Goal: Information Seeking & Learning: Learn about a topic

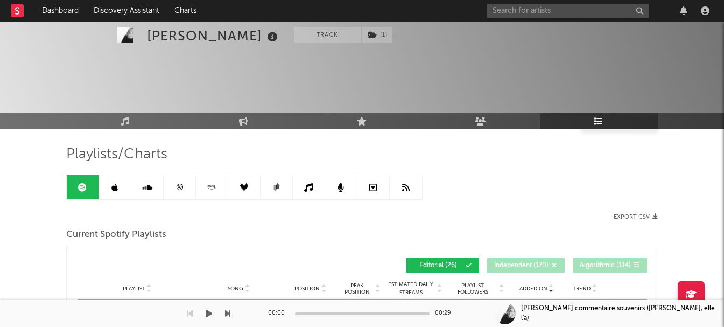
scroll to position [104, 0]
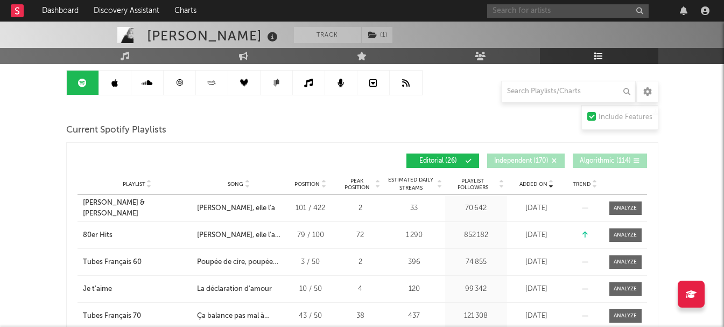
click at [517, 14] on input "text" at bounding box center [567, 10] width 161 height 13
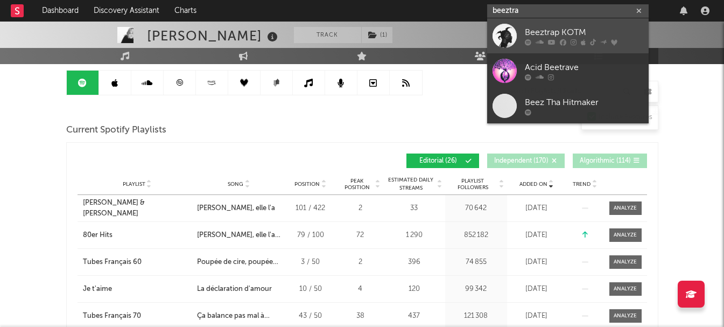
type input "beeztra"
click at [517, 27] on link "Beeztrap KOTM" at bounding box center [567, 35] width 161 height 35
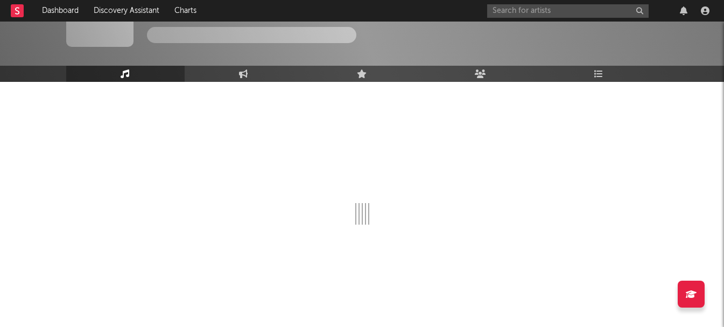
scroll to position [104, 0]
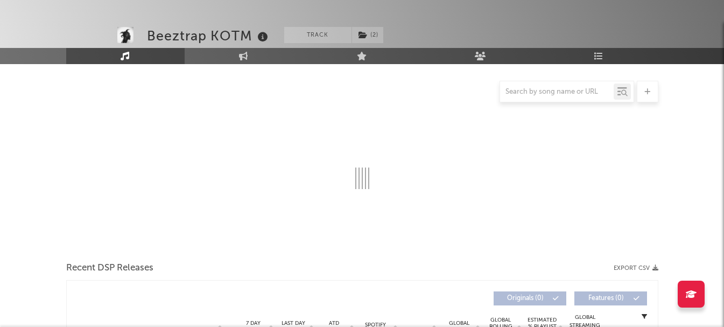
select select "6m"
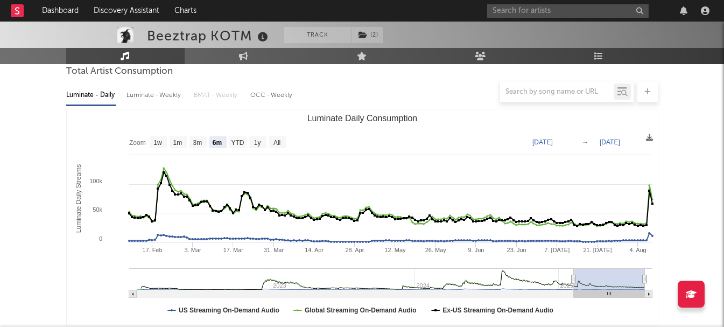
click at [606, 58] on link "Playlists/Charts" at bounding box center [599, 56] width 118 height 16
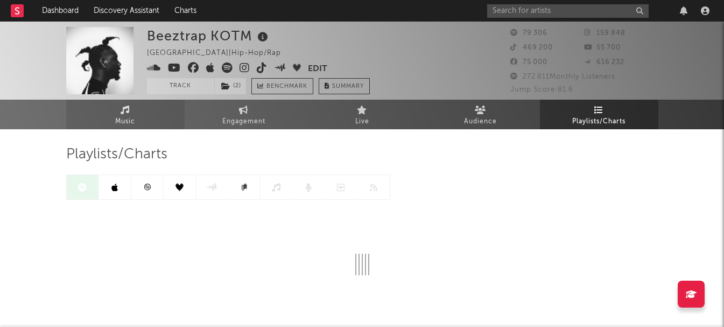
click at [112, 111] on link "Music" at bounding box center [125, 115] width 118 height 30
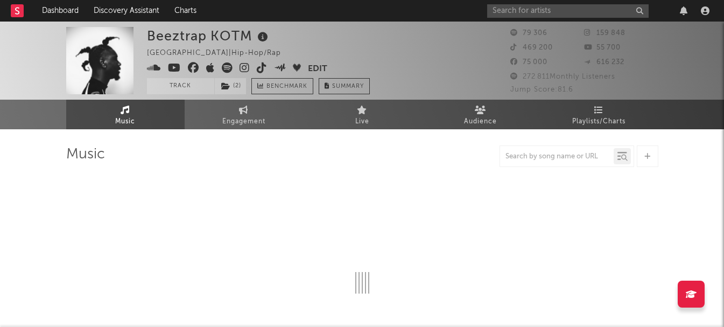
select select "6m"
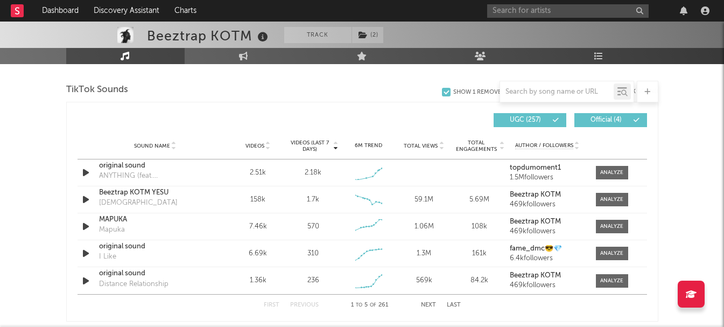
scroll to position [699, 0]
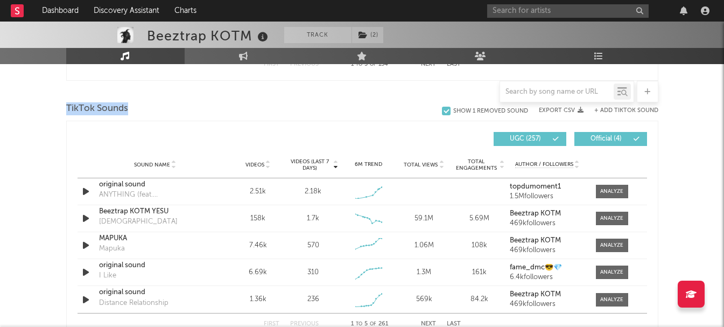
drag, startPoint x: 134, startPoint y: 110, endPoint x: 66, endPoint y: 110, distance: 68.3
click at [66, 110] on div "TikTok Sounds" at bounding box center [362, 109] width 592 height 18
click at [59, 110] on div "Beeztrap KOTM Track ( 2 ) [GEOGRAPHIC_DATA] | Hip-Hop/Rap Edit Track ( 2 ) Benc…" at bounding box center [362, 134] width 724 height 1625
click at [536, 91] on input "text" at bounding box center [557, 92] width 114 height 9
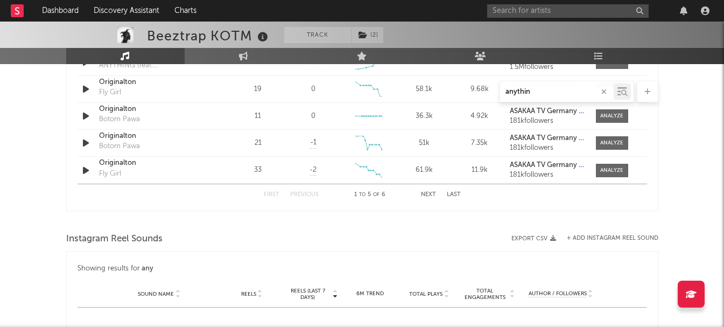
scroll to position [570, 0]
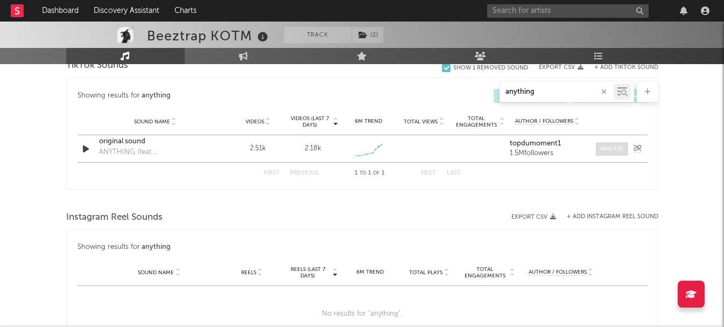
type input "anything"
click at [603, 150] on div at bounding box center [611, 149] width 23 height 8
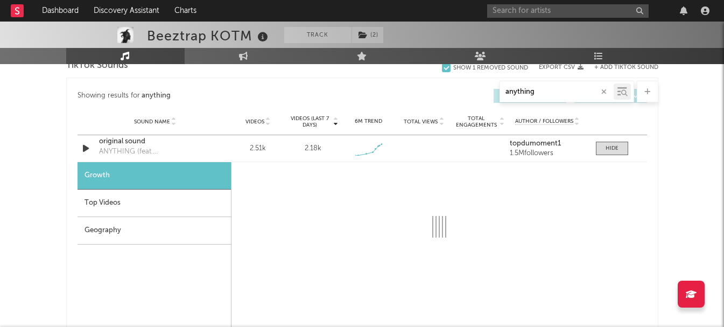
click at [137, 203] on div "Top Videos" at bounding box center [153, 202] width 153 height 27
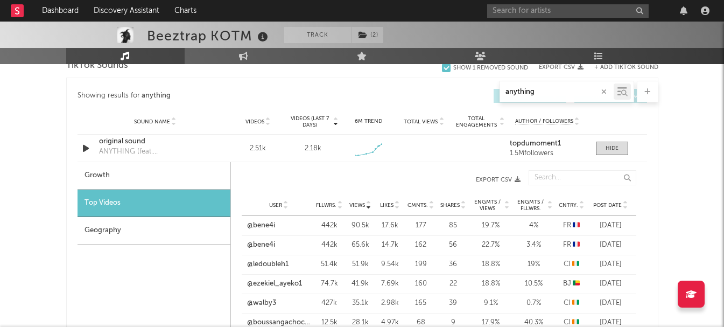
click at [608, 202] on span "Post Date" at bounding box center [607, 205] width 29 height 6
click at [609, 202] on span "Post Date" at bounding box center [607, 205] width 29 height 6
click at [277, 240] on link "@papaado025" at bounding box center [270, 244] width 46 height 11
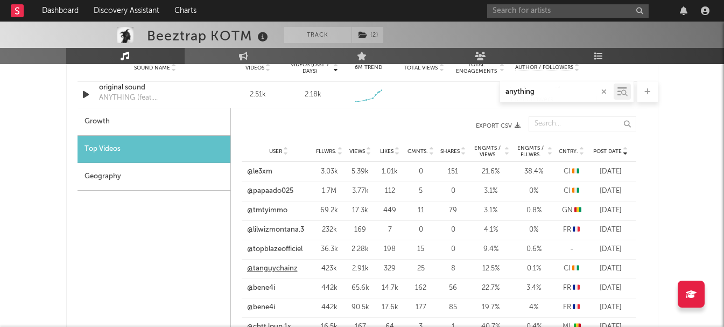
click at [273, 270] on link "@tanguychainz" at bounding box center [272, 268] width 51 height 11
click at [269, 169] on link "@le3xm" at bounding box center [259, 171] width 25 height 11
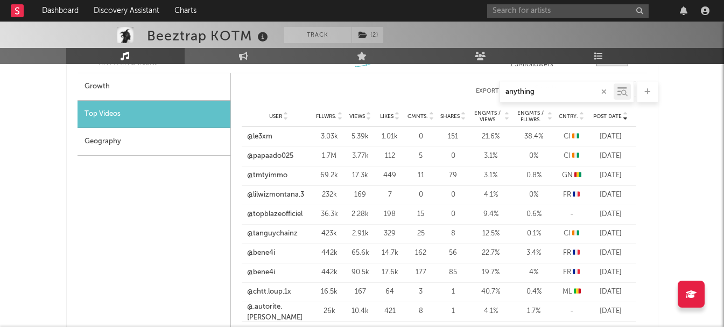
scroll to position [678, 0]
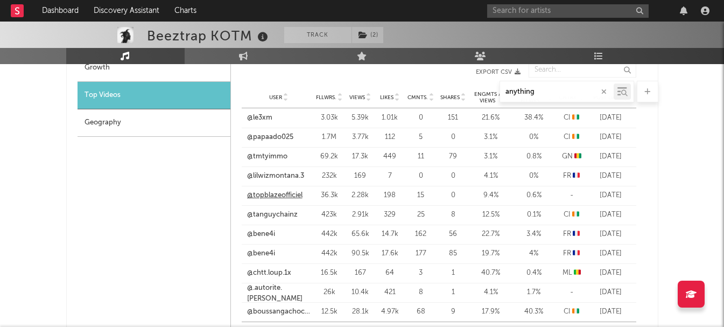
click at [265, 198] on link "@topblazeofficiel" at bounding box center [274, 195] width 55 height 11
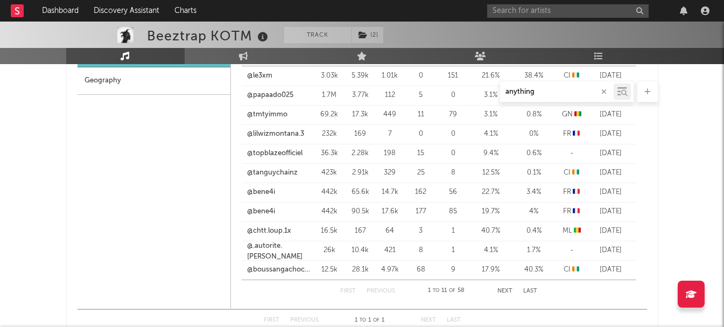
scroll to position [732, 0]
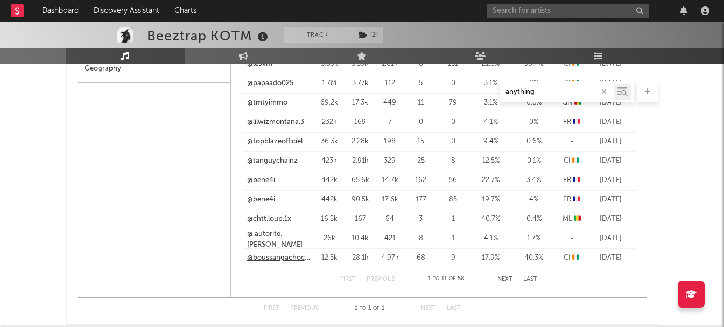
click at [272, 257] on link "@boussangachoco8" at bounding box center [278, 257] width 63 height 11
click at [258, 180] on link "@bene4i" at bounding box center [261, 180] width 28 height 11
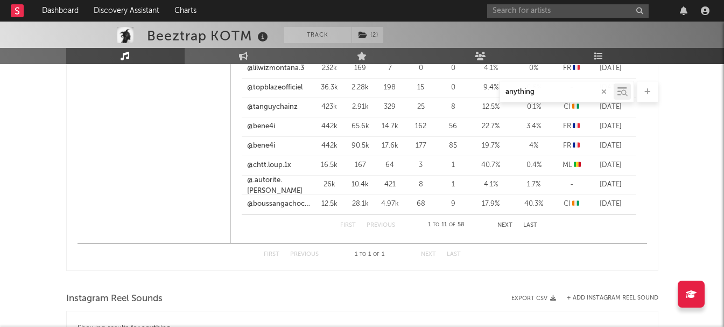
click at [498, 223] on button "Next" at bounding box center [504, 225] width 15 height 6
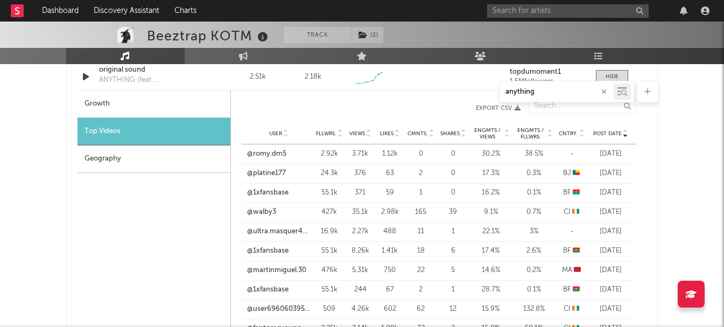
scroll to position [624, 0]
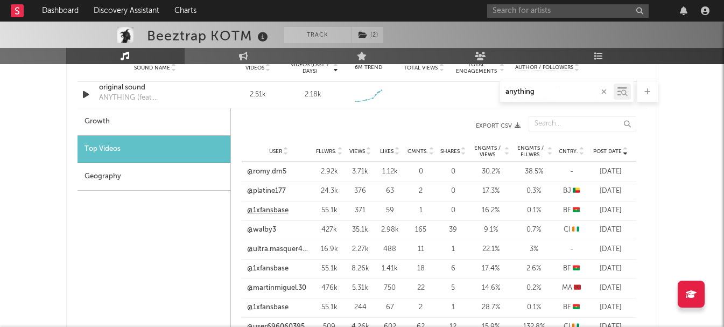
click at [283, 211] on link "@1xfansbase" at bounding box center [267, 210] width 41 height 11
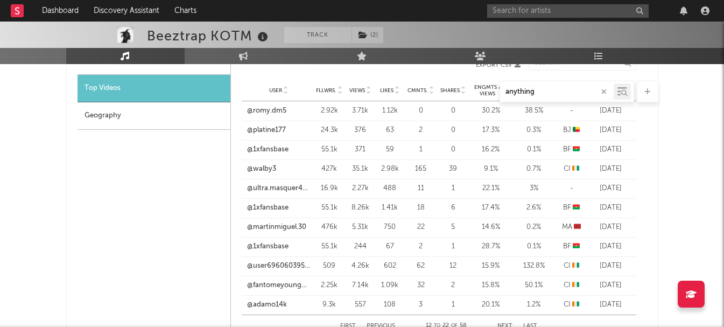
scroll to position [785, 0]
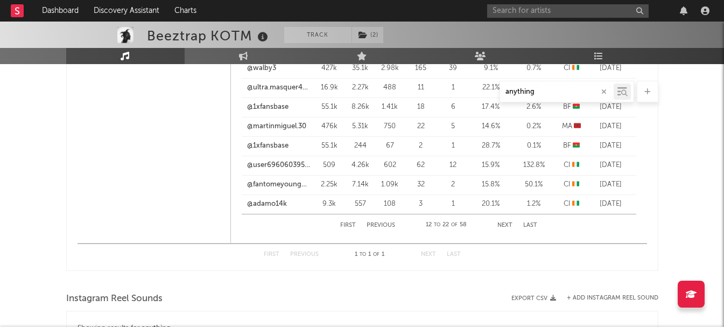
click at [377, 228] on button "Previous" at bounding box center [380, 225] width 29 height 6
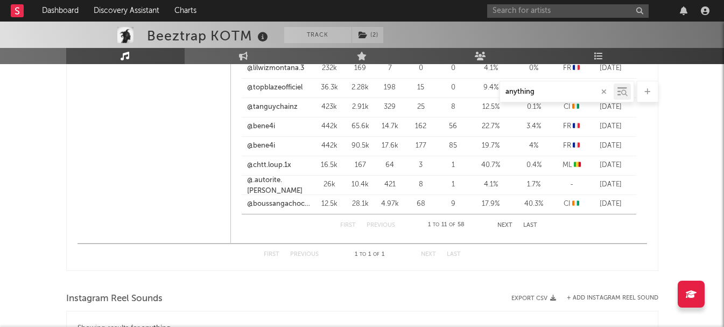
scroll to position [678, 0]
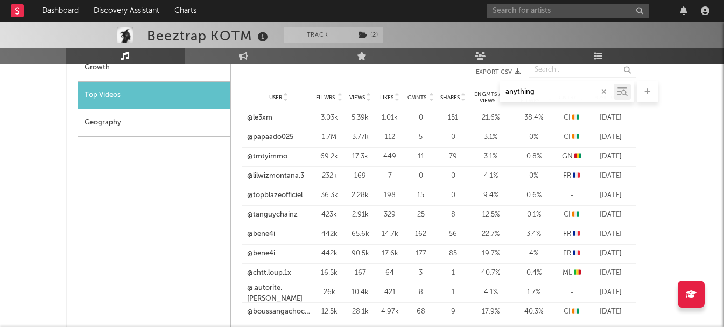
click at [269, 154] on link "@tmtyimmo" at bounding box center [267, 156] width 40 height 11
click at [254, 117] on link "@le3xm" at bounding box center [259, 117] width 25 height 11
click at [263, 211] on link "@tanguychainz" at bounding box center [272, 214] width 51 height 11
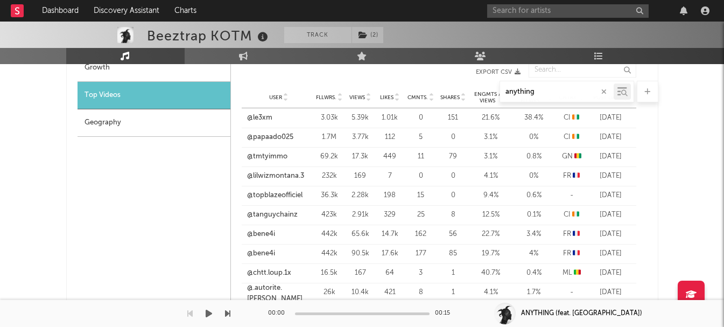
click at [271, 308] on div "00:00" at bounding box center [279, 313] width 22 height 13
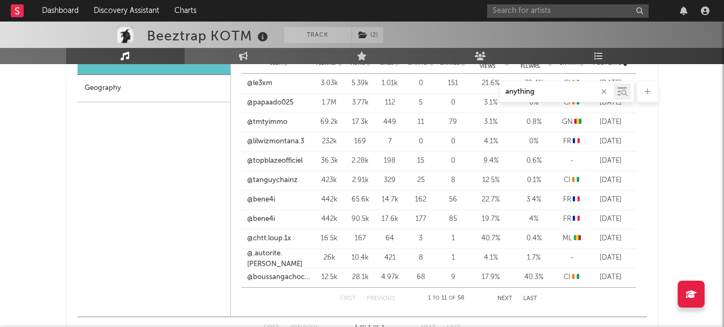
scroll to position [732, 0]
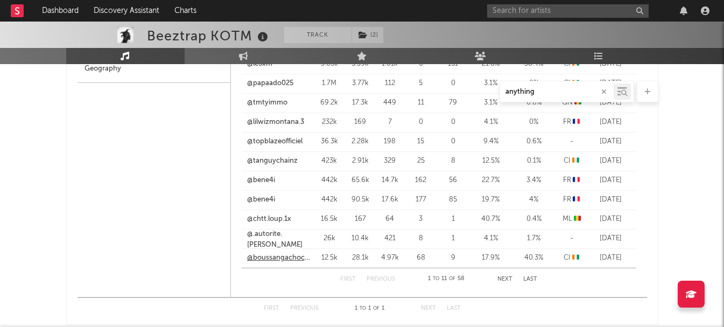
click at [282, 256] on link "@boussangachoco8" at bounding box center [278, 257] width 63 height 11
click at [505, 279] on button "Next" at bounding box center [504, 279] width 15 height 6
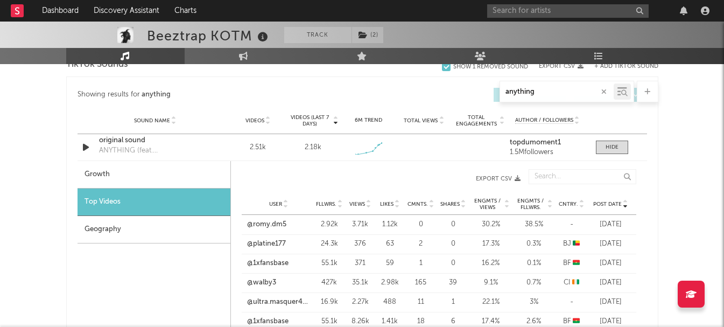
scroll to position [570, 0]
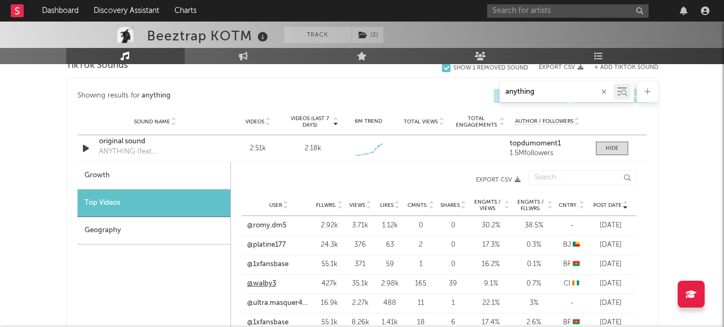
click at [268, 280] on link "@walby3" at bounding box center [261, 283] width 29 height 11
click at [518, 13] on input "text" at bounding box center [567, 10] width 161 height 13
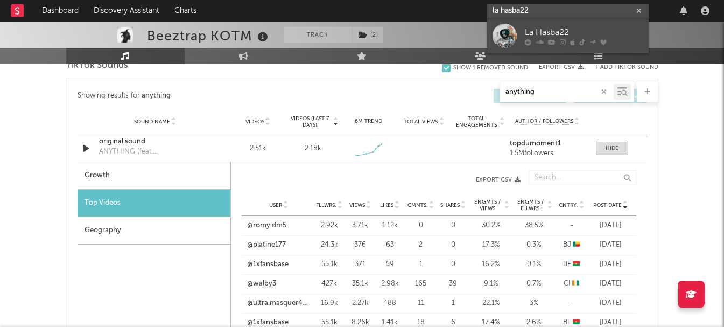
type input "la hasba22"
click at [529, 27] on div "La Hasba22" at bounding box center [584, 32] width 118 height 13
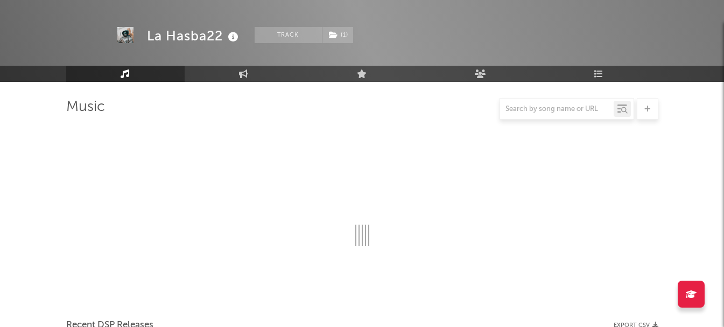
scroll to position [570, 0]
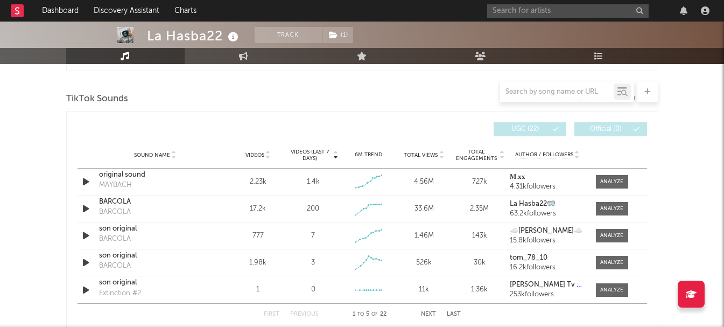
select select "6m"
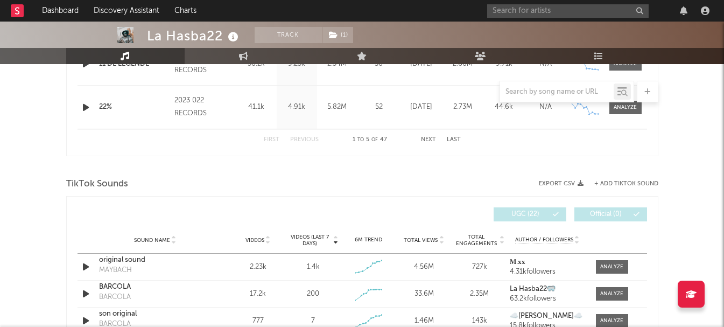
scroll to position [709, 0]
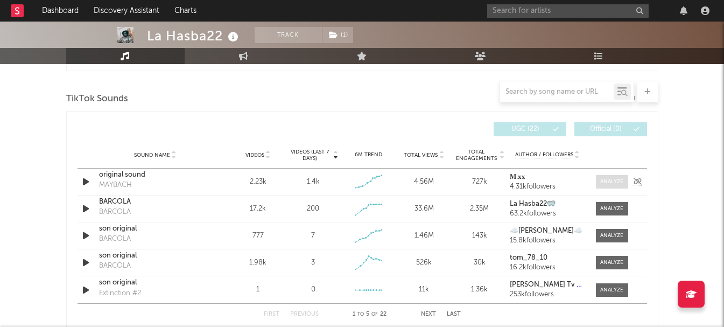
click at [596, 181] on span at bounding box center [612, 181] width 32 height 13
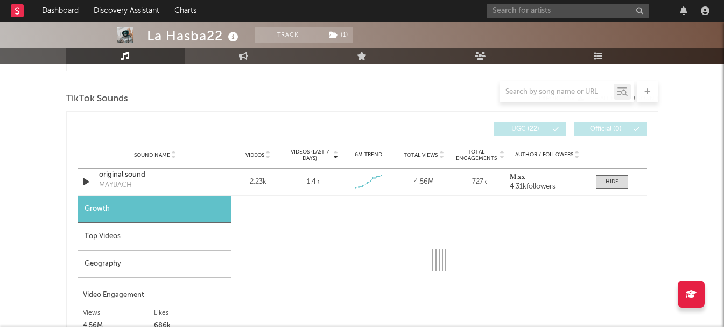
select select "1w"
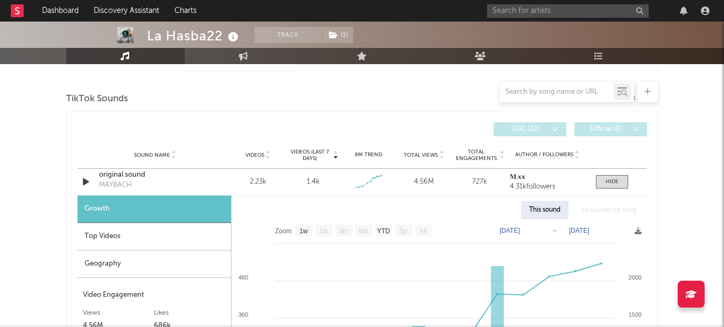
click at [84, 239] on div "Top Videos" at bounding box center [153, 236] width 153 height 27
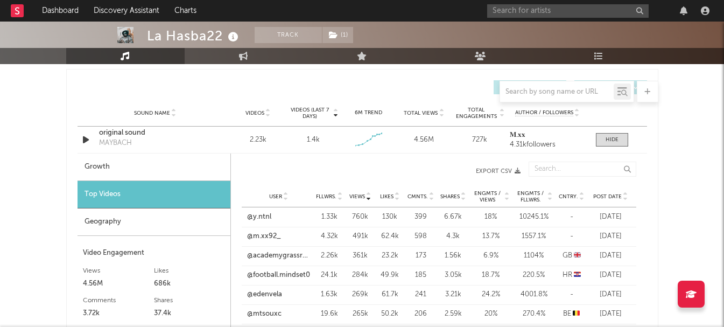
scroll to position [763, 0]
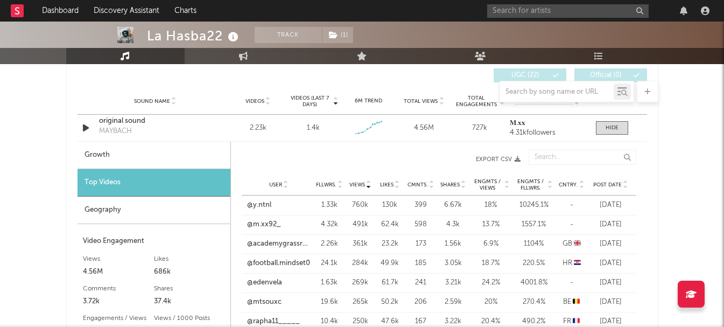
click at [604, 182] on span "Post Date" at bounding box center [607, 184] width 29 height 6
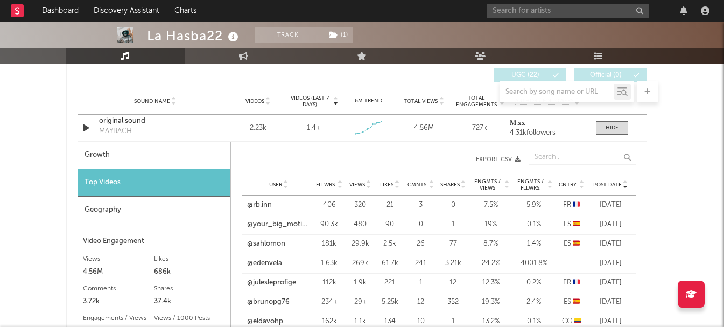
click at [604, 182] on span "Post Date" at bounding box center [607, 184] width 29 height 6
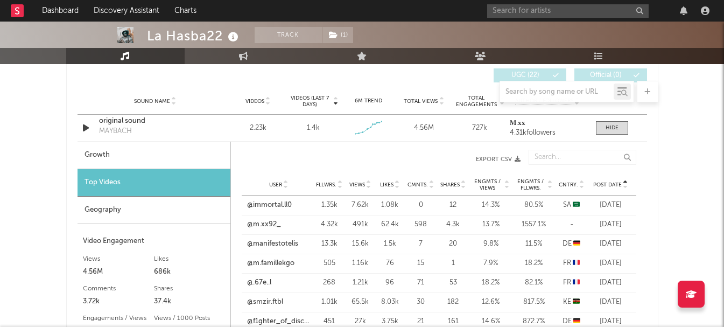
click at [604, 182] on span "Post Date" at bounding box center [607, 184] width 29 height 6
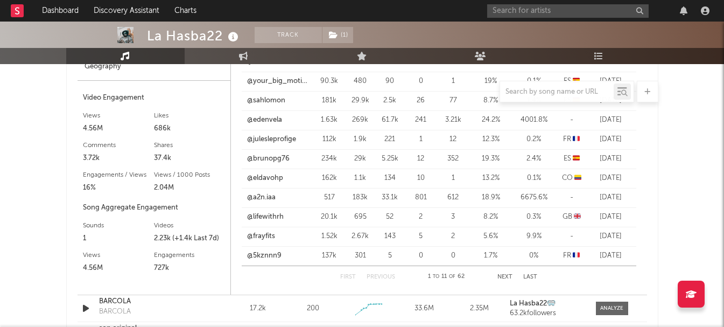
scroll to position [924, 0]
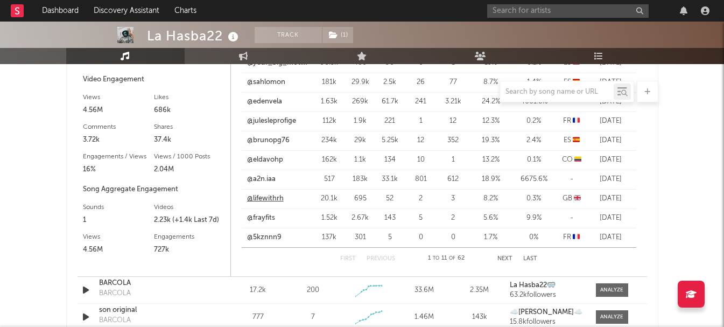
click at [270, 198] on link "@lifewithrh" at bounding box center [265, 198] width 37 height 11
click at [509, 259] on button "Next" at bounding box center [504, 259] width 15 height 6
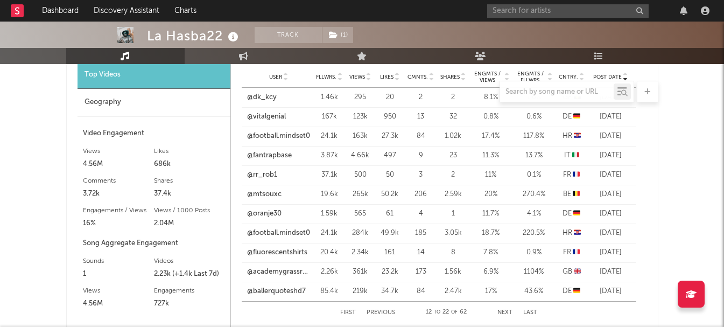
scroll to position [817, 0]
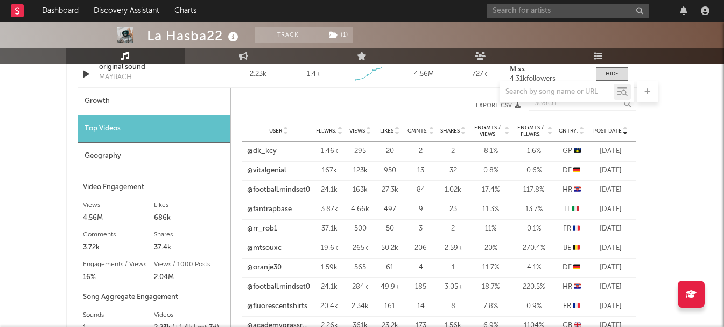
click at [268, 168] on link "@vitalgenial" at bounding box center [266, 170] width 39 height 11
click at [270, 267] on link "@oranje30" at bounding box center [264, 267] width 34 height 11
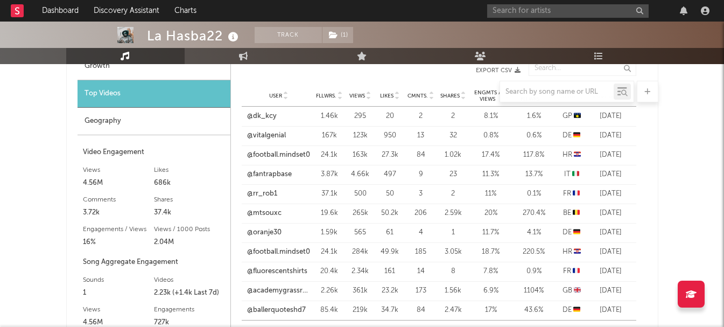
scroll to position [870, 0]
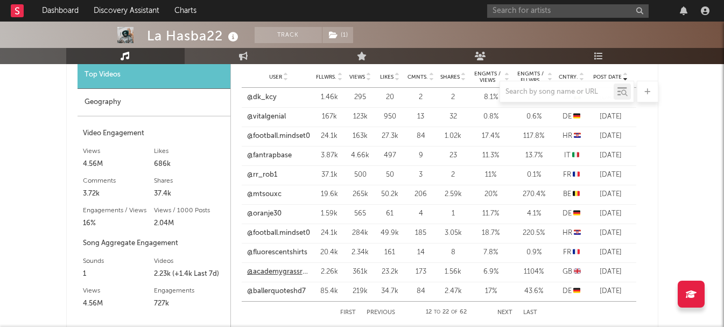
click at [275, 273] on link "@academygrassroot" at bounding box center [278, 271] width 63 height 11
click at [556, 17] on div at bounding box center [600, 11] width 226 height 22
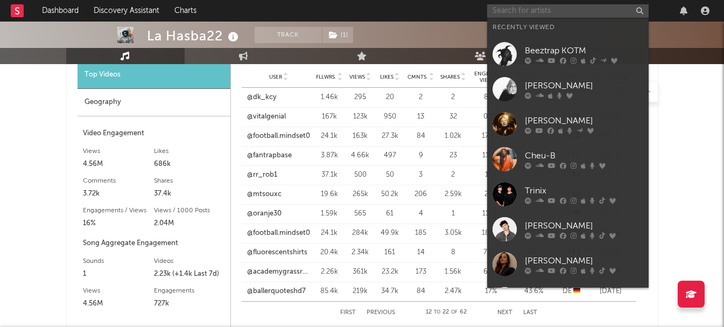
click at [555, 16] on input "text" at bounding box center [567, 10] width 161 height 13
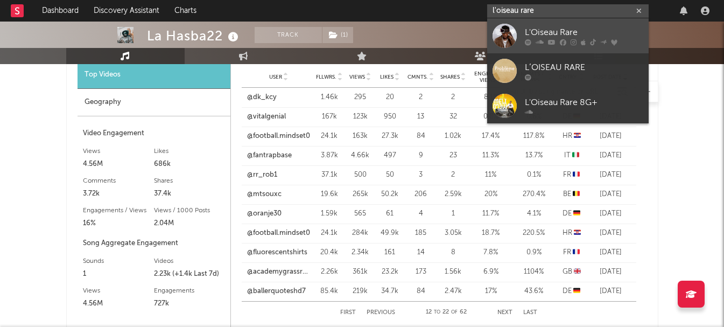
type input "l'oiseau rare"
click at [534, 32] on div "L'Oiseau Rare" at bounding box center [584, 32] width 118 height 13
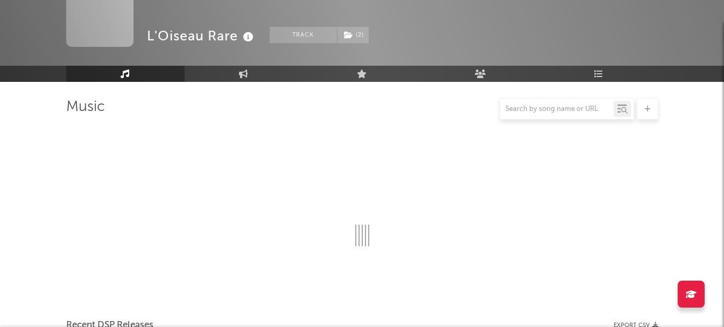
scroll to position [870, 0]
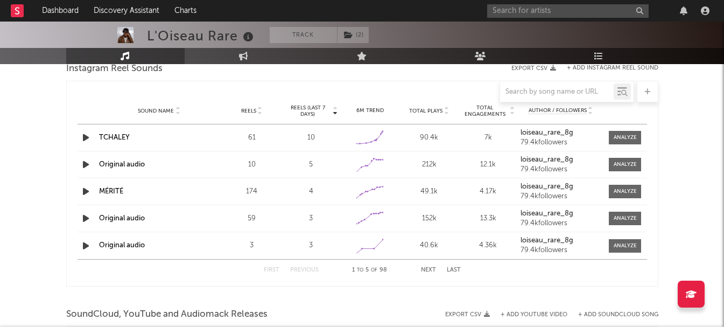
select select "6m"
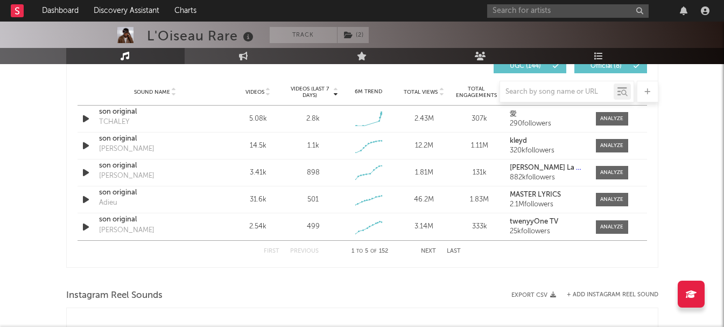
scroll to position [771, 0]
click at [305, 91] on div at bounding box center [362, 92] width 592 height 22
click at [315, 93] on div at bounding box center [362, 92] width 592 height 22
click at [333, 94] on div at bounding box center [362, 92] width 592 height 22
click at [308, 93] on div at bounding box center [362, 92] width 592 height 22
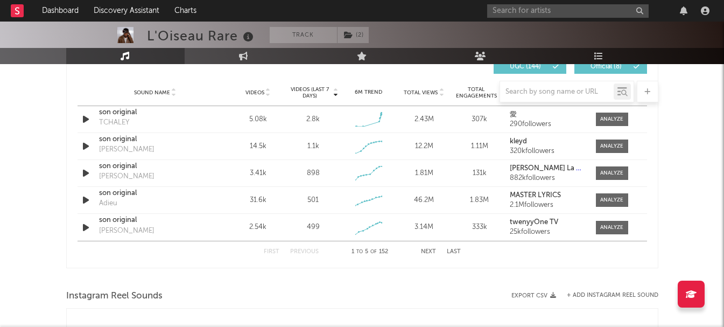
click at [306, 90] on div at bounding box center [362, 92] width 592 height 22
click at [371, 90] on div at bounding box center [362, 92] width 592 height 22
click at [258, 92] on div at bounding box center [362, 92] width 592 height 22
click at [335, 95] on div at bounding box center [362, 92] width 592 height 22
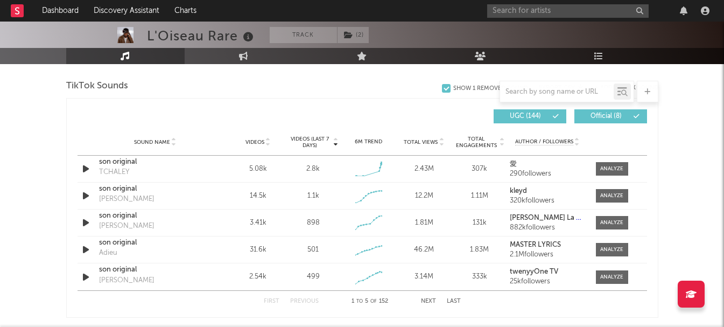
scroll to position [721, 0]
click at [544, 94] on input "text" at bounding box center [557, 92] width 114 height 9
click at [279, 140] on div "Videos" at bounding box center [258, 142] width 50 height 8
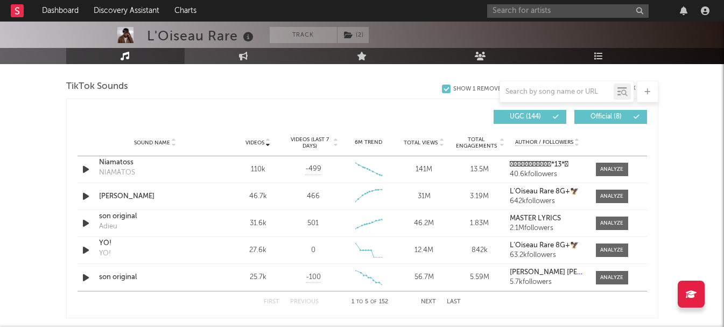
click at [318, 142] on span "Videos (last 7 days)" at bounding box center [310, 142] width 44 height 13
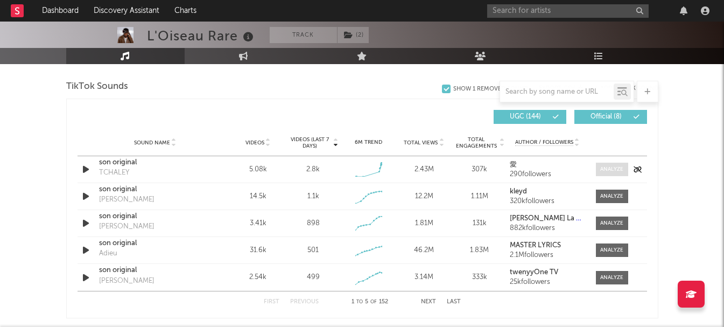
click at [615, 167] on div at bounding box center [611, 169] width 23 height 8
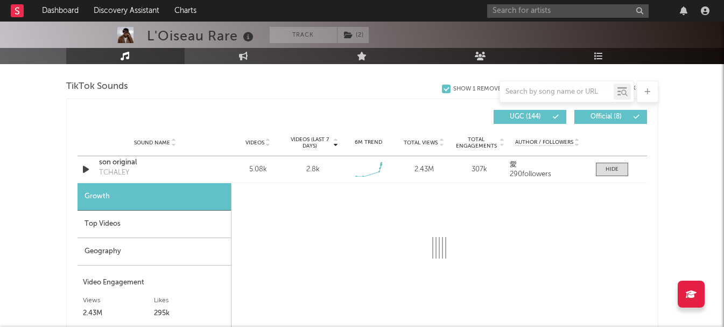
click at [119, 217] on div "Top Videos" at bounding box center [153, 223] width 153 height 27
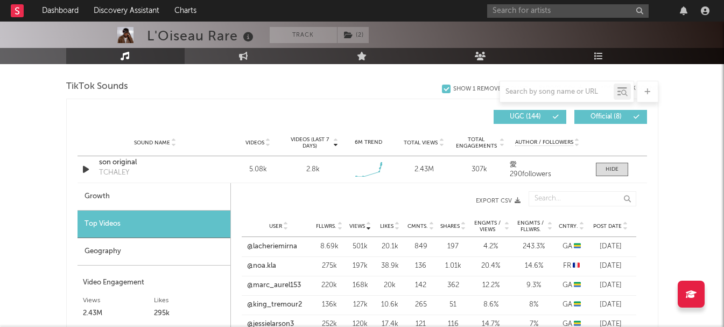
click at [605, 226] on span "Post Date" at bounding box center [607, 226] width 29 height 6
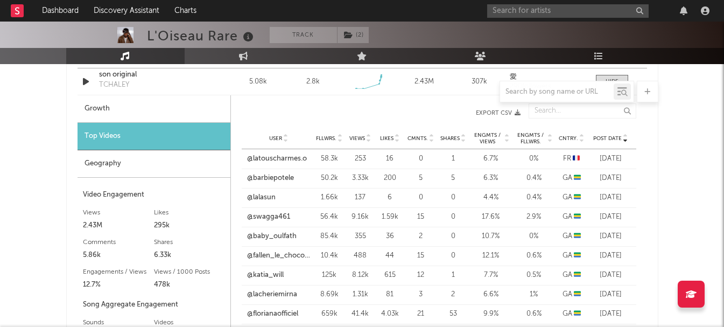
scroll to position [810, 0]
click at [277, 178] on link "@barbiepotele" at bounding box center [270, 177] width 47 height 11
click at [267, 215] on link "@swagga461" at bounding box center [268, 216] width 43 height 11
click at [601, 16] on input "text" at bounding box center [567, 10] width 161 height 13
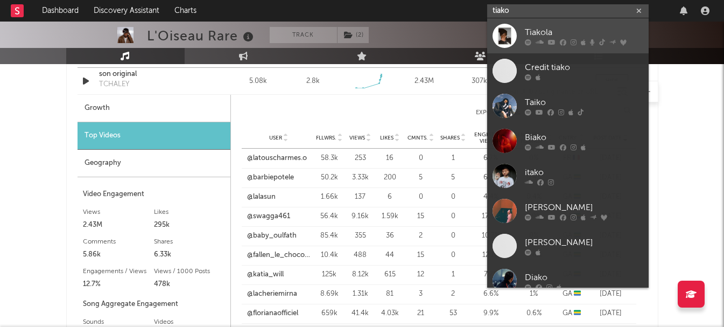
type input "tiako"
click at [588, 29] on div "Tiakola" at bounding box center [584, 32] width 118 height 13
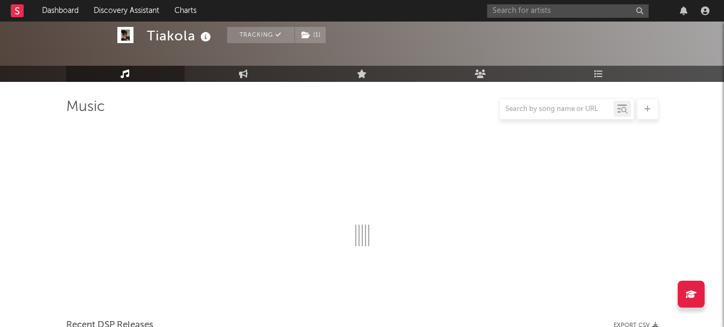
scroll to position [810, 0]
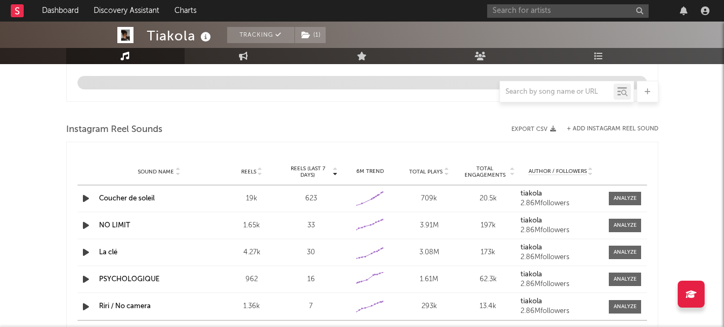
select select "6m"
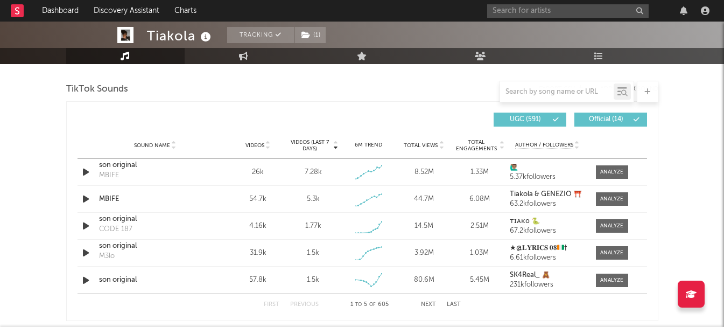
scroll to position [731, 0]
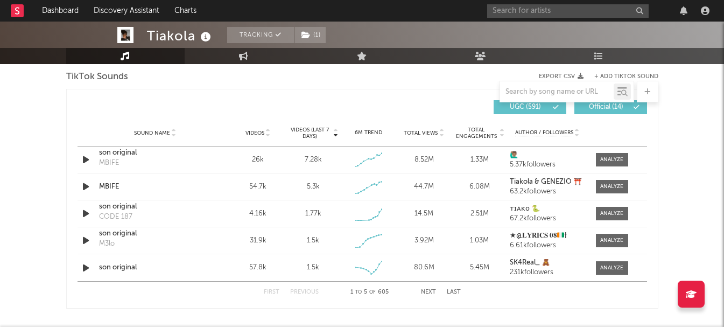
click at [316, 132] on span "Videos (last 7 days)" at bounding box center [310, 132] width 44 height 13
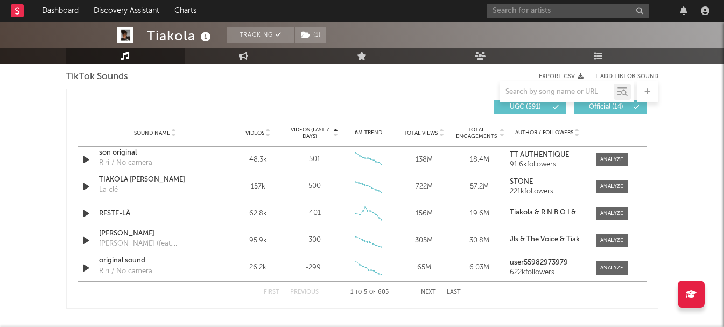
click at [316, 132] on span "Videos (last 7 days)" at bounding box center [310, 132] width 44 height 13
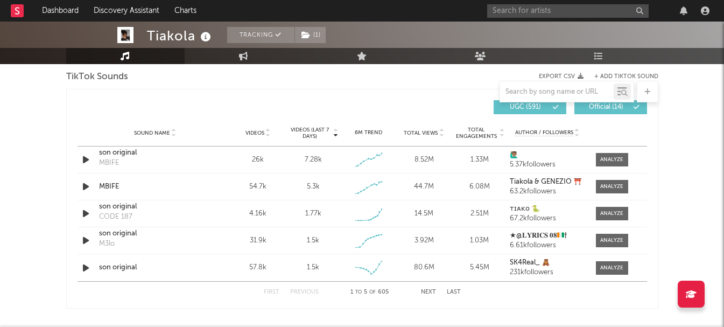
click at [426, 289] on button "Next" at bounding box center [428, 292] width 15 height 6
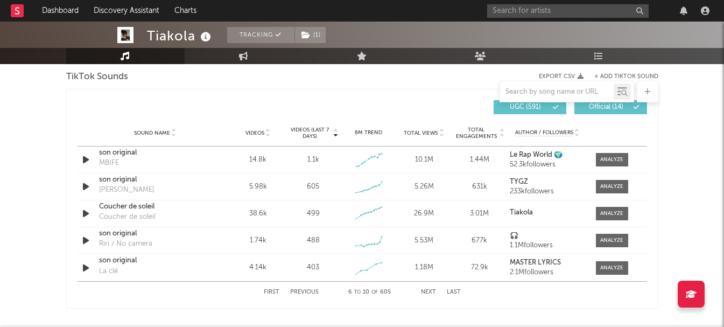
click at [426, 289] on button "Next" at bounding box center [428, 292] width 15 height 6
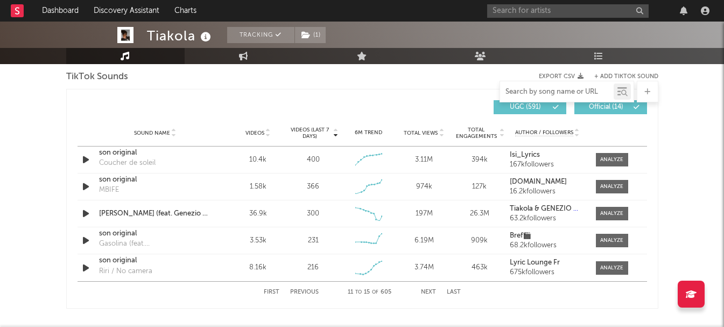
click at [562, 93] on input "text" at bounding box center [557, 92] width 114 height 9
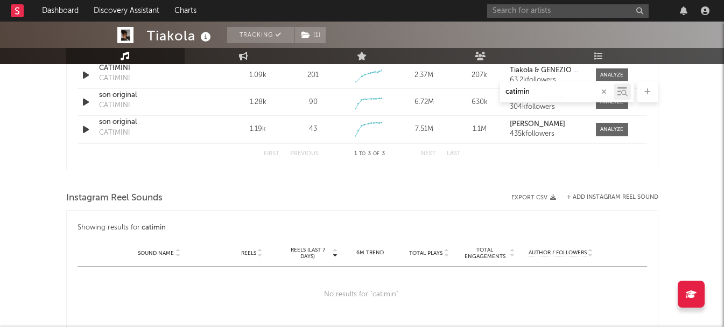
scroll to position [570, 0]
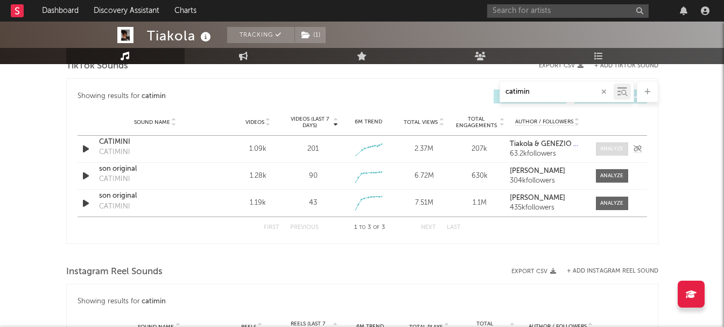
type input "catimin"
click at [608, 153] on span at bounding box center [612, 148] width 32 height 13
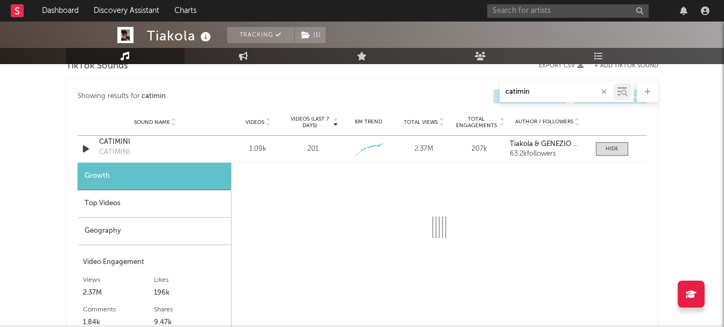
click at [82, 208] on div "Top Videos" at bounding box center [153, 203] width 153 height 27
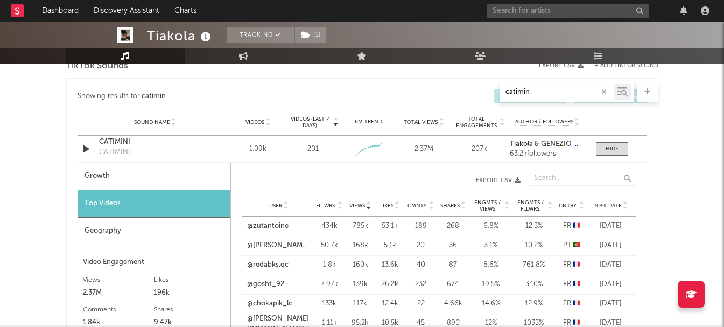
click at [606, 207] on span "Post Date" at bounding box center [607, 205] width 29 height 6
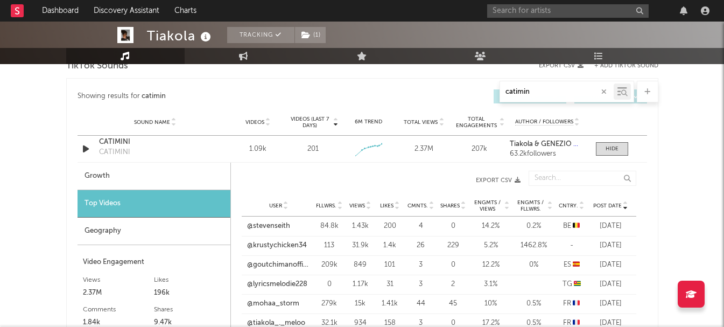
click at [606, 207] on span "Post Date" at bounding box center [607, 205] width 29 height 6
click at [279, 226] on link "@stevenseith" at bounding box center [268, 226] width 43 height 11
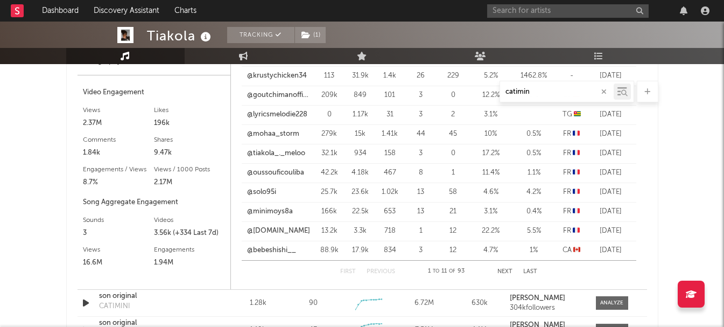
scroll to position [677, 0]
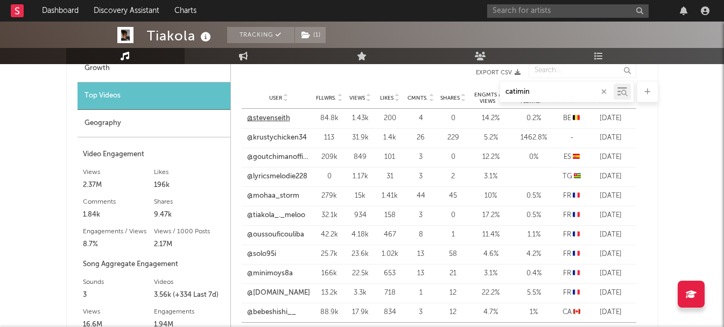
click at [264, 117] on link "@stevenseith" at bounding box center [268, 118] width 43 height 11
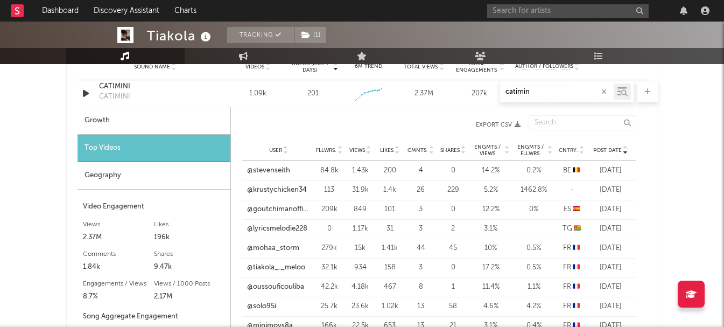
scroll to position [679, 0]
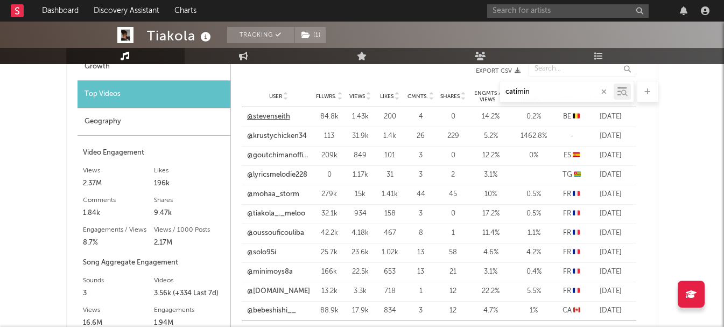
click at [279, 121] on link "@stevenseith" at bounding box center [268, 116] width 43 height 11
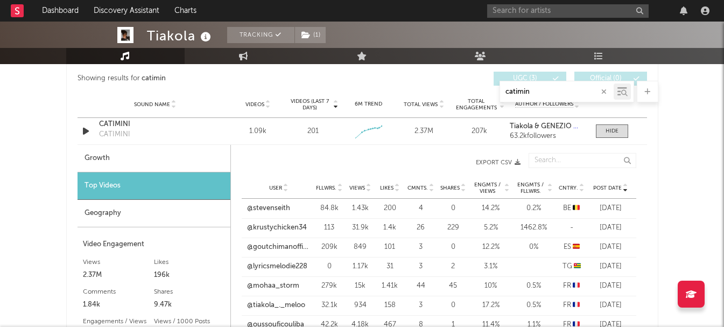
scroll to position [571, 0]
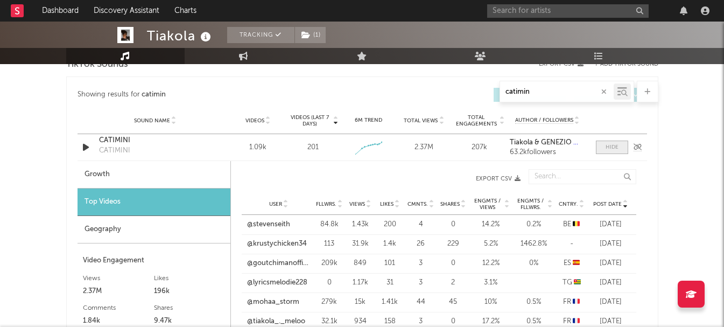
click at [598, 151] on span at bounding box center [612, 146] width 32 height 13
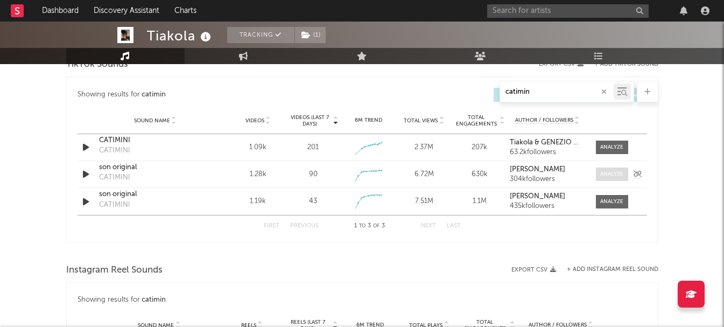
click at [612, 172] on div at bounding box center [611, 174] width 23 height 8
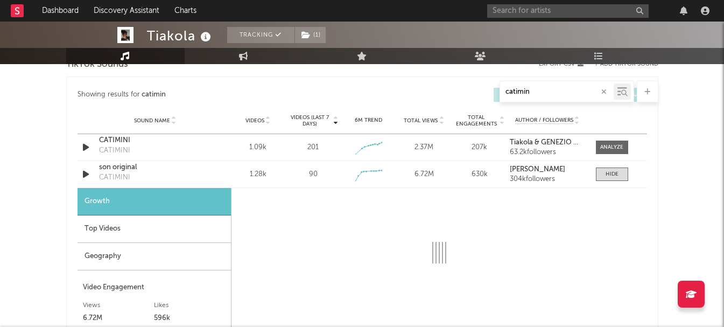
click at [159, 230] on div "Top Videos" at bounding box center [153, 228] width 153 height 27
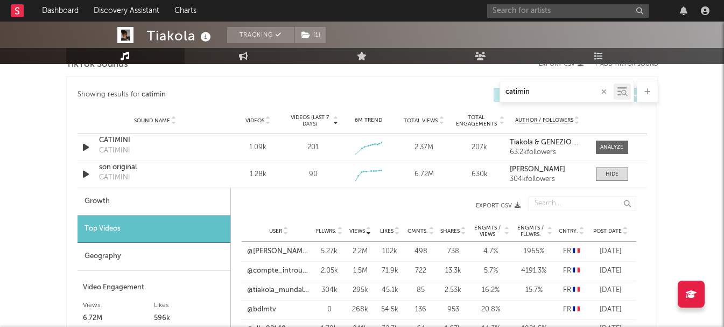
click at [617, 229] on span "Post Date" at bounding box center [607, 231] width 29 height 6
click at [601, 171] on span at bounding box center [612, 173] width 32 height 13
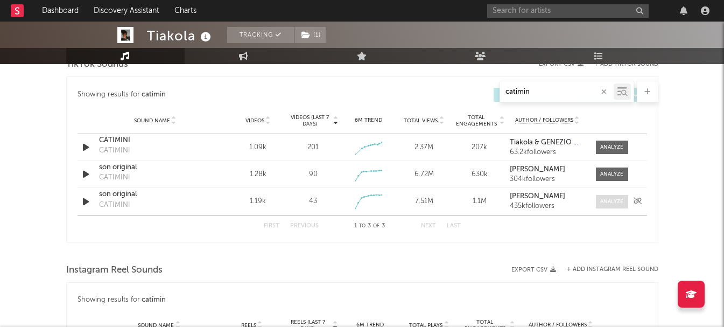
click at [597, 200] on span at bounding box center [612, 201] width 32 height 13
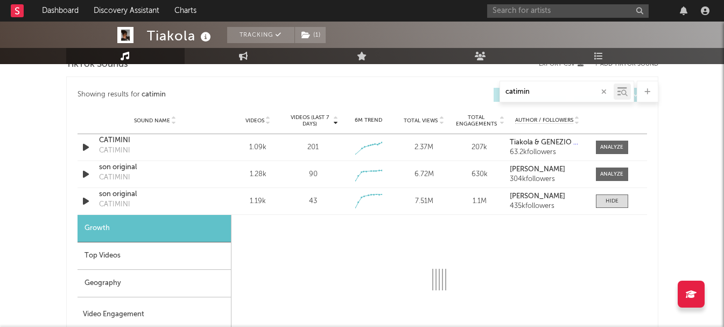
click at [145, 253] on div "Top Videos" at bounding box center [153, 255] width 153 height 27
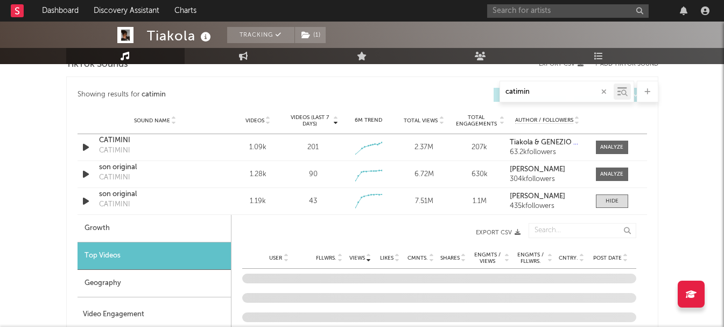
scroll to position [679, 0]
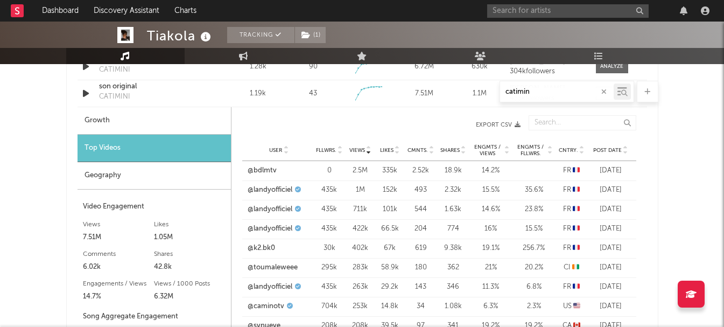
click at [608, 148] on span "Post Date" at bounding box center [607, 150] width 29 height 6
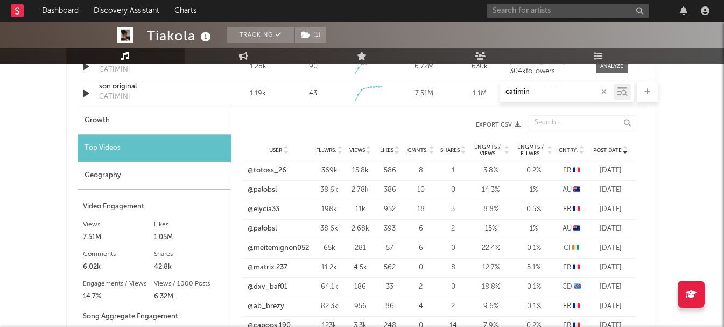
click at [608, 148] on span "Post Date" at bounding box center [607, 150] width 29 height 6
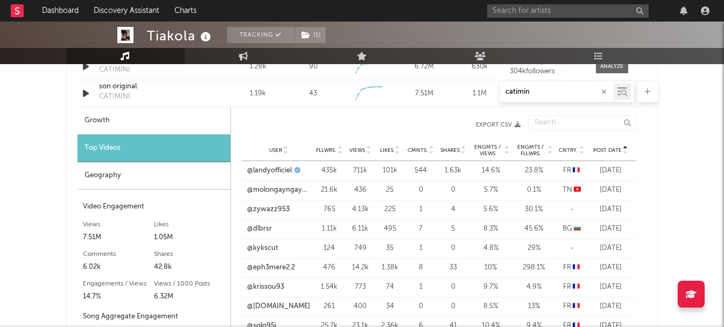
click at [608, 148] on span "Post Date" at bounding box center [607, 150] width 29 height 6
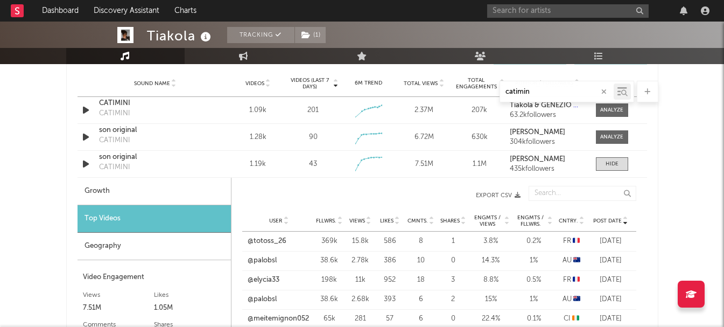
scroll to position [571, 0]
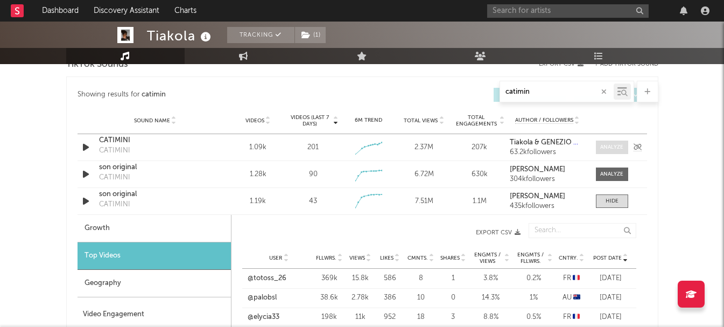
click at [618, 146] on div at bounding box center [611, 147] width 23 height 8
select select "1w"
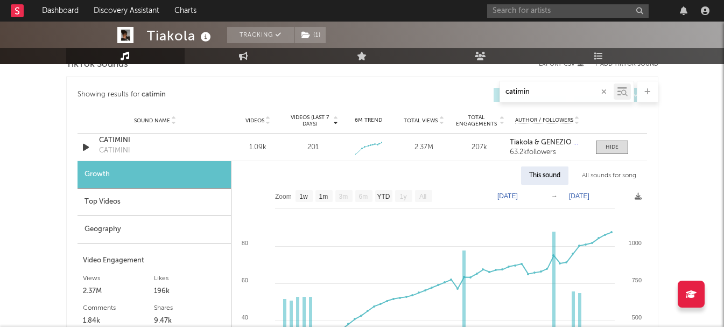
click at [186, 199] on div "Top Videos" at bounding box center [153, 201] width 153 height 27
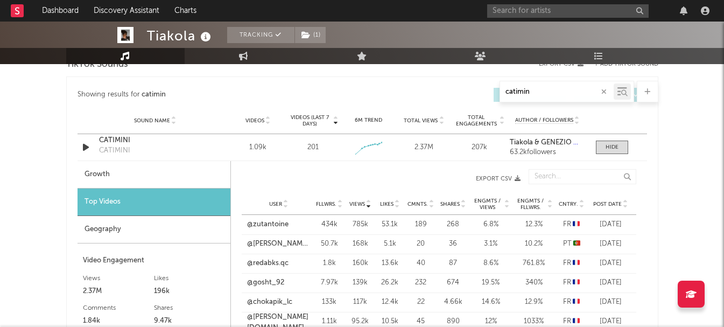
click at [607, 207] on span "Post Date" at bounding box center [607, 204] width 29 height 6
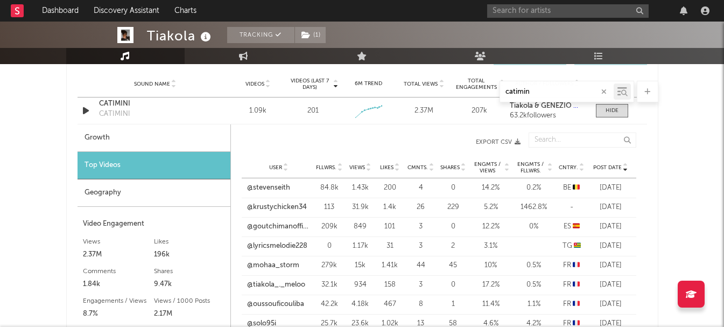
scroll to position [625, 0]
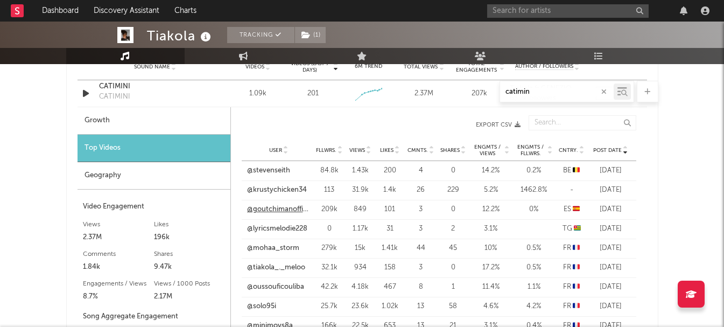
click at [279, 214] on link "@goutchimanofficiel" at bounding box center [278, 209] width 63 height 11
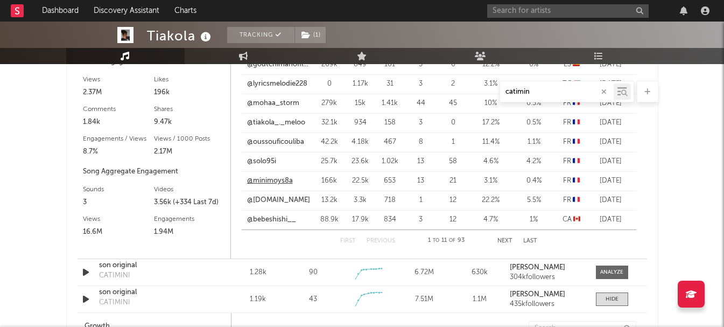
scroll to position [787, 0]
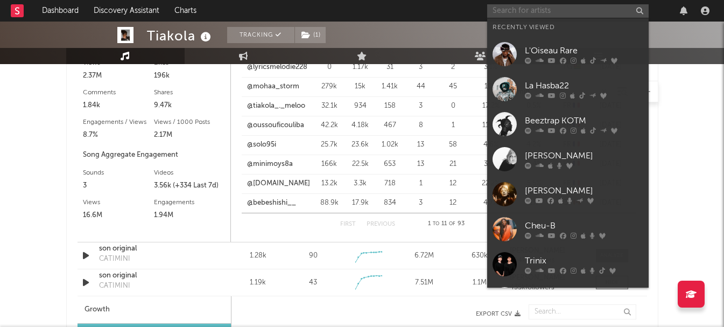
click at [516, 4] on input "text" at bounding box center [567, 10] width 161 height 13
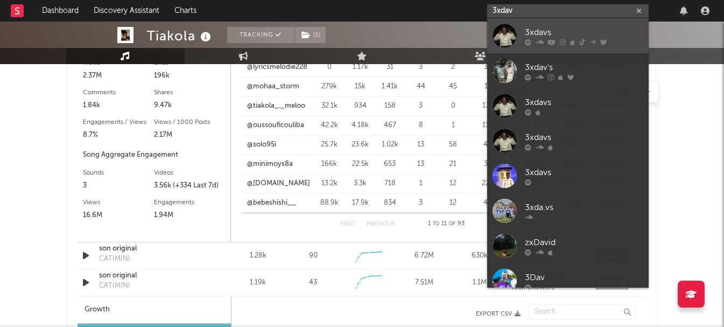
type input "3xdav"
click at [510, 39] on div at bounding box center [504, 36] width 24 height 24
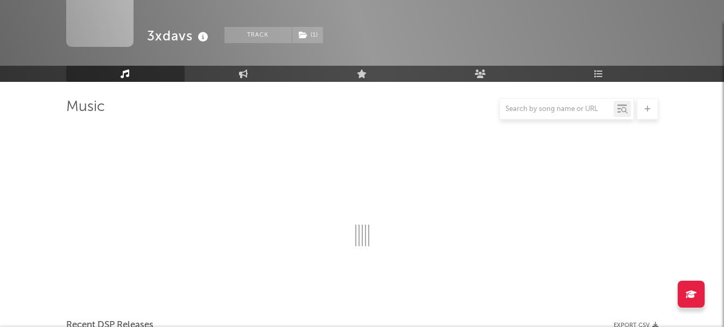
scroll to position [787, 0]
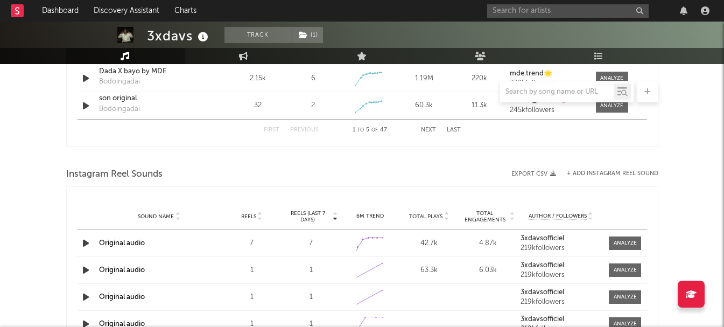
select select "6m"
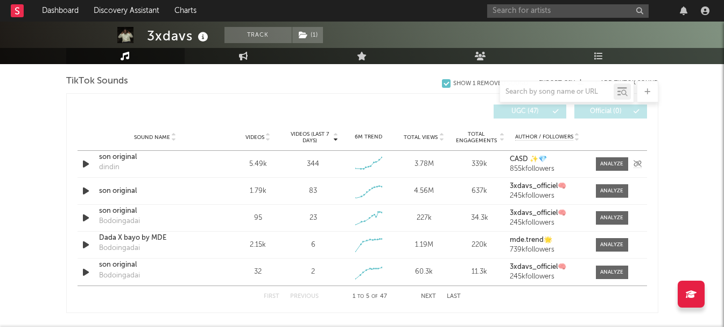
scroll to position [733, 0]
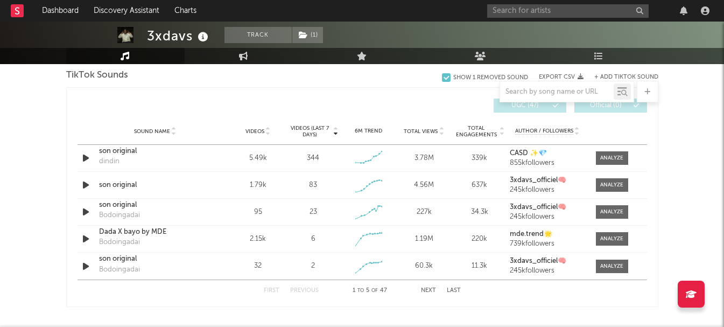
click at [322, 133] on span "Videos (last 7 days)" at bounding box center [310, 131] width 44 height 13
click at [607, 213] on div at bounding box center [611, 212] width 23 height 8
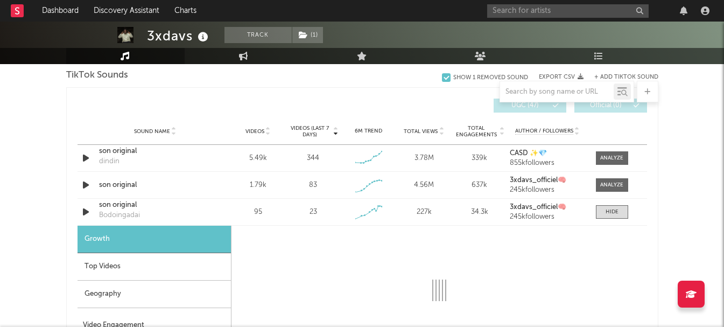
click at [108, 269] on div "Top Videos" at bounding box center [153, 266] width 153 height 27
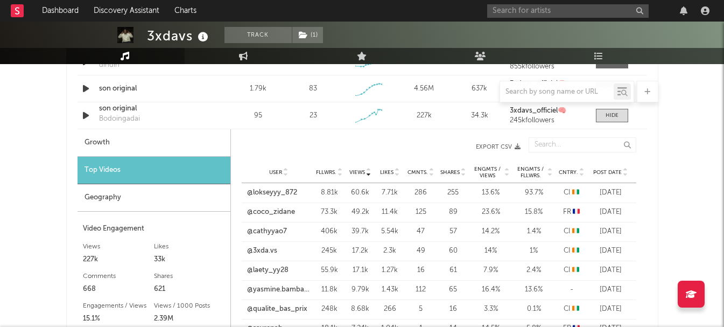
scroll to position [840, 0]
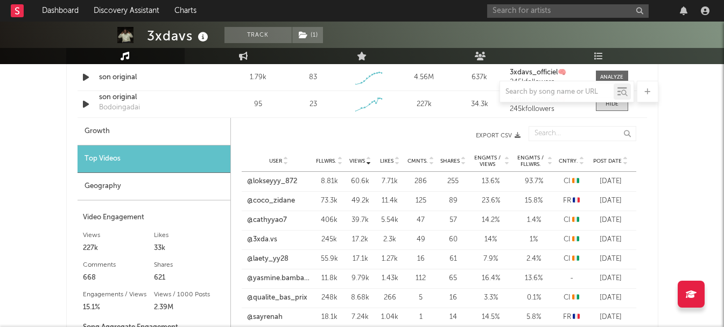
click at [597, 163] on span "Post Date" at bounding box center [607, 161] width 29 height 6
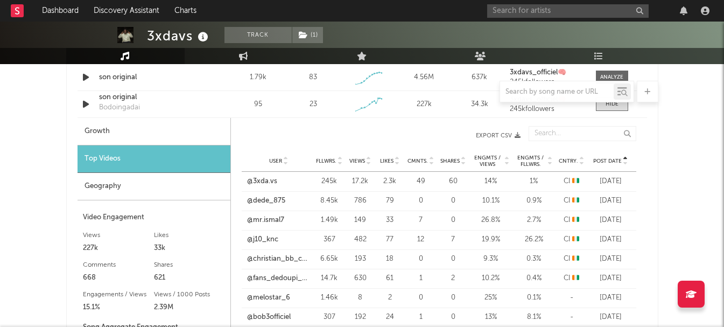
click at [598, 164] on span "Post Date" at bounding box center [607, 161] width 29 height 6
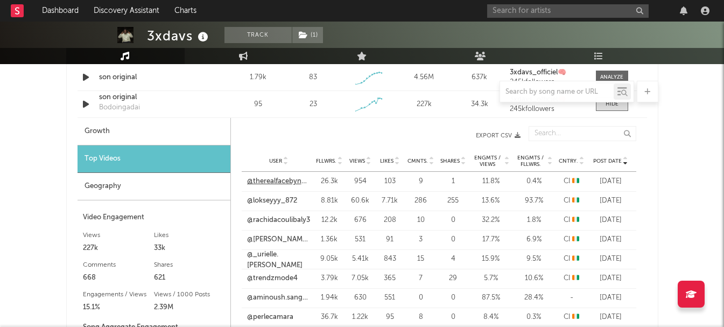
click at [282, 182] on link "@therealfacebynoura" at bounding box center [278, 181] width 63 height 11
click at [284, 200] on link "@lokseyyy_872" at bounding box center [272, 200] width 50 height 11
click at [292, 218] on link "@rachidacoulibaly3" at bounding box center [278, 220] width 63 height 11
click at [569, 13] on input "text" at bounding box center [567, 10] width 161 height 13
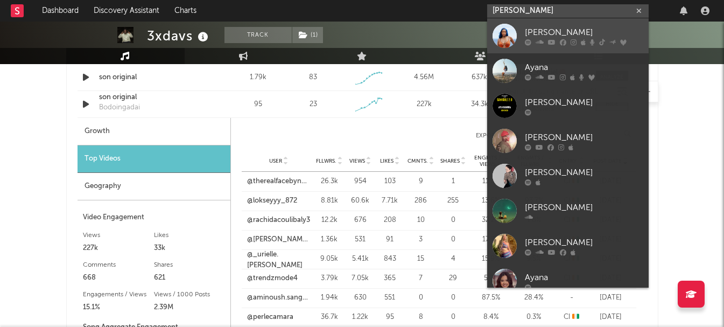
type input "[PERSON_NAME]"
click at [522, 30] on link "[PERSON_NAME]" at bounding box center [567, 35] width 161 height 35
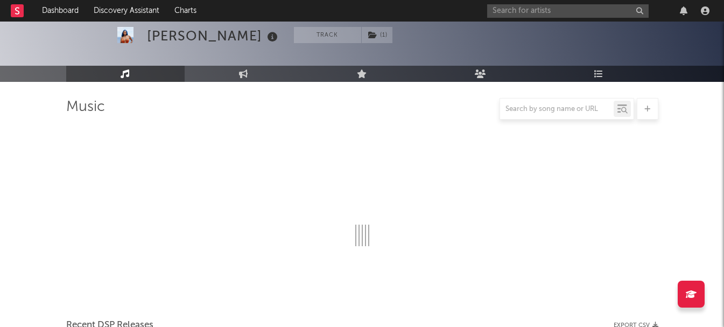
scroll to position [840, 0]
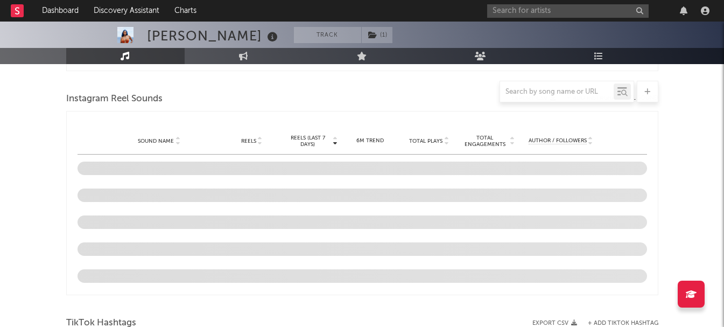
select select "6m"
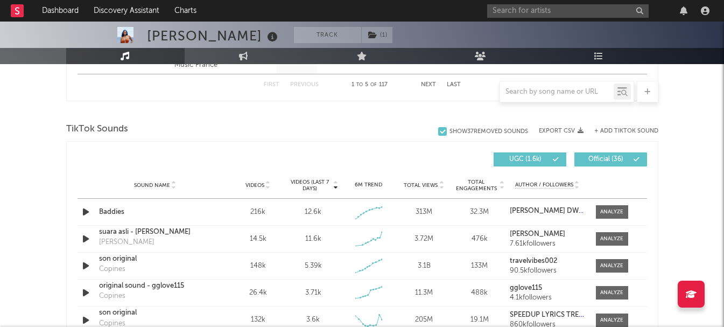
scroll to position [733, 0]
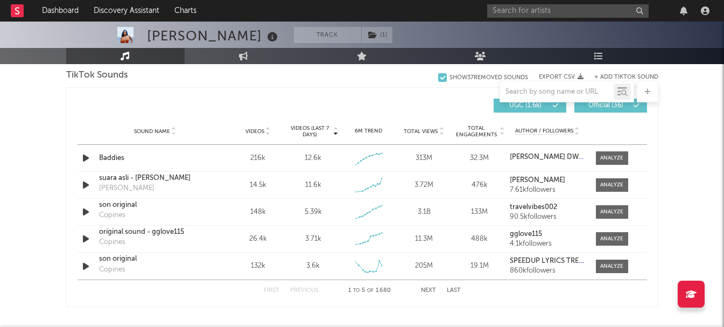
click at [320, 134] on span "Videos (last 7 days)" at bounding box center [310, 131] width 44 height 13
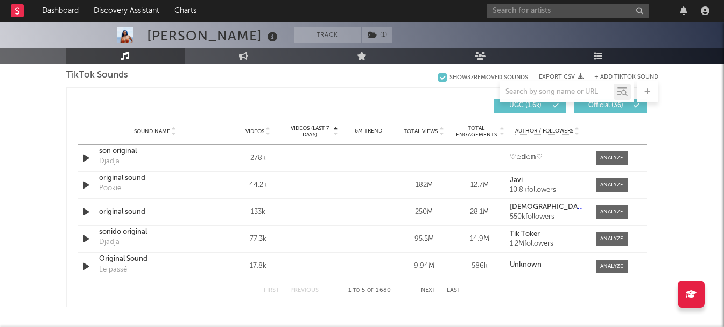
click at [320, 134] on span "Videos (last 7 days)" at bounding box center [310, 131] width 44 height 13
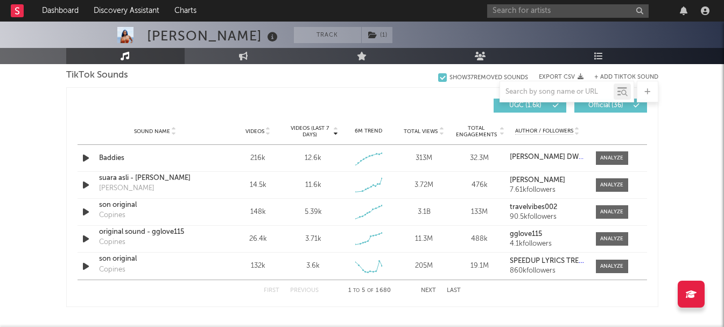
click at [321, 134] on span "Videos (last 7 days)" at bounding box center [310, 131] width 44 height 13
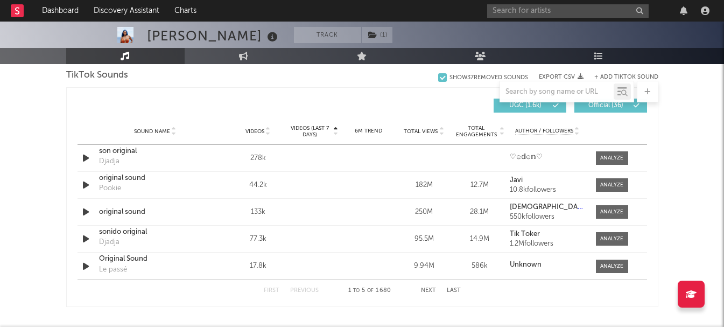
click at [321, 134] on span "Videos (last 7 days)" at bounding box center [310, 131] width 44 height 13
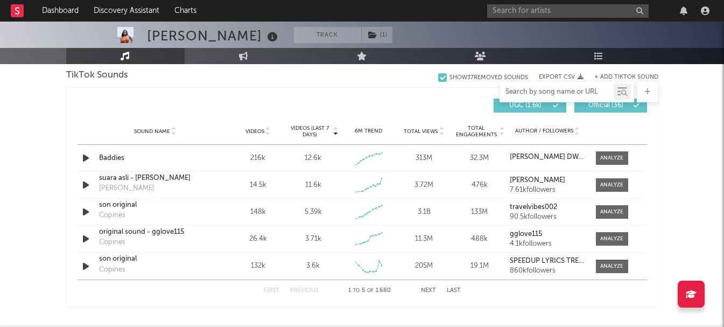
click at [542, 91] on input "text" at bounding box center [557, 92] width 114 height 9
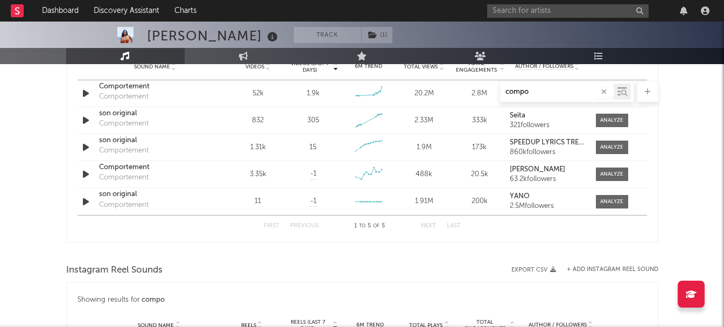
scroll to position [571, 0]
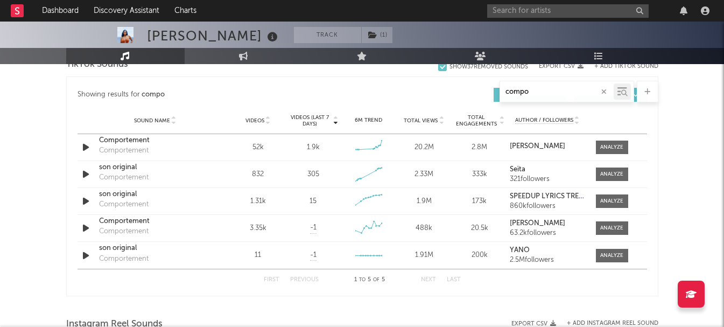
type input "compo"
click at [317, 125] on span "Videos (last 7 days)" at bounding box center [310, 120] width 44 height 13
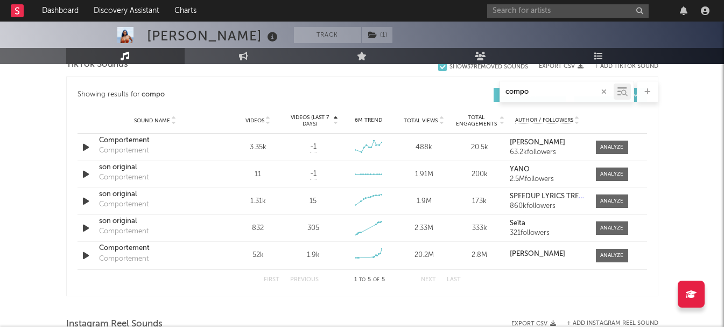
click at [317, 125] on span "Videos (last 7 days)" at bounding box center [310, 120] width 44 height 13
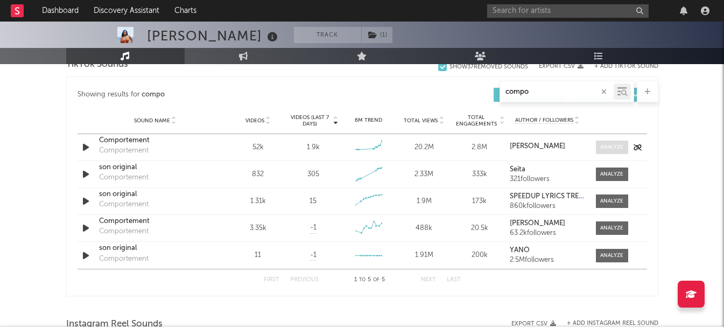
click at [607, 145] on div at bounding box center [611, 147] width 23 height 8
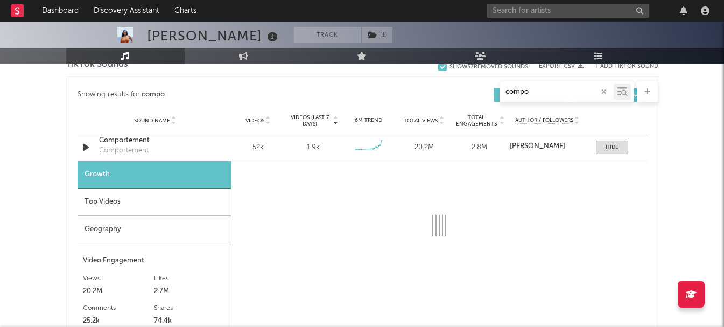
select select "6m"
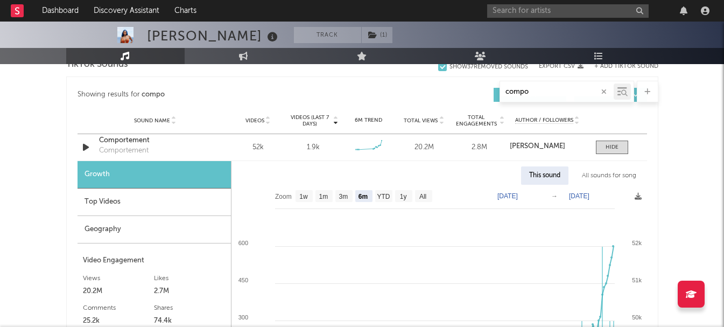
click at [183, 209] on div "Top Videos" at bounding box center [153, 201] width 153 height 27
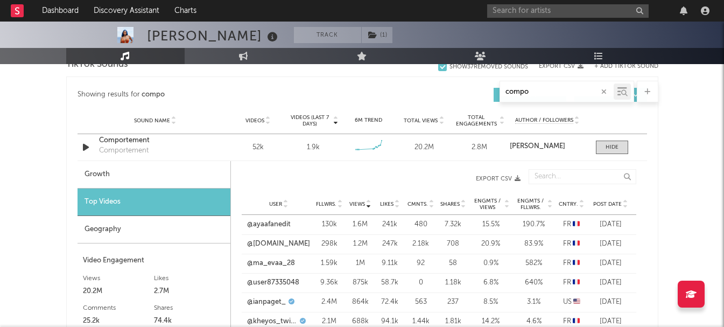
click at [598, 202] on span "Post Date" at bounding box center [607, 204] width 29 height 6
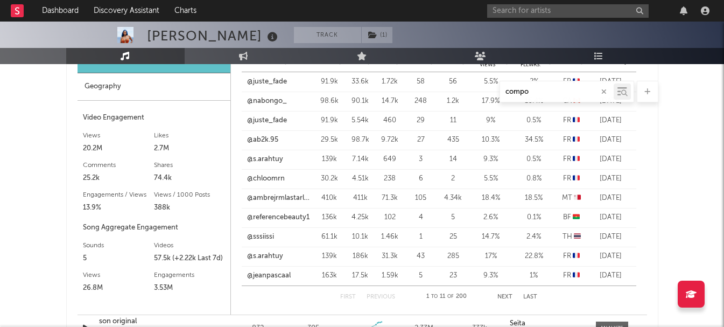
scroll to position [733, 0]
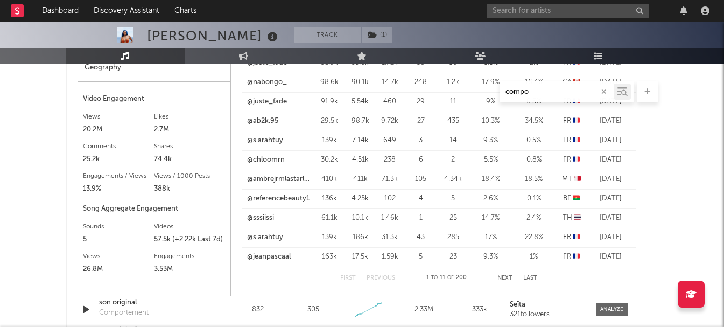
click at [277, 199] on link "@referencebeauty1" at bounding box center [278, 198] width 62 height 11
click at [508, 278] on button "Next" at bounding box center [504, 278] width 15 height 6
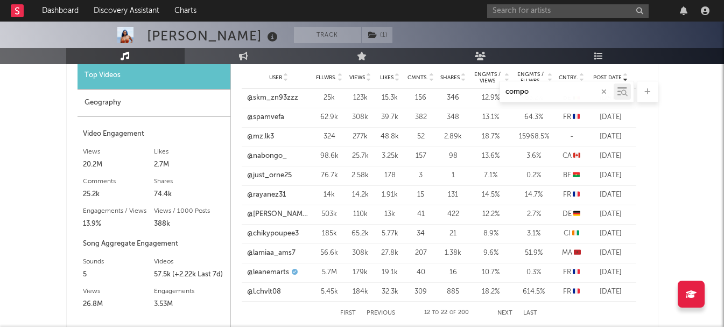
scroll to position [679, 0]
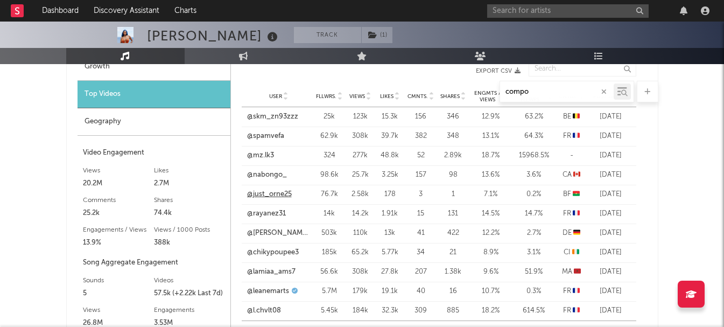
click at [272, 193] on link "@just_orne25" at bounding box center [269, 194] width 45 height 11
click at [282, 190] on link "@just_orne25" at bounding box center [269, 194] width 45 height 11
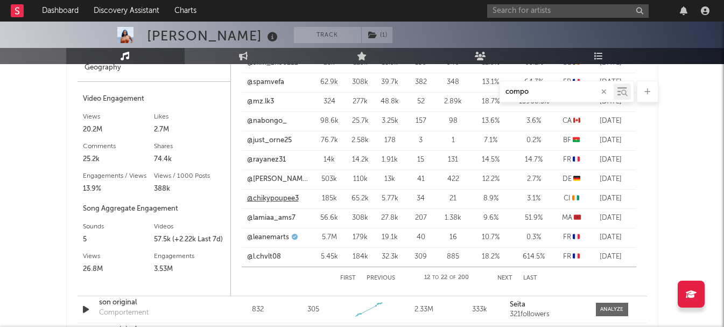
click at [287, 197] on link "@chikypoupee3" at bounding box center [273, 198] width 52 height 11
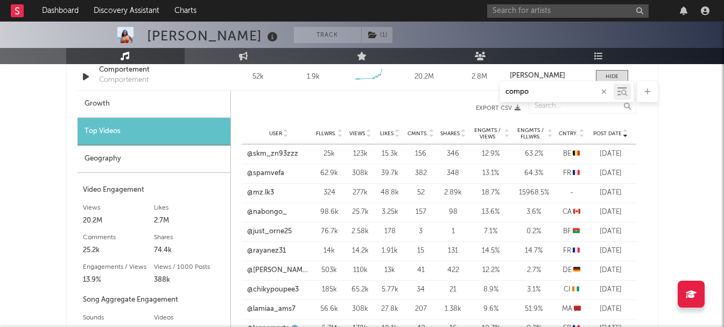
scroll to position [518, 0]
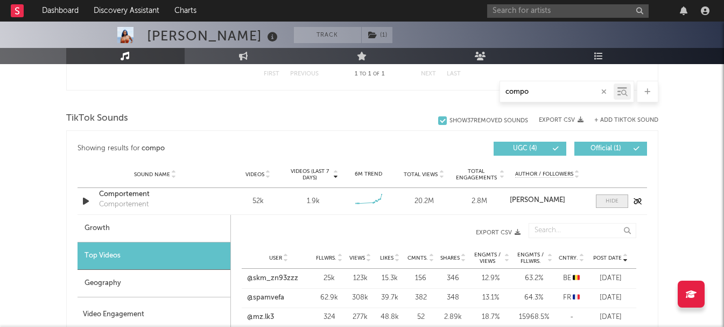
click at [605, 198] on span at bounding box center [612, 200] width 32 height 13
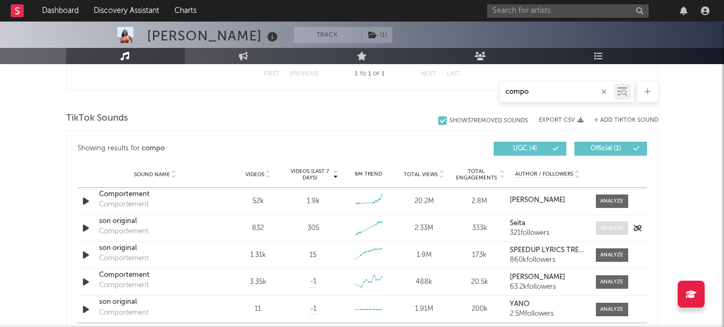
click at [616, 229] on div at bounding box center [611, 228] width 23 height 8
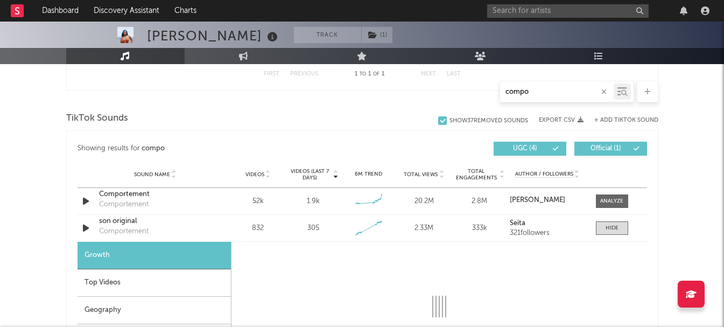
select select "1w"
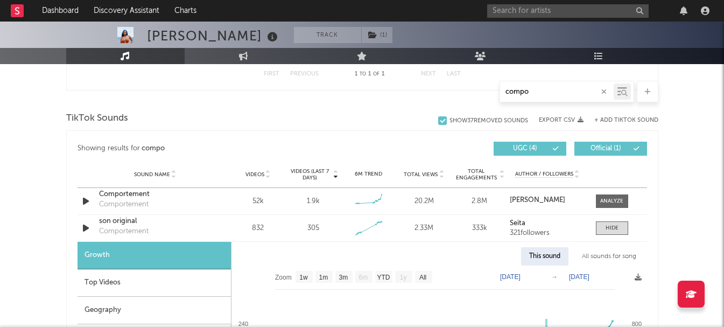
click at [188, 282] on div "Top Videos" at bounding box center [153, 282] width 153 height 27
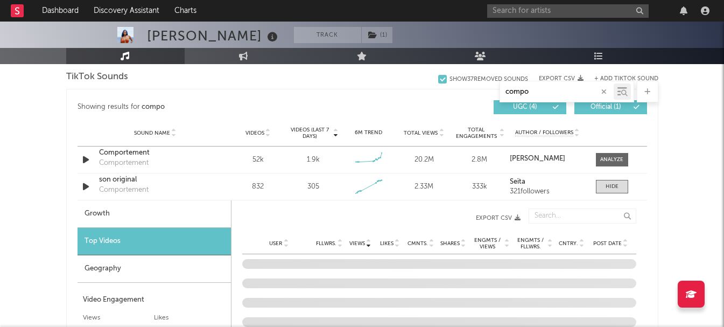
scroll to position [571, 0]
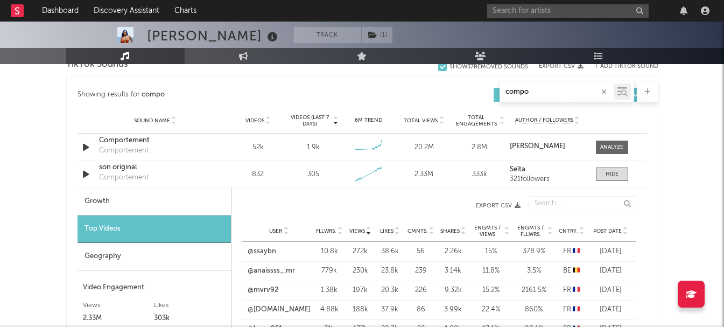
click at [598, 229] on span "Post Date" at bounding box center [607, 231] width 29 height 6
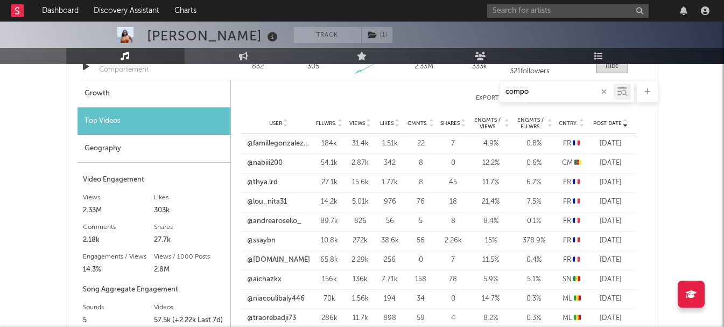
scroll to position [733, 0]
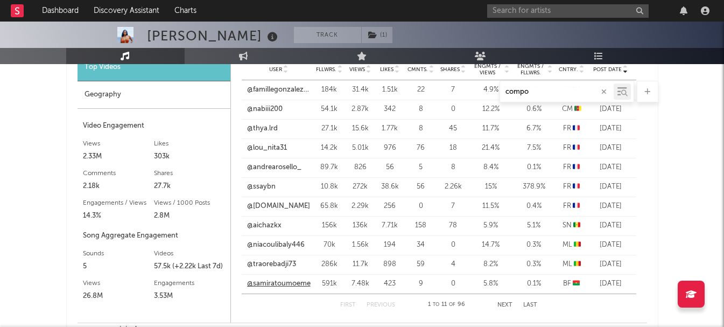
click at [279, 283] on link "@samiratoumoeme" at bounding box center [278, 283] width 63 height 11
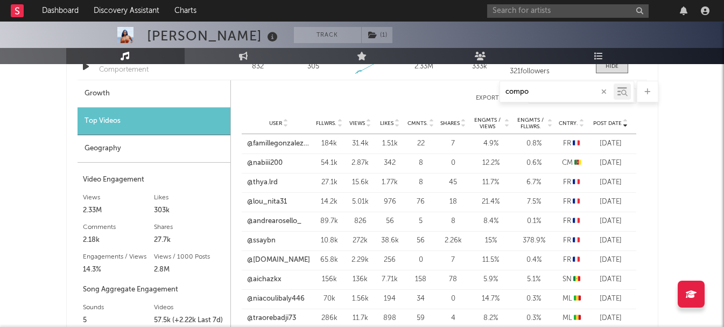
scroll to position [625, 0]
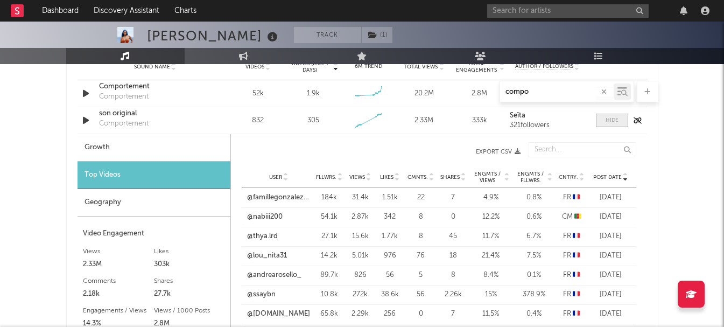
click at [613, 121] on div at bounding box center [611, 120] width 13 height 8
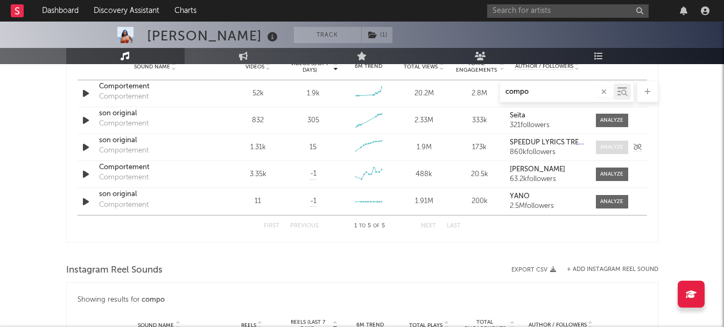
click at [607, 143] on div at bounding box center [611, 147] width 23 height 8
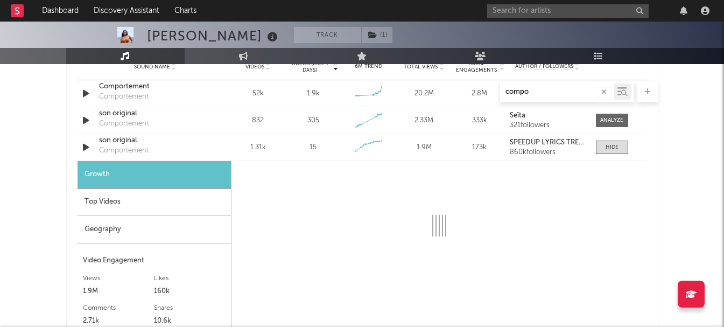
click at [145, 207] on div "Top Videos" at bounding box center [153, 201] width 153 height 27
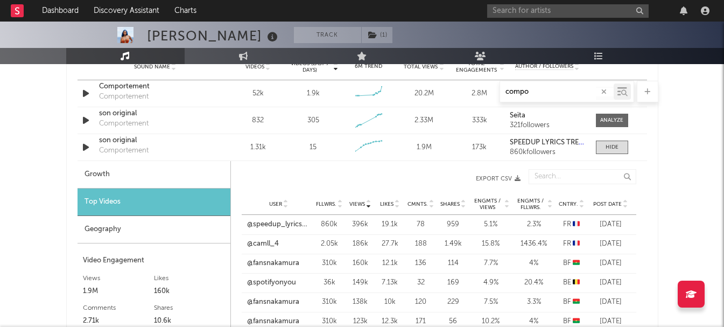
click at [604, 206] on span "Post Date" at bounding box center [607, 204] width 29 height 6
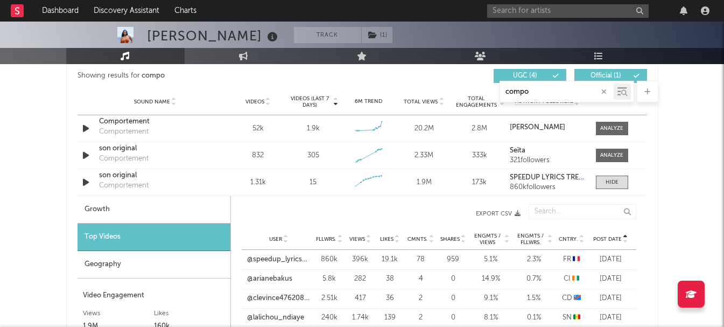
scroll to position [571, 0]
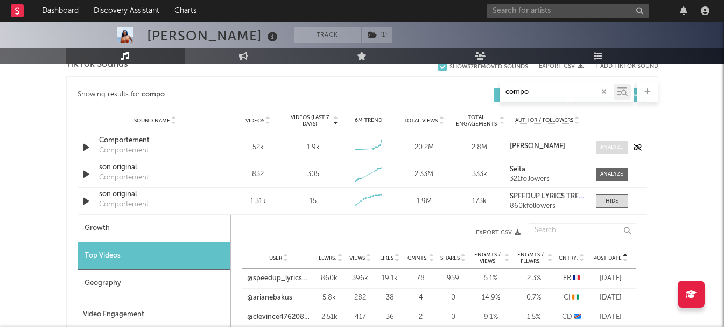
click at [614, 147] on div at bounding box center [611, 147] width 23 height 8
select select "6m"
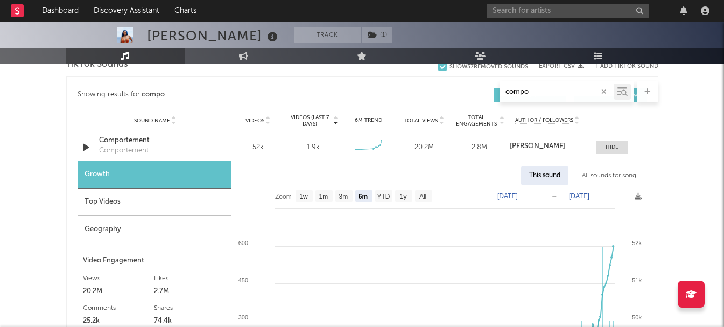
click at [134, 200] on div "Top Videos" at bounding box center [153, 201] width 153 height 27
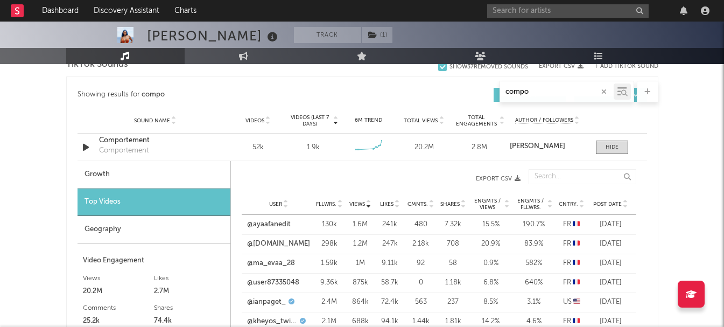
click at [604, 200] on div "Post Date" at bounding box center [610, 204] width 40 height 8
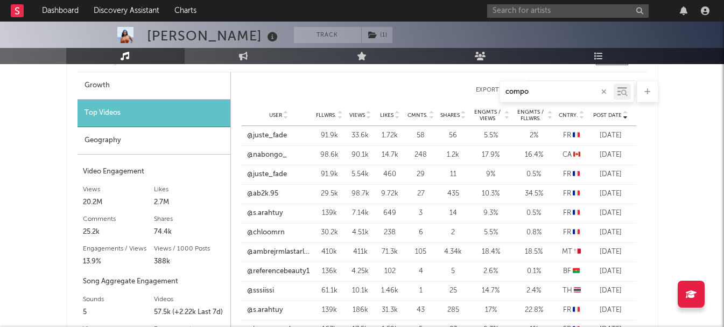
scroll to position [679, 0]
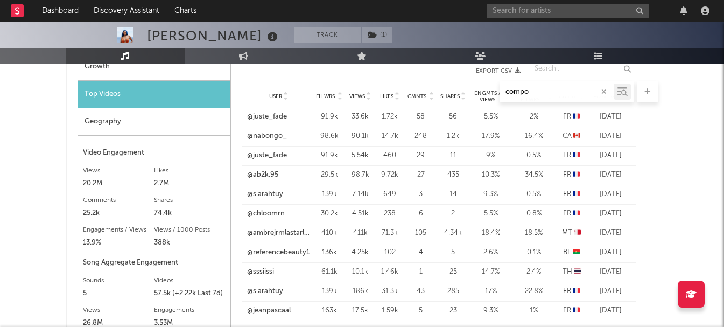
click at [289, 255] on link "@referencebeauty1" at bounding box center [278, 252] width 62 height 11
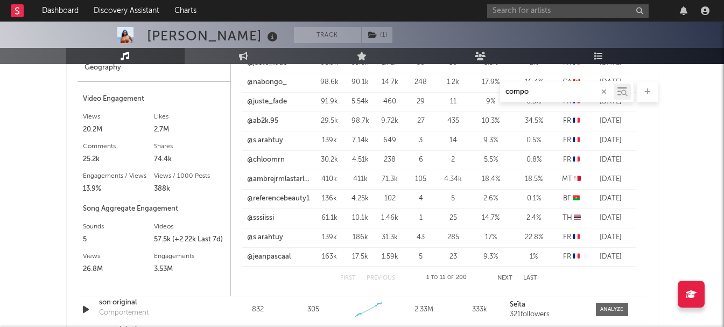
click at [499, 277] on button "Next" at bounding box center [504, 278] width 15 height 6
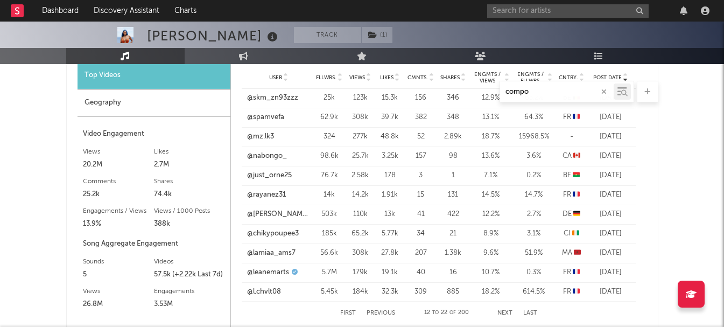
scroll to position [679, 0]
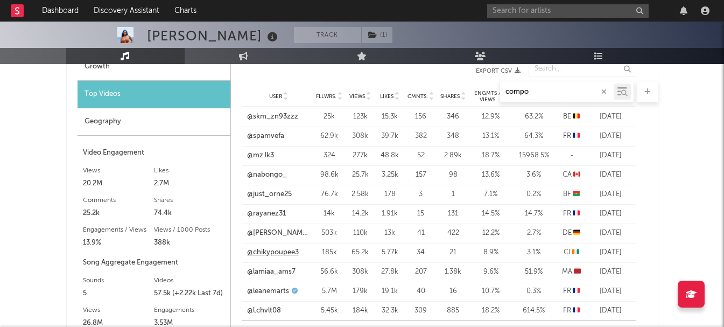
click at [286, 253] on link "@chikypoupee3" at bounding box center [273, 252] width 52 height 11
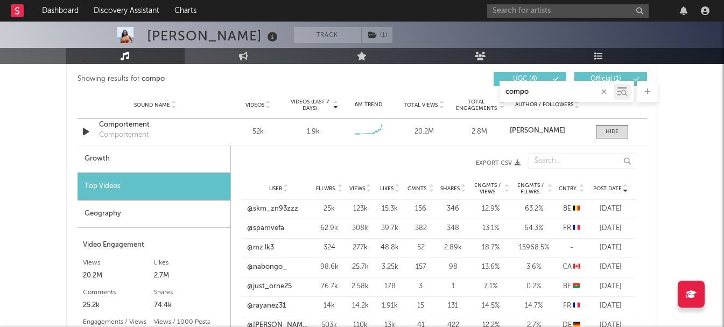
scroll to position [571, 0]
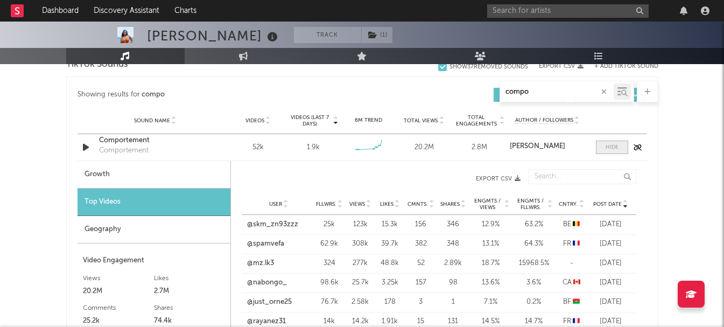
click at [605, 145] on div at bounding box center [611, 147] width 13 height 8
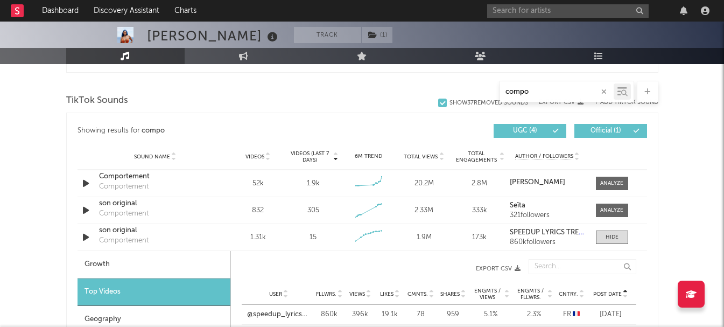
scroll to position [518, 0]
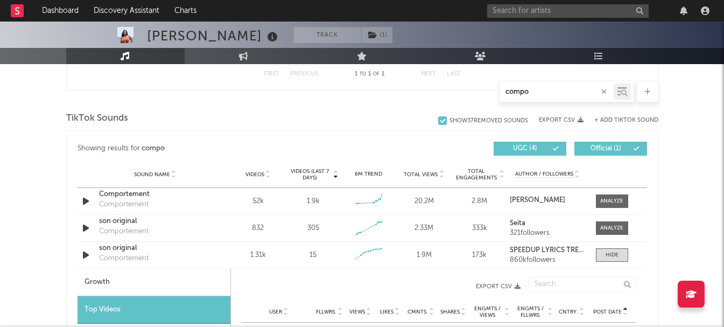
click at [517, 91] on input "compo" at bounding box center [557, 92] width 114 height 9
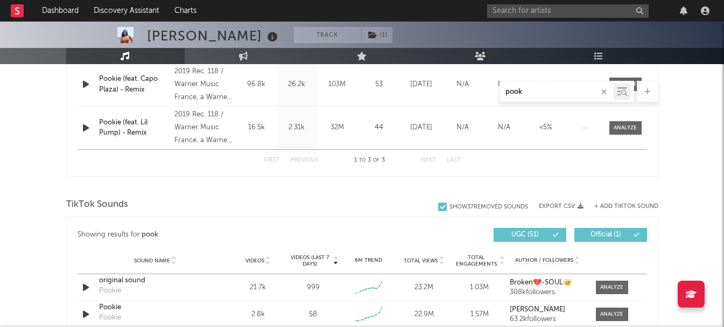
scroll to position [571, 0]
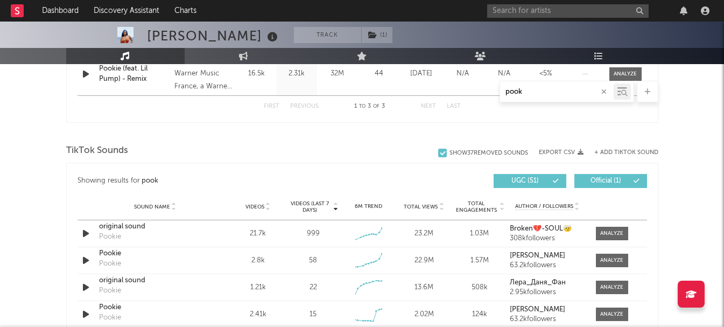
type input "pook"
click at [318, 208] on span "Videos (last 7 days)" at bounding box center [310, 206] width 44 height 13
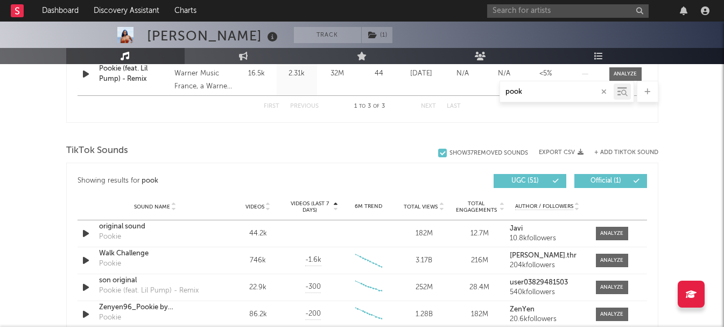
click at [318, 208] on span "Videos (last 7 days)" at bounding box center [310, 206] width 44 height 13
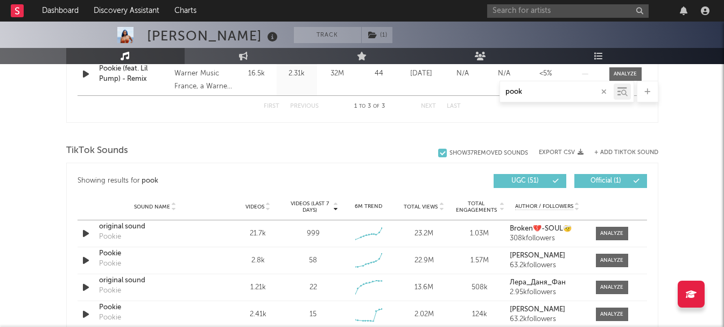
click at [602, 231] on div at bounding box center [611, 233] width 23 height 8
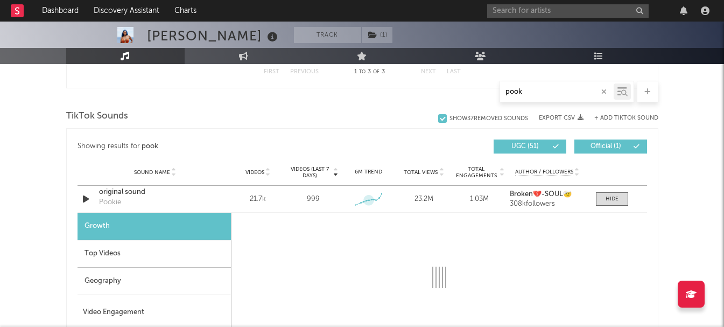
scroll to position [625, 0]
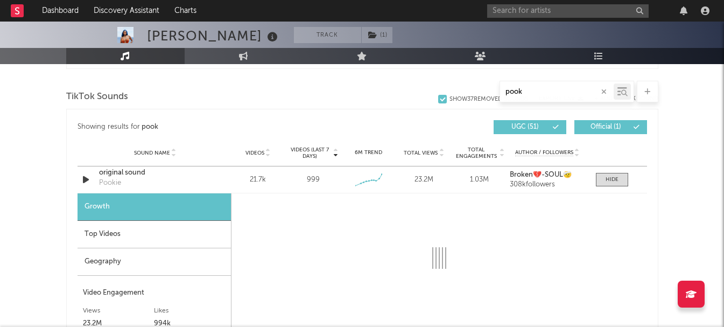
click at [134, 231] on div "Top Videos" at bounding box center [153, 234] width 153 height 27
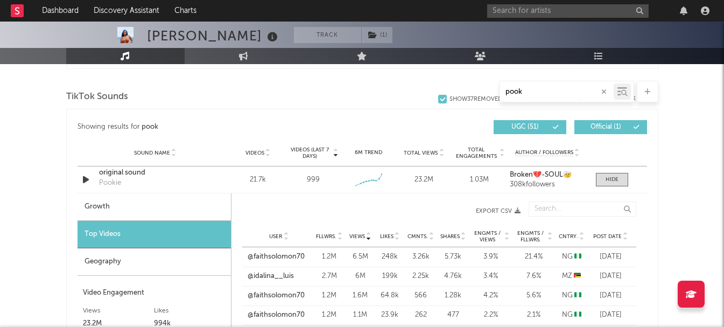
scroll to position [679, 0]
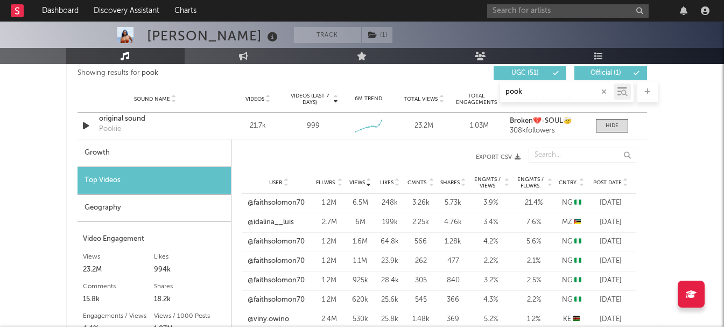
click at [612, 183] on span "Post Date" at bounding box center [607, 182] width 29 height 6
click at [608, 179] on span "Post Date" at bounding box center [607, 182] width 29 height 6
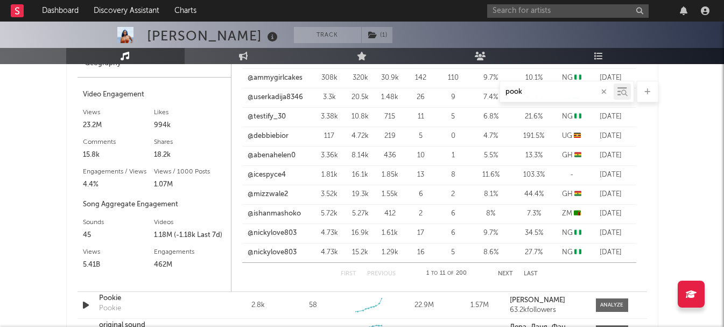
scroll to position [840, 0]
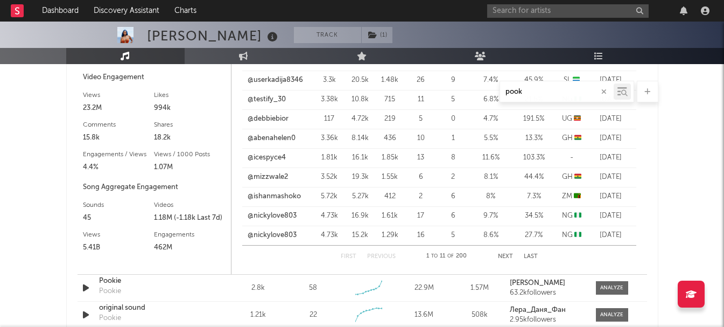
click at [506, 253] on button "Next" at bounding box center [505, 256] width 15 height 6
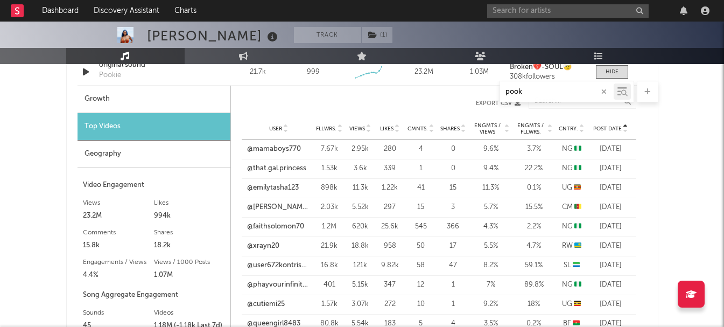
scroll to position [679, 0]
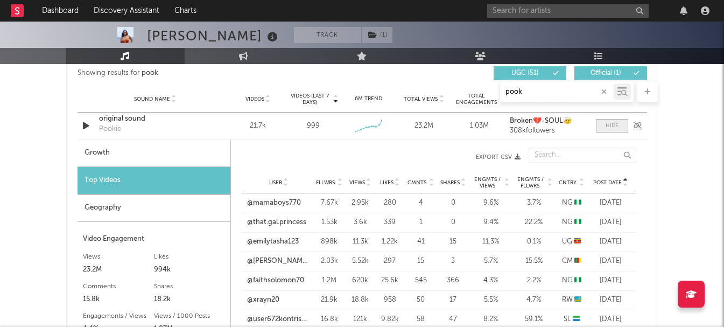
click at [604, 128] on span at bounding box center [612, 125] width 32 height 13
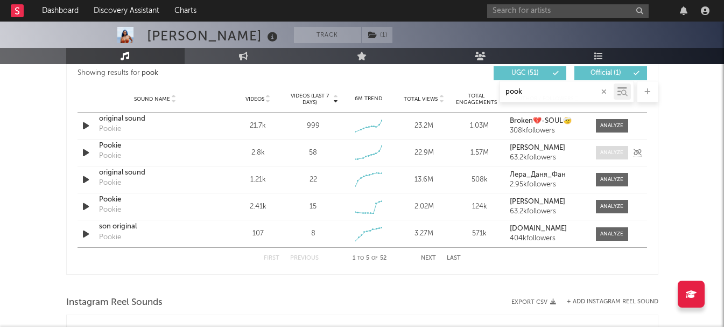
click at [604, 151] on div at bounding box center [611, 152] width 23 height 8
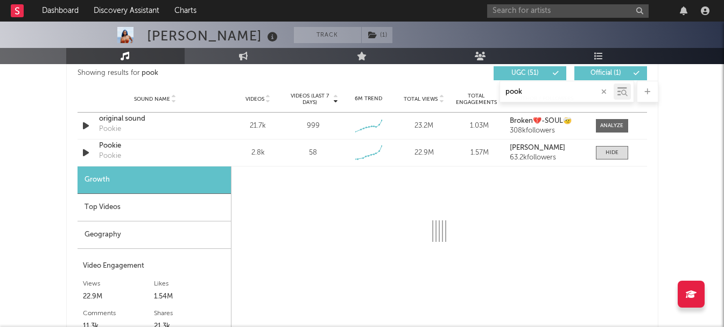
click at [151, 209] on div "Top Videos" at bounding box center [153, 207] width 153 height 27
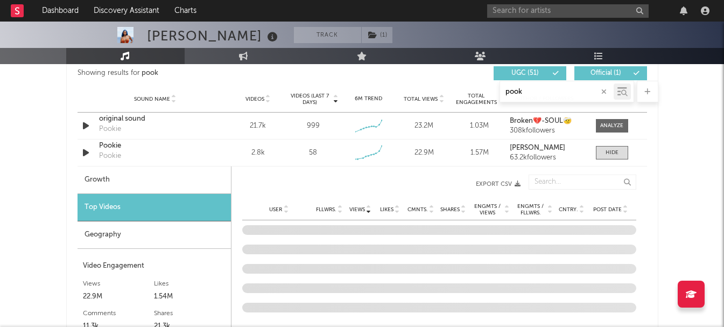
click at [614, 210] on span "Post Date" at bounding box center [607, 209] width 29 height 6
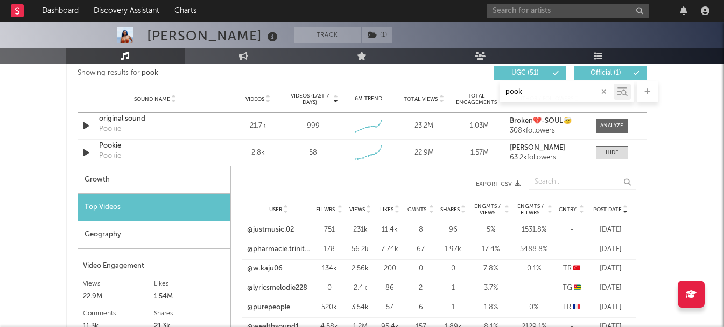
click at [614, 210] on span "Post Date" at bounding box center [607, 209] width 29 height 6
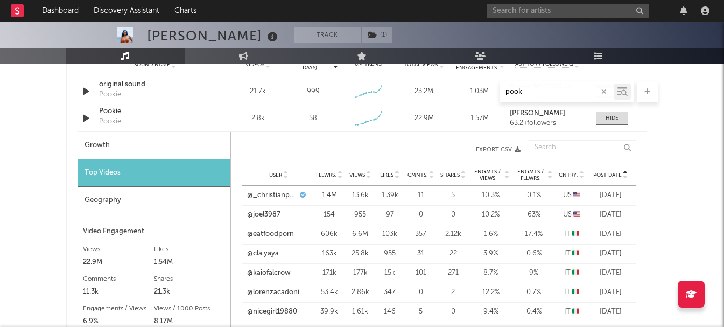
scroll to position [733, 0]
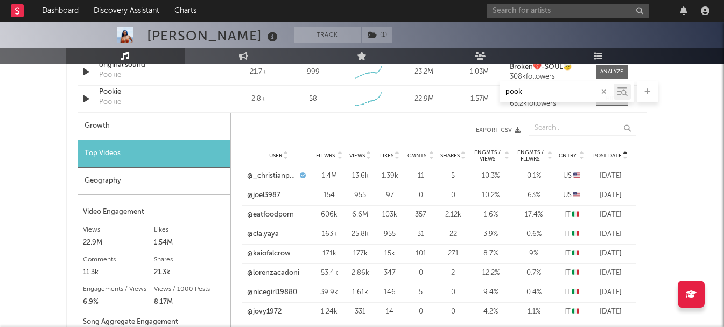
click at [615, 159] on div "Post Date" at bounding box center [610, 155] width 40 height 8
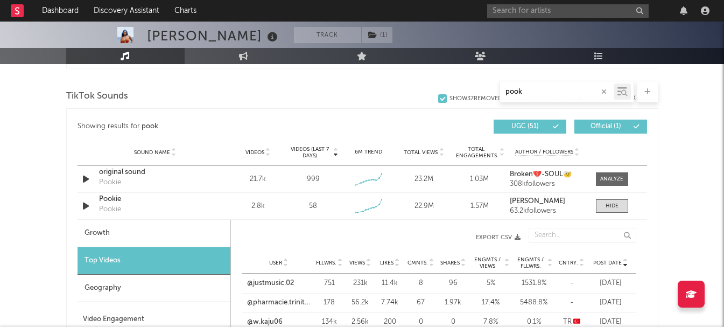
scroll to position [625, 0]
click at [609, 201] on span at bounding box center [612, 206] width 32 height 13
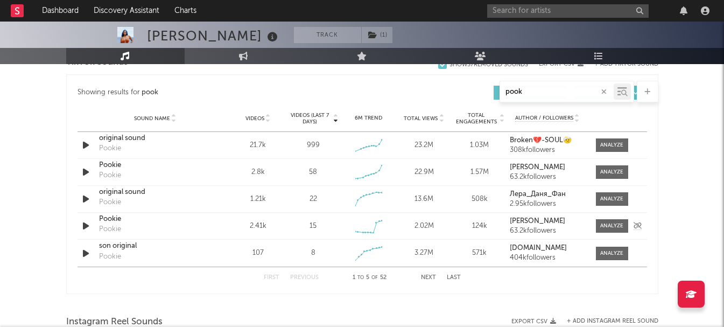
scroll to position [679, 0]
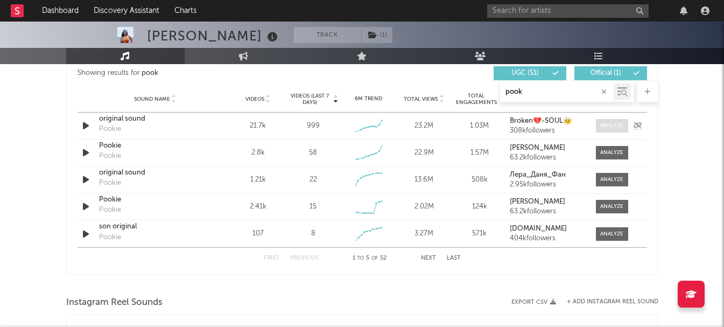
click at [617, 126] on div at bounding box center [611, 126] width 23 height 8
select select "6m"
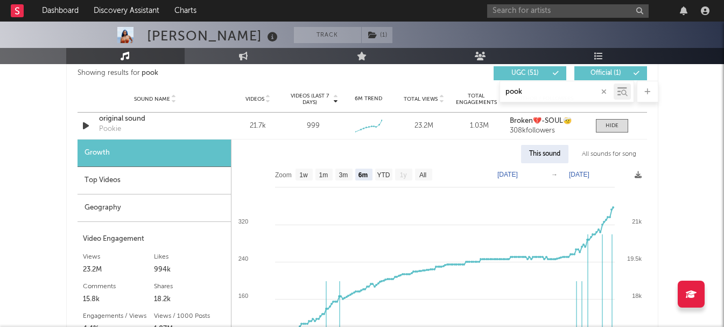
click at [149, 177] on div "Top Videos" at bounding box center [153, 180] width 153 height 27
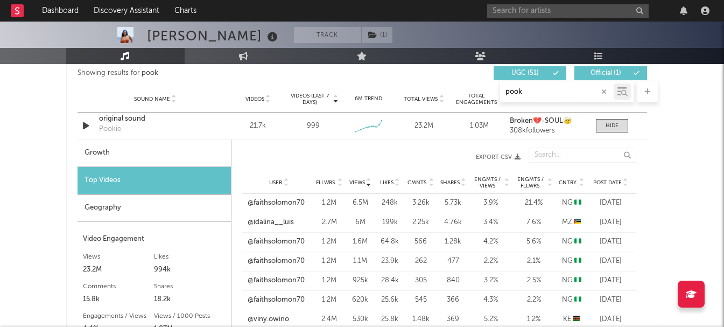
click at [610, 183] on span "Post Date" at bounding box center [607, 182] width 29 height 6
click at [597, 126] on span at bounding box center [612, 125] width 32 height 13
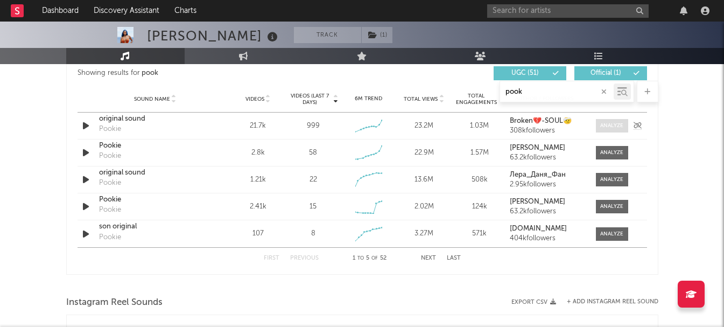
click at [613, 125] on div at bounding box center [611, 126] width 23 height 8
select select "6m"
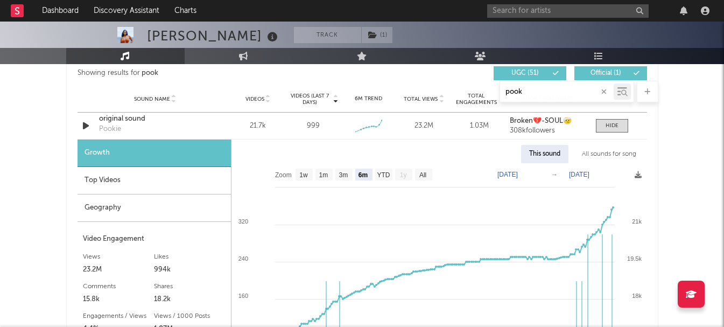
click at [146, 181] on div "Top Videos" at bounding box center [153, 180] width 153 height 27
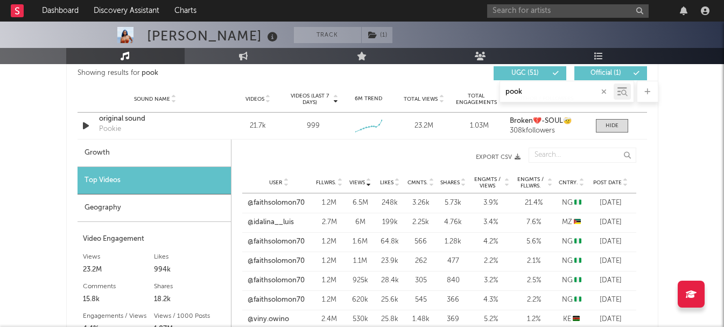
click at [606, 182] on span "Post Date" at bounding box center [607, 182] width 29 height 6
click at [608, 123] on div at bounding box center [611, 126] width 13 height 8
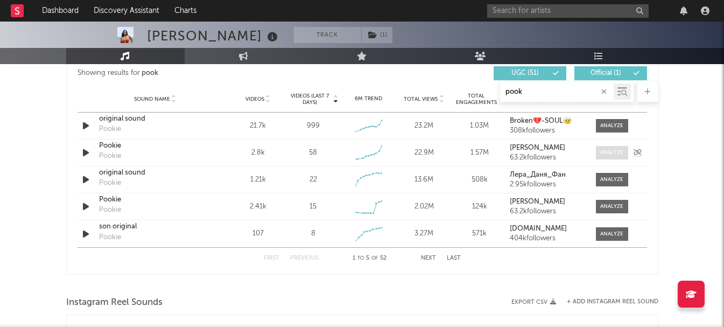
click at [604, 153] on div at bounding box center [611, 152] width 23 height 8
select select "6m"
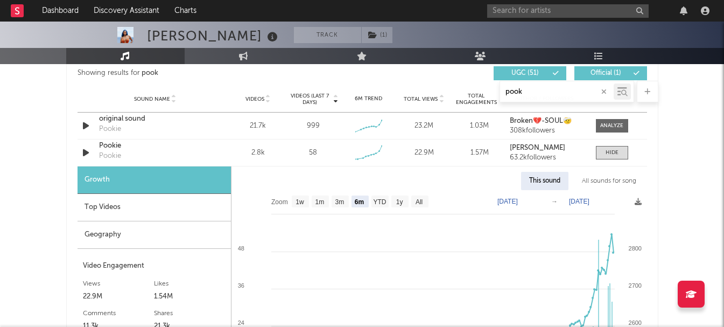
click at [155, 206] on div "Top Videos" at bounding box center [153, 207] width 153 height 27
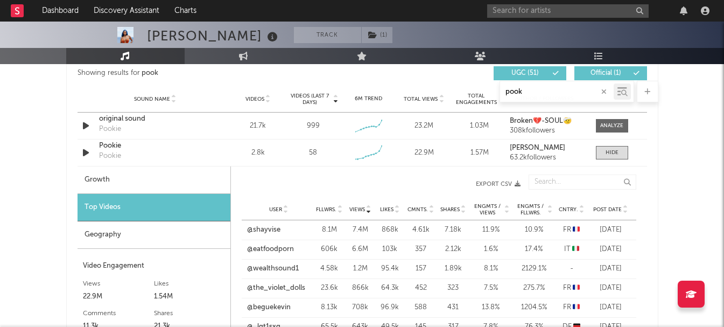
click at [611, 210] on span "Post Date" at bounding box center [607, 209] width 29 height 6
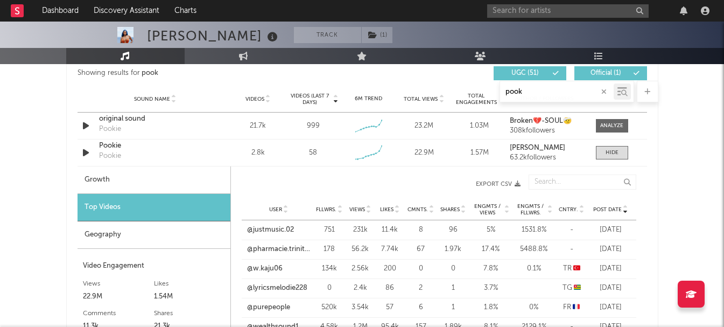
click at [611, 210] on span "Post Date" at bounding box center [607, 209] width 29 height 6
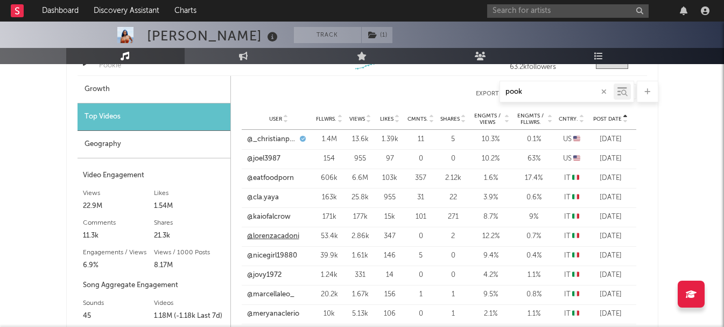
scroll to position [787, 0]
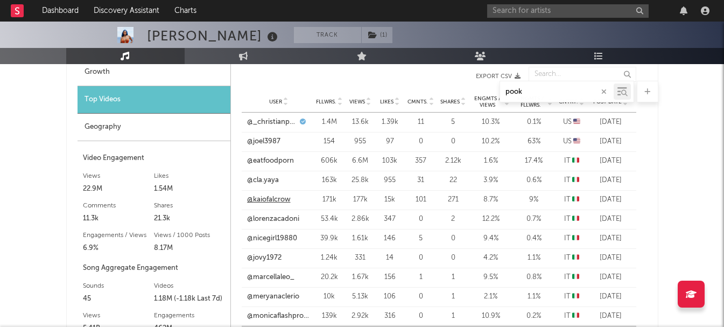
click at [271, 197] on link "@kaiofalcrow" at bounding box center [269, 199] width 44 height 11
click at [264, 272] on link "@marcellaleo_" at bounding box center [270, 277] width 47 height 11
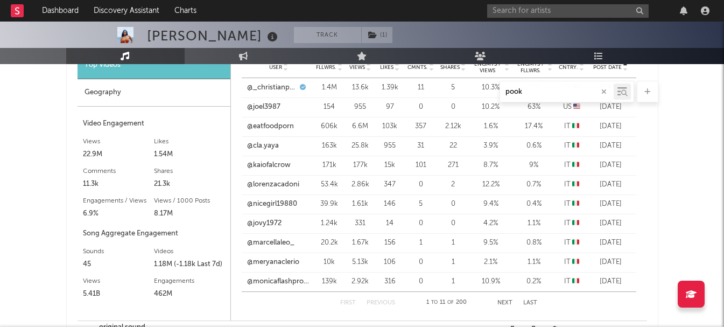
scroll to position [840, 0]
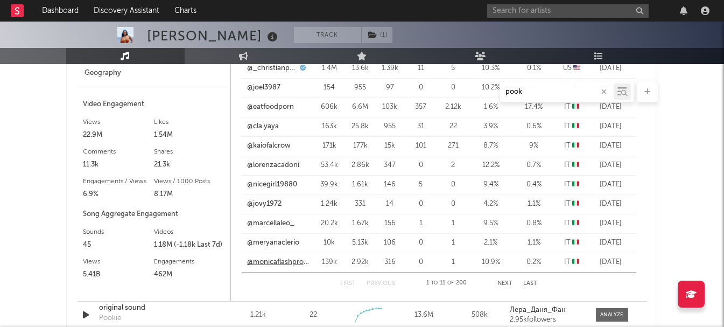
click at [268, 259] on link "@monicaflashproduction" at bounding box center [278, 262] width 63 height 11
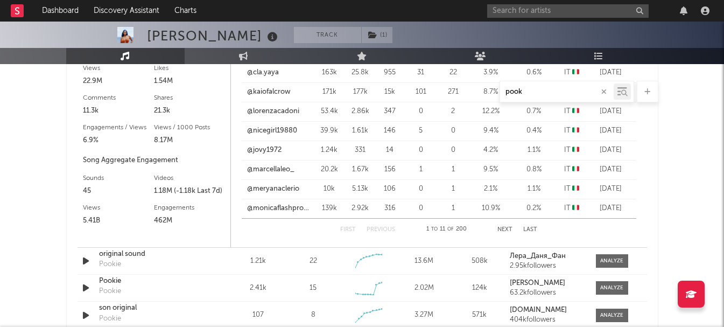
click at [506, 226] on button "Next" at bounding box center [504, 229] width 15 height 6
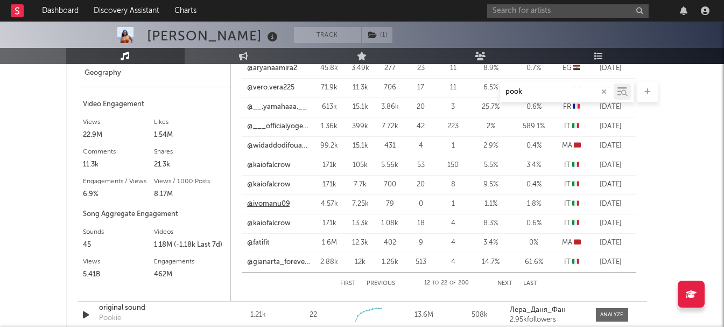
click at [274, 205] on link "@ivomanu09" at bounding box center [268, 204] width 43 height 11
click at [263, 259] on link "@gianarta_forevertogether" at bounding box center [278, 262] width 63 height 11
click at [507, 283] on button "Next" at bounding box center [504, 283] width 15 height 6
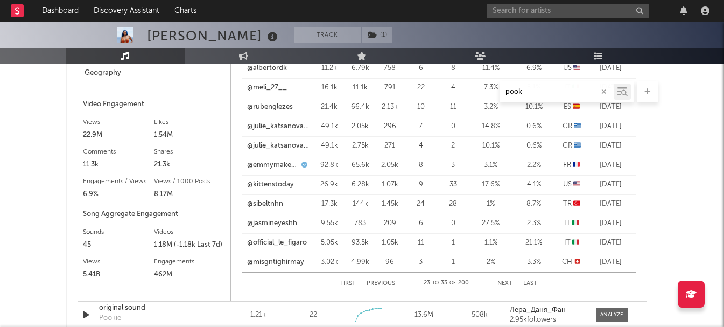
scroll to position [787, 0]
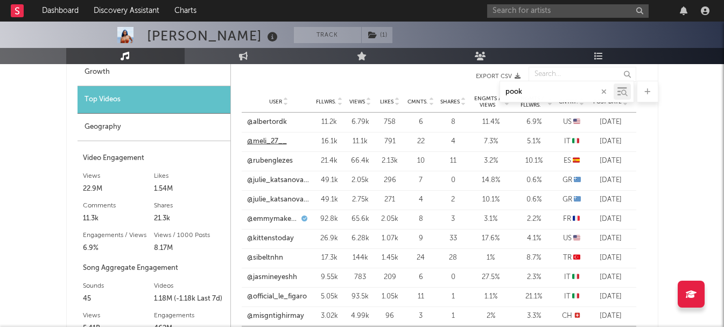
click at [277, 141] on link "@meli_27__" at bounding box center [267, 141] width 40 height 11
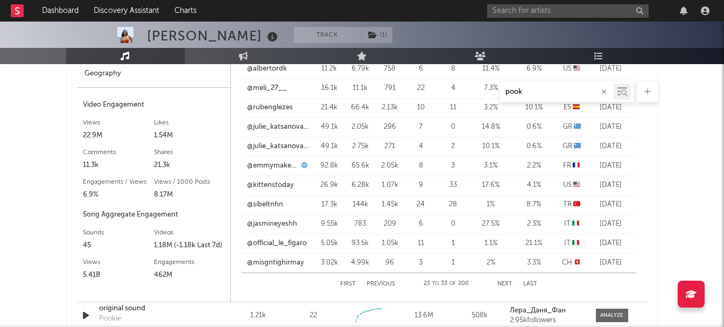
scroll to position [840, 0]
click at [274, 219] on link "@jasmineyeshh" at bounding box center [272, 223] width 50 height 11
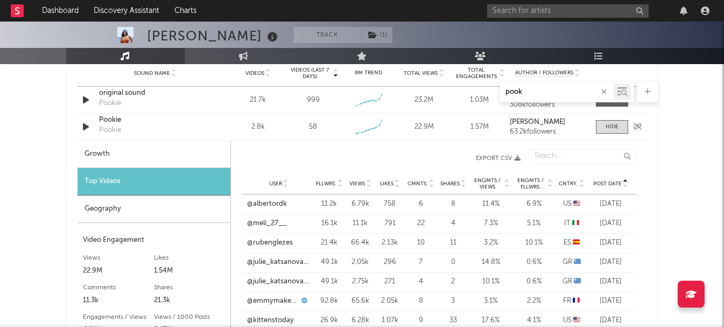
scroll to position [698, 0]
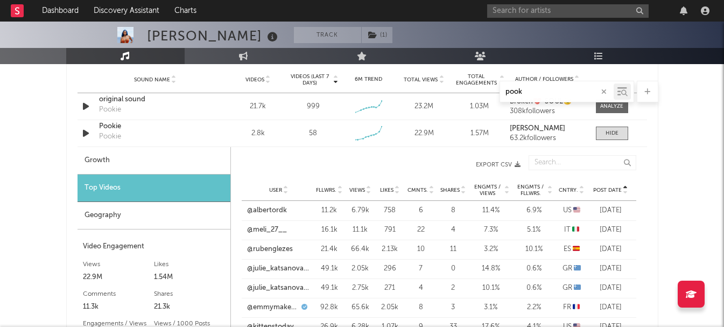
click at [519, 91] on input "pook" at bounding box center [557, 92] width 114 height 9
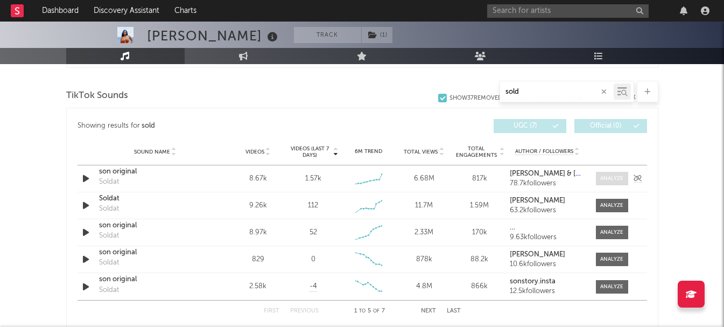
scroll to position [540, 0]
type input "sold"
click at [312, 157] on span "Videos (last 7 days)" at bounding box center [310, 152] width 44 height 13
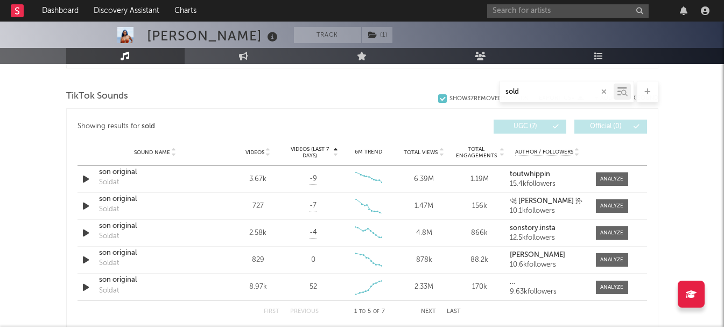
click at [312, 157] on span "Videos (last 7 days)" at bounding box center [310, 152] width 44 height 13
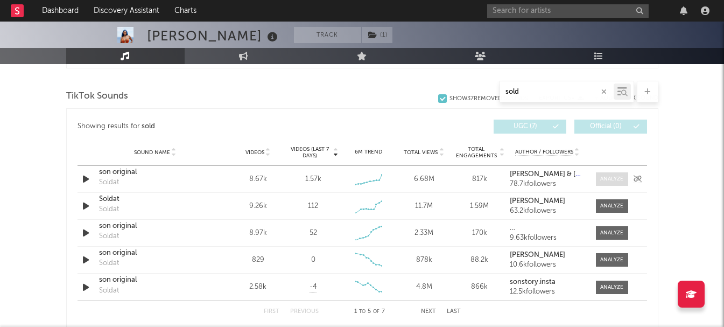
click at [610, 180] on div at bounding box center [611, 179] width 23 height 8
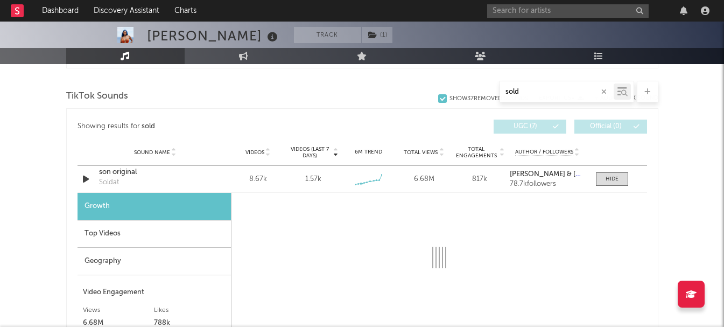
click at [135, 226] on div "Top Videos" at bounding box center [153, 233] width 153 height 27
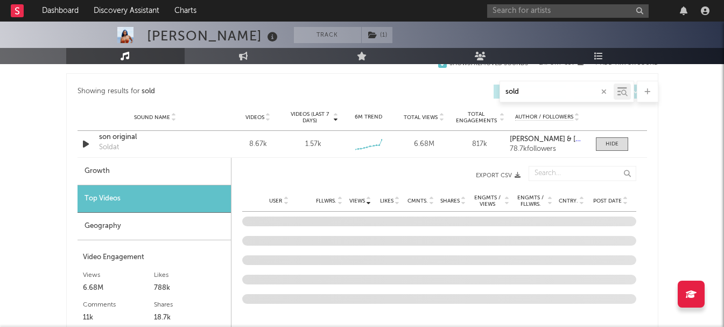
scroll to position [593, 0]
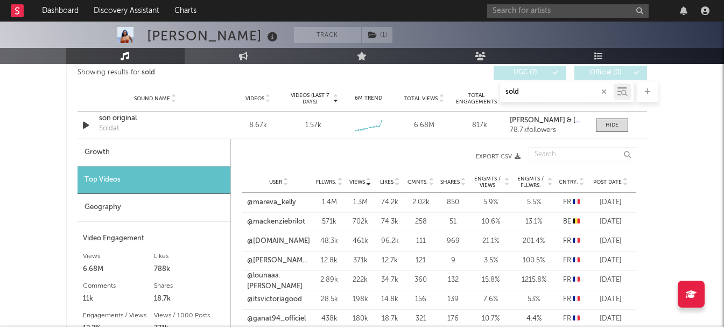
click at [596, 182] on span "Post Date" at bounding box center [607, 182] width 29 height 6
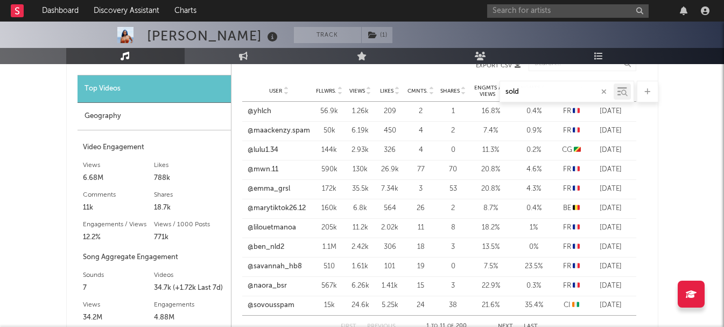
scroll to position [701, 0]
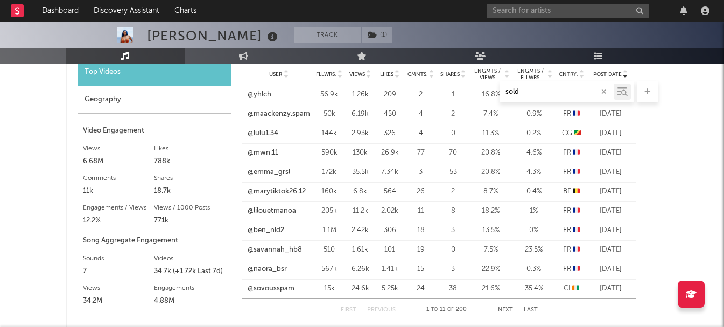
click at [265, 190] on link "@marytiktok26.12" at bounding box center [276, 191] width 58 height 11
click at [278, 287] on link "@sovousspam" at bounding box center [270, 288] width 47 height 11
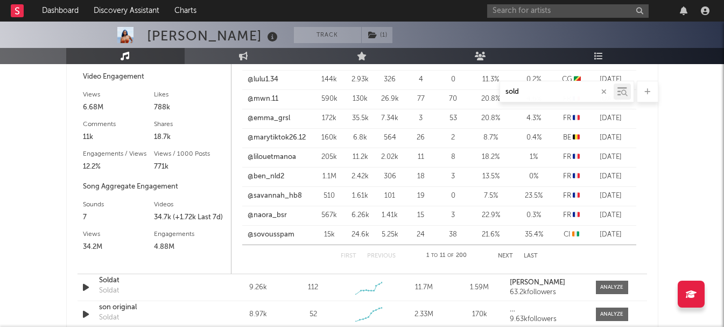
click at [507, 254] on button "Next" at bounding box center [505, 256] width 15 height 6
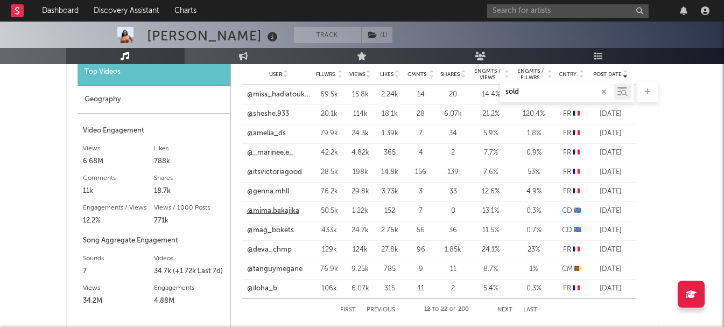
click at [284, 209] on link "@mima.bakajika" at bounding box center [273, 211] width 52 height 11
click at [275, 229] on link "@mag_bokets" at bounding box center [270, 230] width 47 height 11
click at [600, 14] on input "text" at bounding box center [567, 10] width 161 height 13
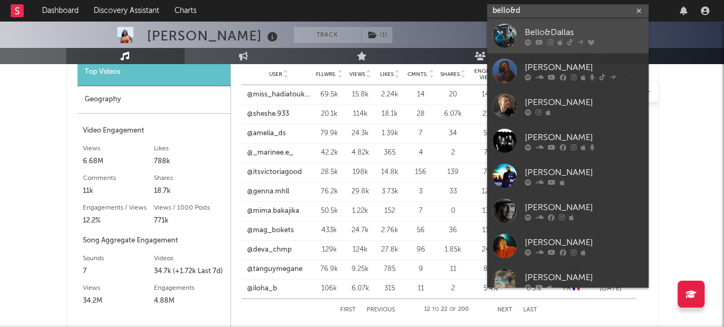
type input "bello&d"
click at [557, 27] on div "Bello&Dallas" at bounding box center [584, 32] width 118 height 13
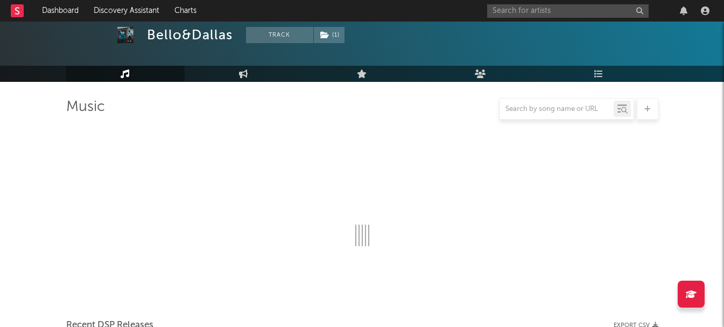
scroll to position [701, 0]
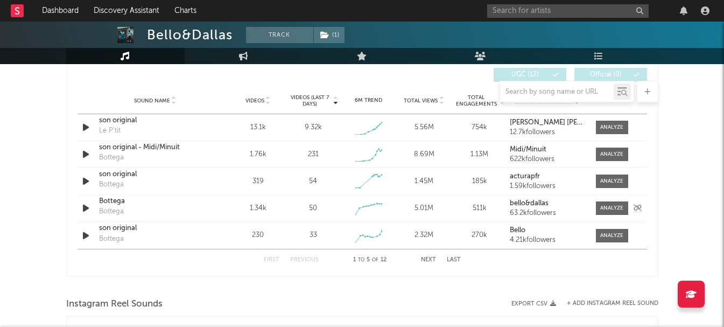
select select "6m"
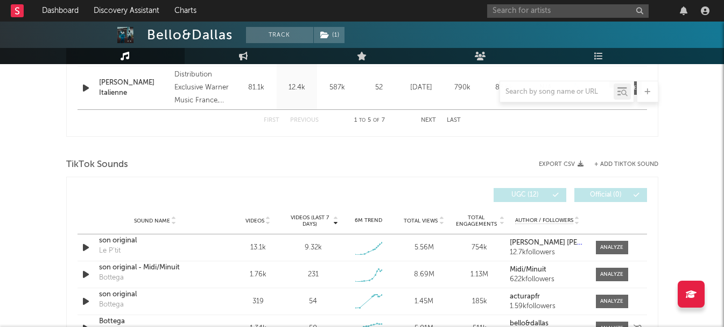
scroll to position [625, 0]
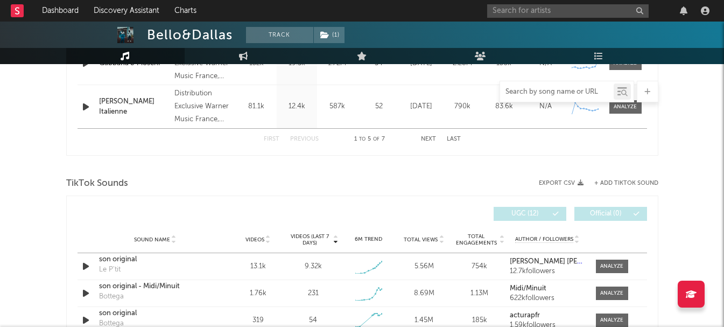
click at [526, 94] on input "text" at bounding box center [557, 92] width 114 height 9
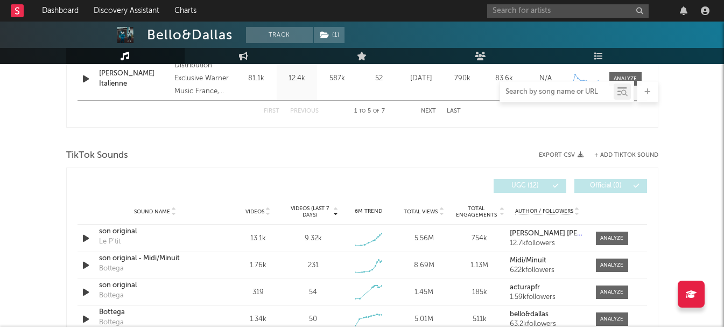
scroll to position [678, 0]
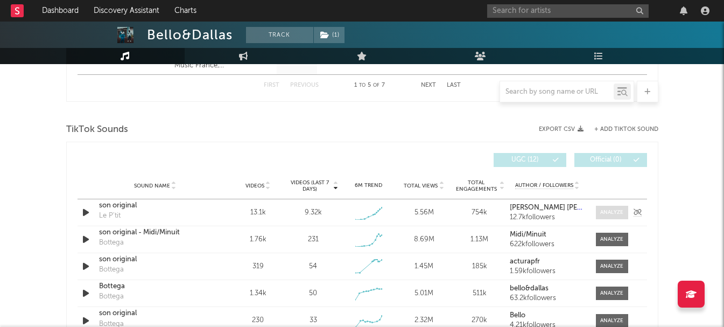
click at [608, 209] on div at bounding box center [611, 212] width 23 height 8
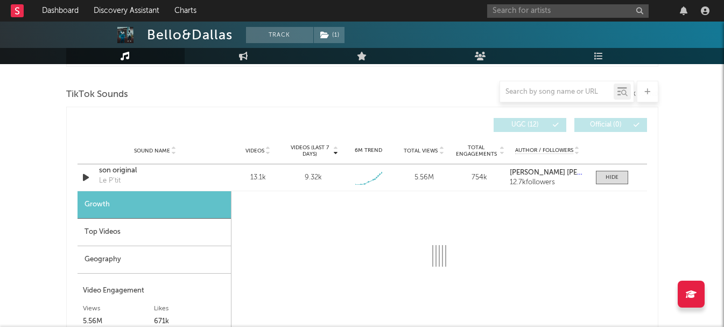
scroll to position [732, 0]
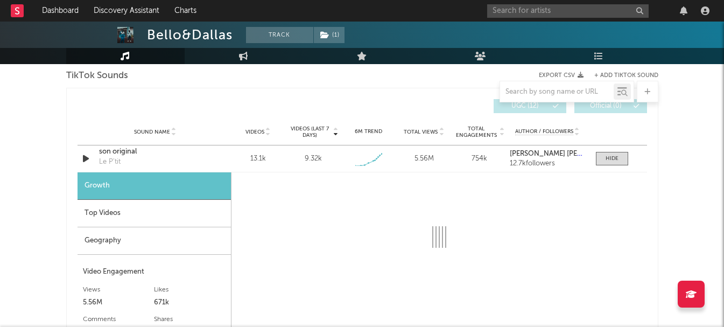
select select "1w"
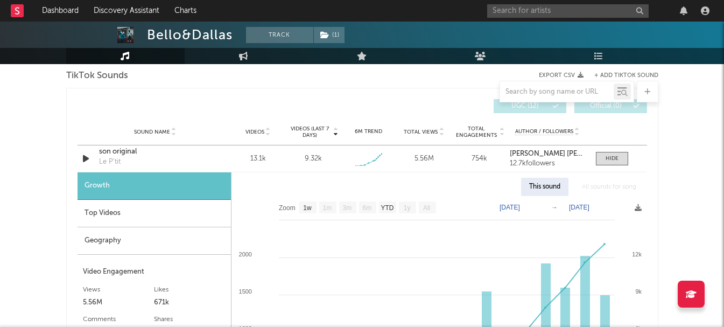
click at [148, 206] on div "Top Videos" at bounding box center [153, 213] width 153 height 27
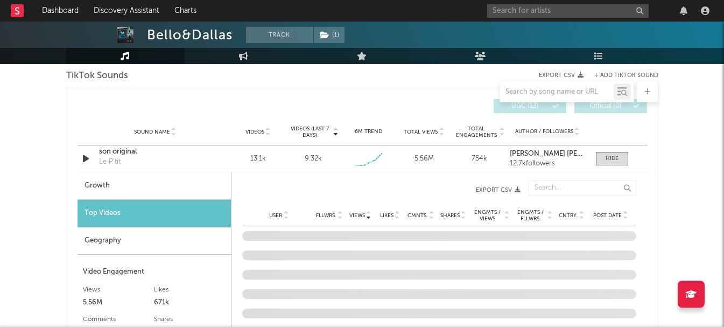
click at [607, 214] on span "Post Date" at bounding box center [607, 215] width 29 height 6
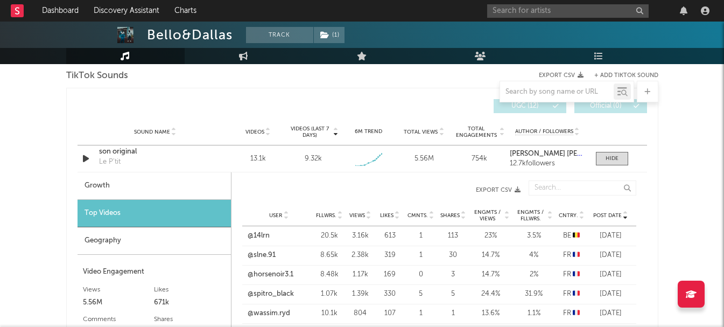
click at [607, 214] on span "Post Date" at bounding box center [607, 215] width 29 height 6
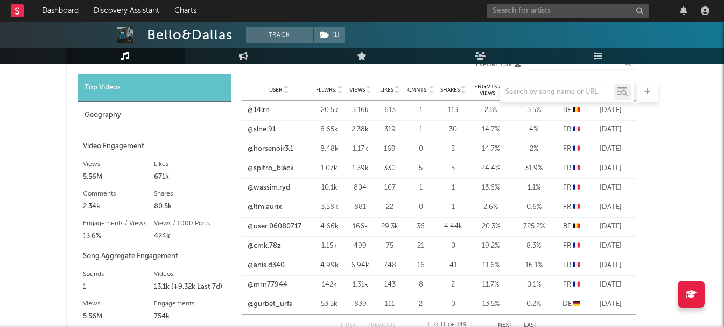
scroll to position [840, 0]
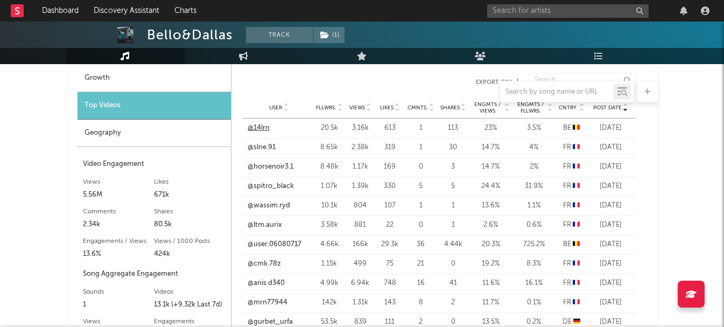
click at [265, 130] on link "@14lrn" at bounding box center [258, 128] width 22 height 11
click at [285, 240] on link "@user.06080717" at bounding box center [274, 244] width 54 height 11
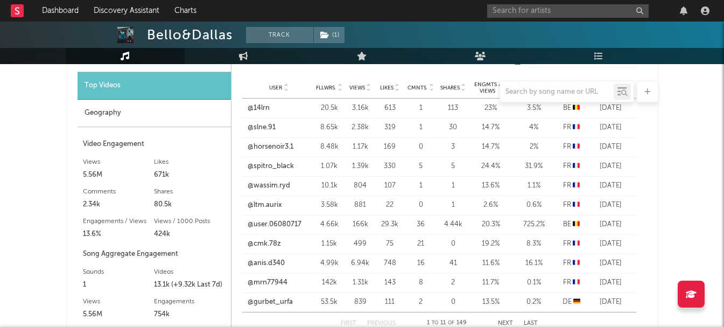
scroll to position [894, 0]
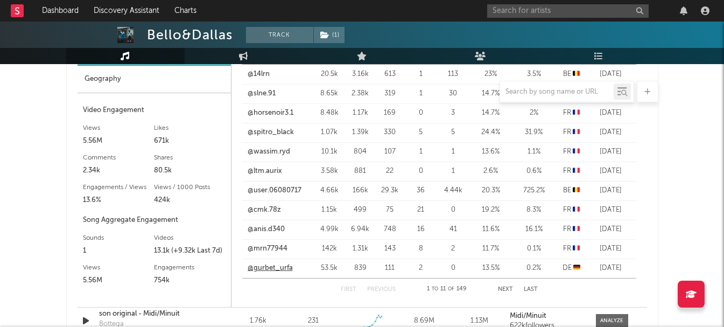
click at [269, 268] on link "@gurbet_urfa" at bounding box center [269, 268] width 45 height 11
click at [281, 124] on div "User @spitro_black Fllwrs. 1.07k Views 1.39k Likes 330 Cmnts. 5 Shares 5 Engmts…" at bounding box center [439, 132] width 394 height 19
click at [280, 128] on link "@spitro_black" at bounding box center [270, 132] width 46 height 11
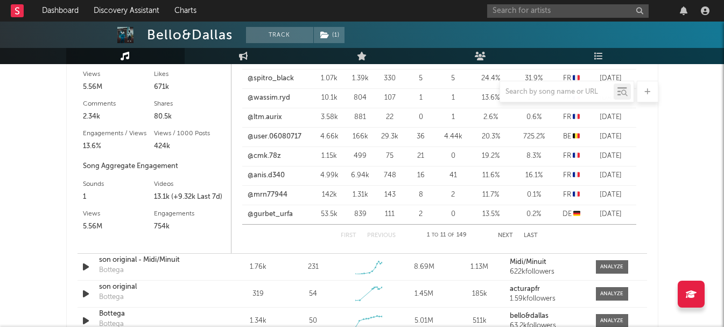
click at [499, 233] on button "Next" at bounding box center [505, 235] width 15 height 6
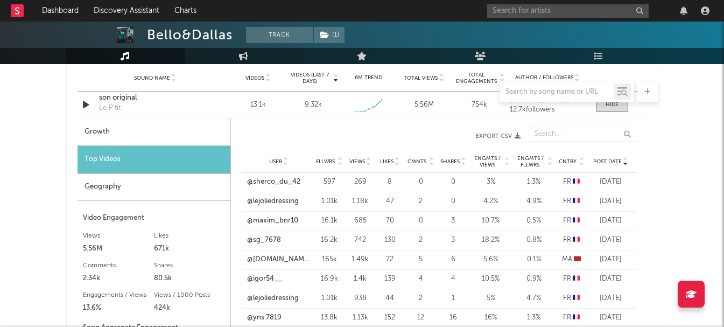
scroll to position [840, 0]
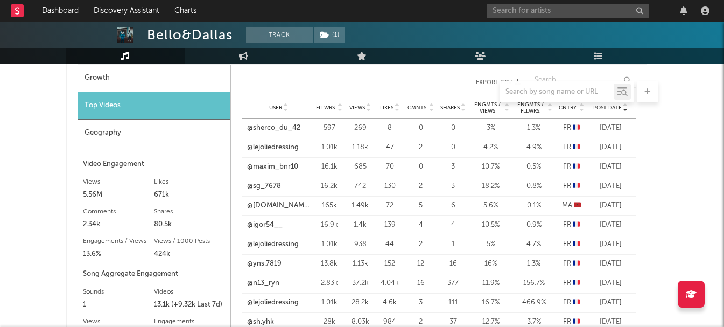
click at [285, 207] on link "@[DOMAIN_NAME]_" at bounding box center [278, 205] width 63 height 11
click at [278, 144] on link "@lejoliedressing" at bounding box center [273, 147] width 52 height 11
click at [270, 243] on link "@lejoliedressing" at bounding box center [273, 244] width 52 height 11
click at [557, 14] on input "text" at bounding box center [567, 10] width 161 height 13
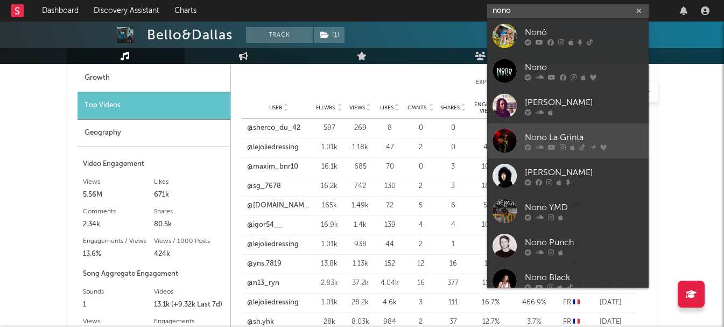
type input "nono"
click at [496, 143] on div at bounding box center [504, 141] width 24 height 24
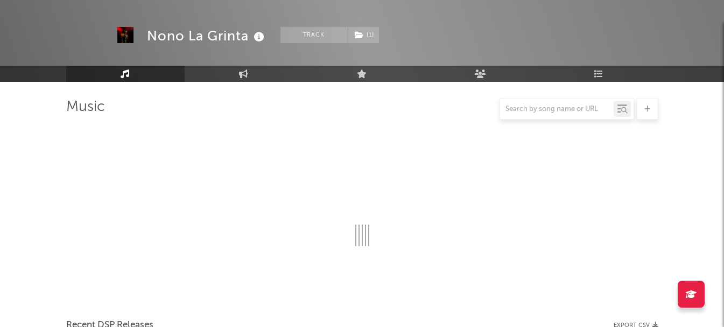
scroll to position [840, 0]
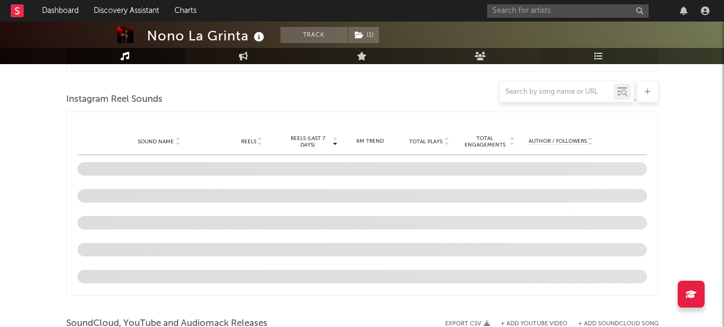
click at [611, 58] on link "Playlists/Charts" at bounding box center [599, 56] width 118 height 16
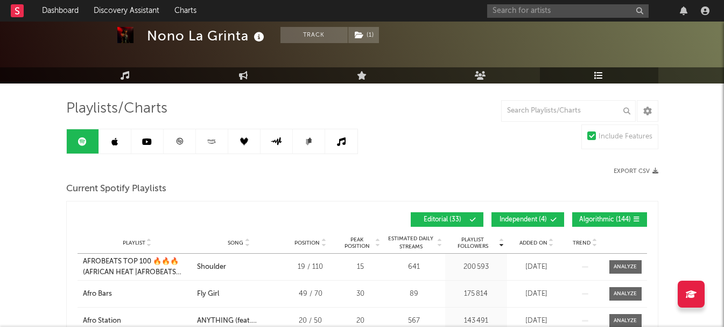
scroll to position [108, 0]
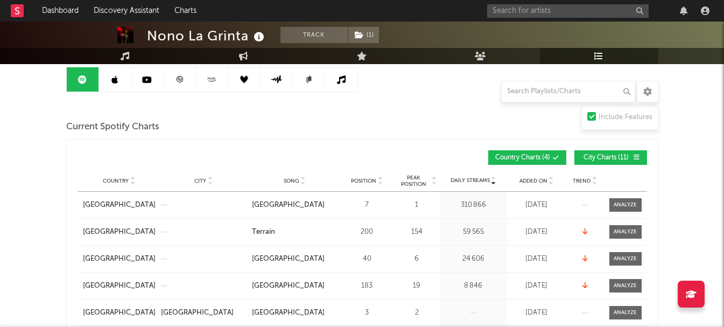
click at [604, 61] on link "Playlists/Charts" at bounding box center [599, 56] width 118 height 16
click at [120, 58] on link "Music" at bounding box center [125, 56] width 118 height 16
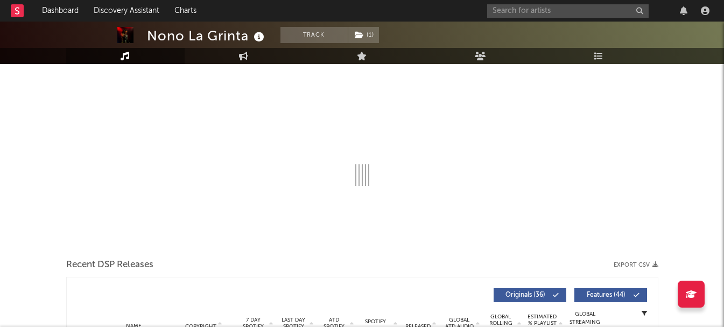
select select "6m"
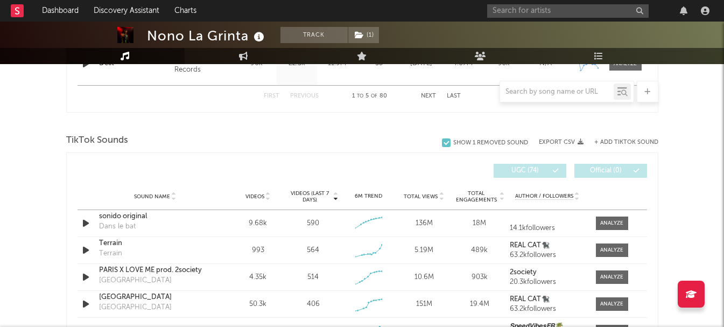
scroll to position [699, 0]
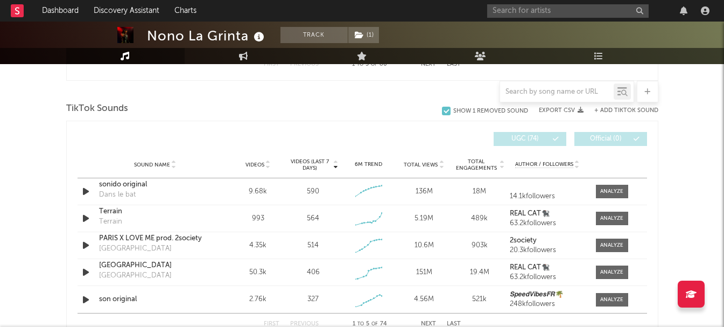
click at [323, 168] on span "Videos (last 7 days)" at bounding box center [310, 164] width 44 height 13
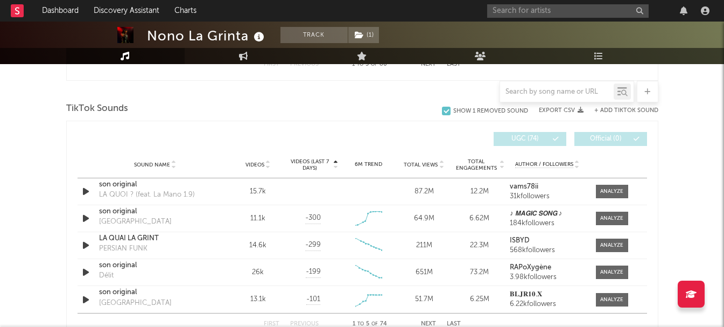
click at [323, 168] on span "Videos (last 7 days)" at bounding box center [310, 164] width 44 height 13
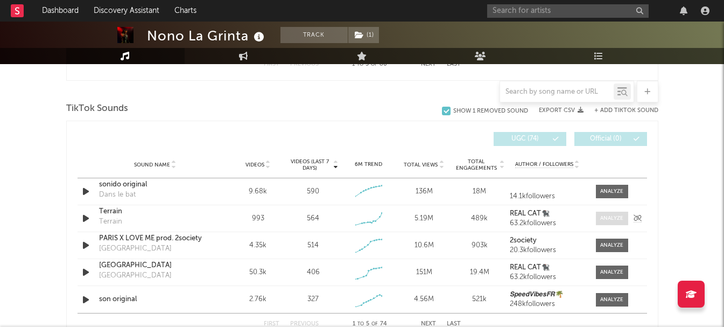
click at [605, 220] on div at bounding box center [611, 218] width 23 height 8
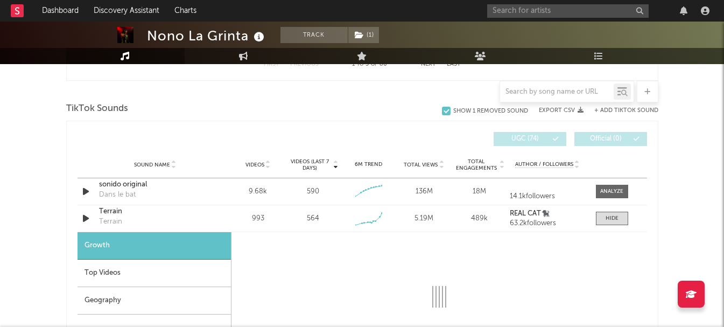
select select "1w"
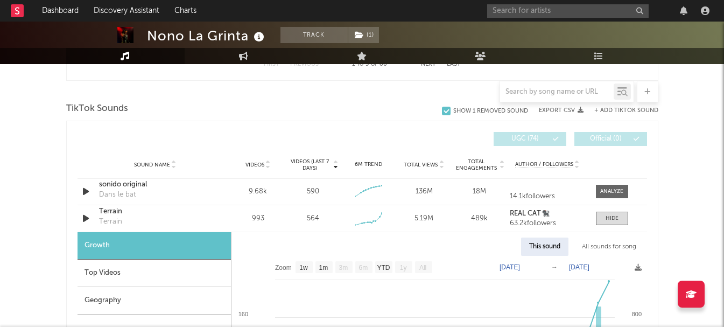
click at [135, 276] on div "Top Videos" at bounding box center [153, 272] width 153 height 27
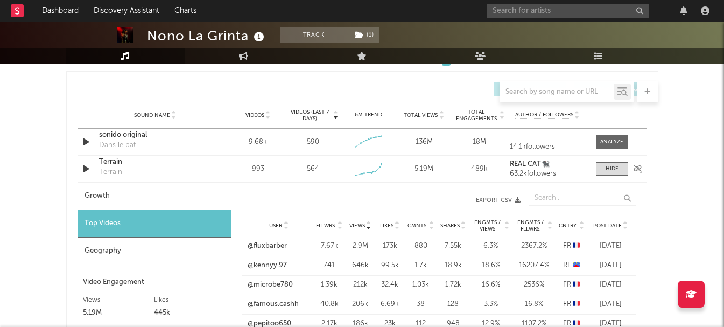
scroll to position [807, 0]
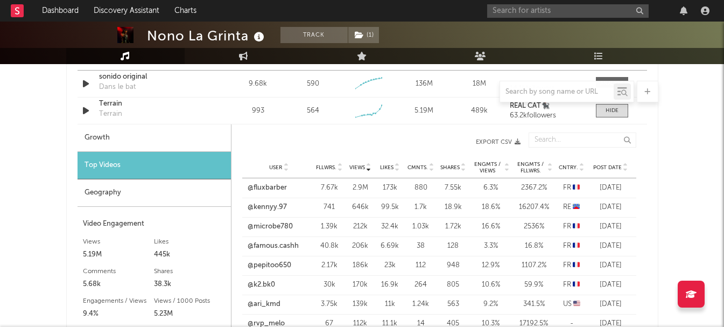
click at [607, 168] on span "Post Date" at bounding box center [607, 167] width 29 height 6
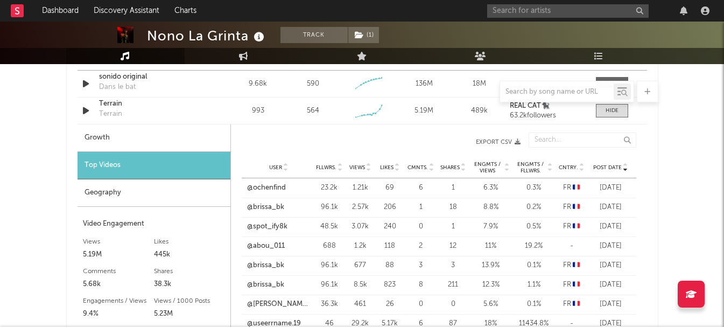
click at [607, 168] on span "Post Date" at bounding box center [607, 167] width 29 height 6
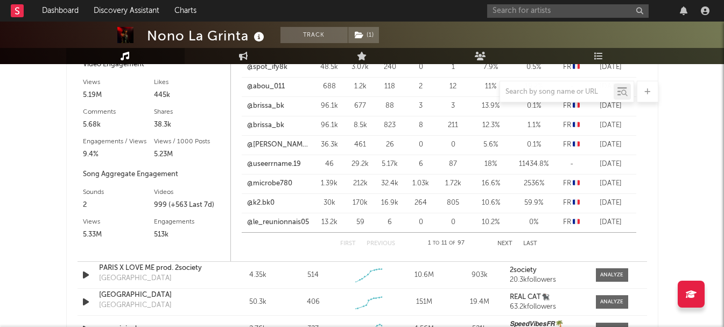
scroll to position [968, 0]
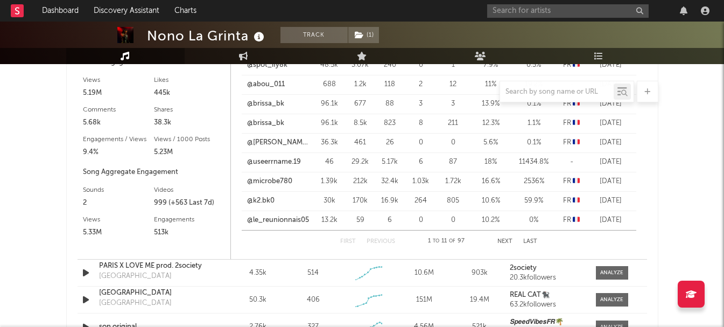
click at [509, 240] on button "Next" at bounding box center [504, 241] width 15 height 6
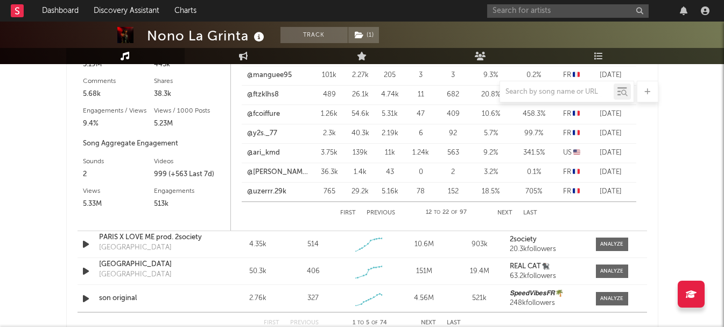
scroll to position [1022, 0]
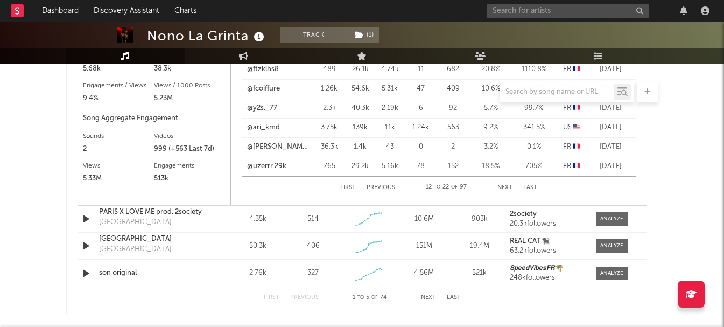
click at [504, 185] on button "Next" at bounding box center [504, 188] width 15 height 6
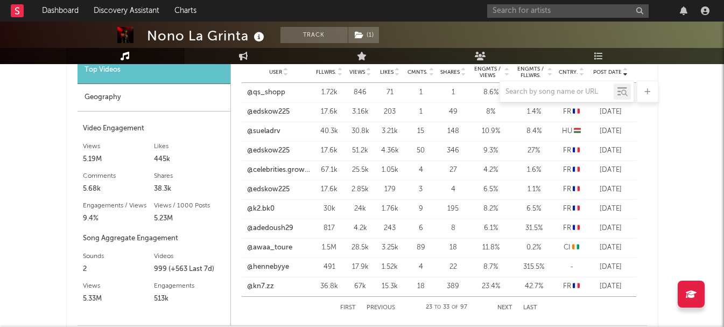
scroll to position [968, 0]
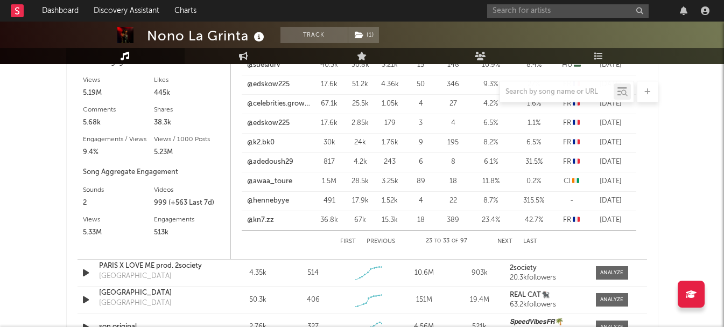
click at [504, 239] on button "Next" at bounding box center [504, 241] width 15 height 6
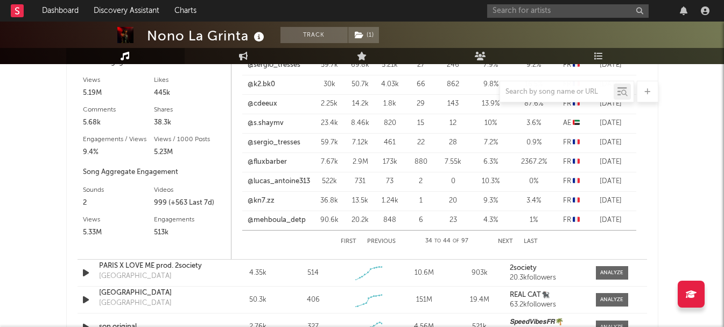
click at [504, 238] on button "Next" at bounding box center [505, 241] width 15 height 6
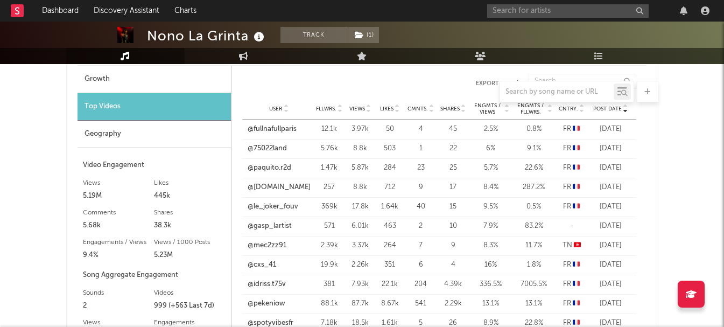
scroll to position [915, 0]
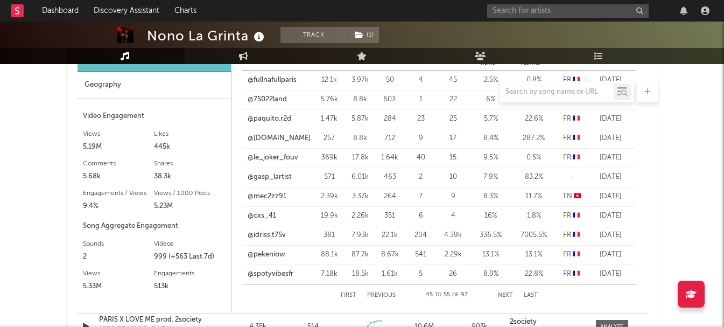
click at [503, 294] on button "Next" at bounding box center [505, 295] width 15 height 6
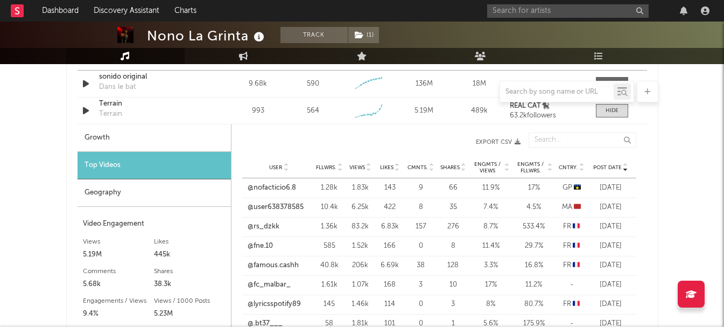
scroll to position [861, 0]
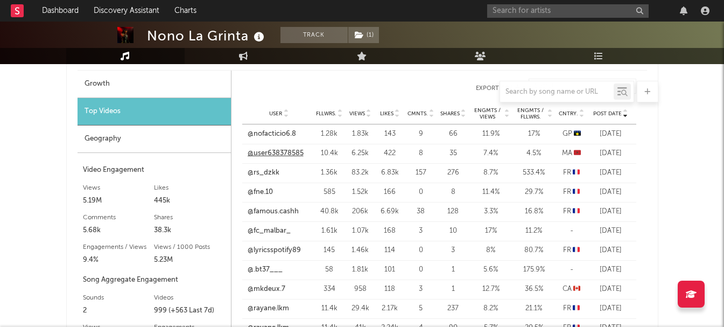
click at [267, 152] on link "@user638378585" at bounding box center [275, 153] width 56 height 11
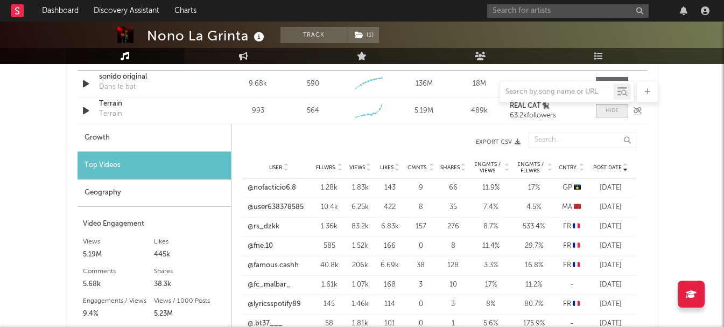
scroll to position [753, 0]
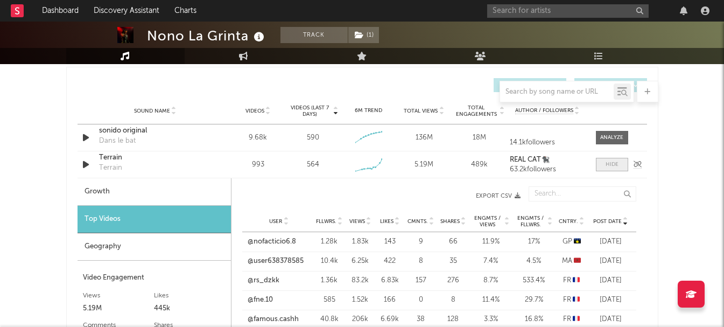
click at [610, 162] on div at bounding box center [611, 164] width 13 height 8
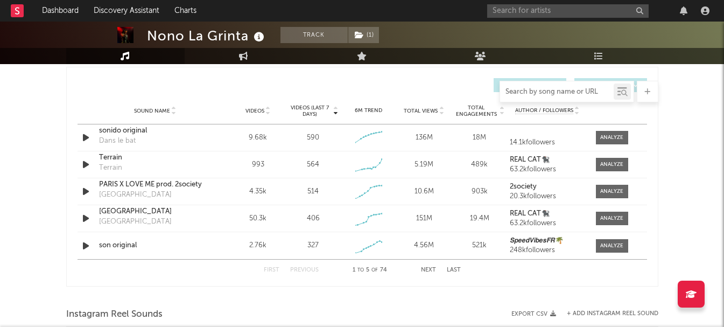
click at [568, 89] on input "text" at bounding box center [557, 92] width 114 height 9
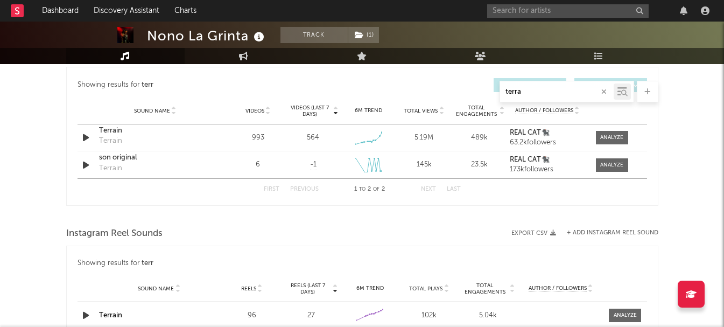
scroll to position [581, 0]
type input "terrai"
click at [564, 15] on input "text" at bounding box center [567, 10] width 161 height 13
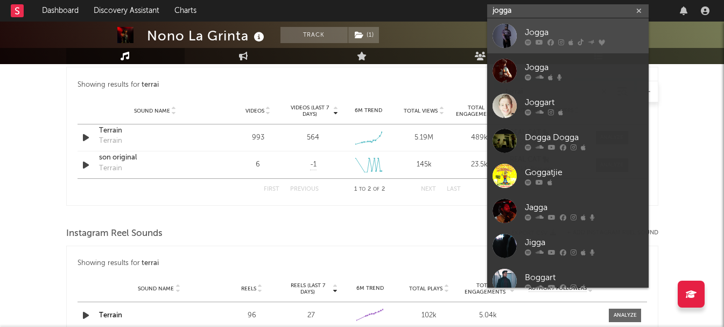
type input "jogga"
click at [556, 29] on div "Jogga" at bounding box center [584, 32] width 118 height 13
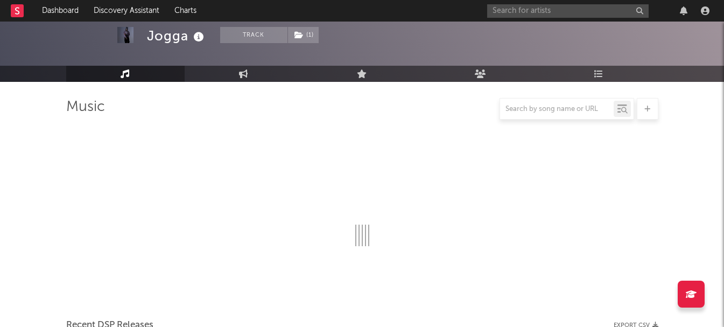
scroll to position [581, 0]
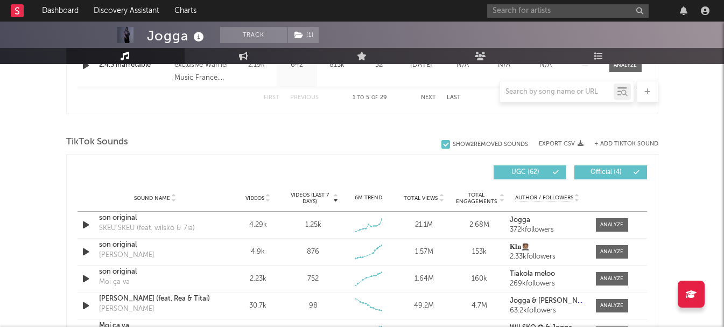
select select "6m"
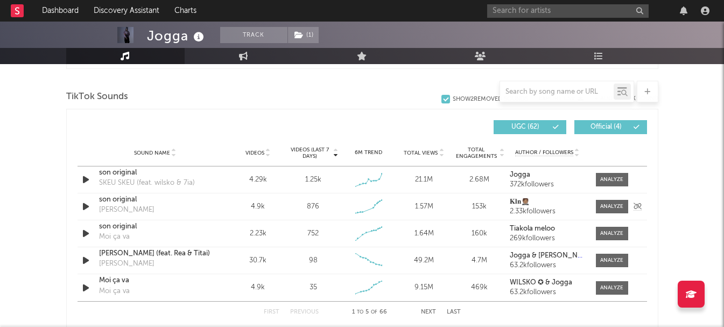
scroll to position [742, 0]
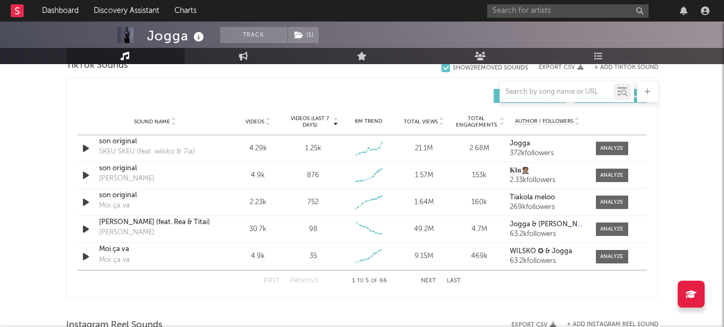
click at [330, 126] on span "Videos (last 7 days)" at bounding box center [310, 121] width 44 height 13
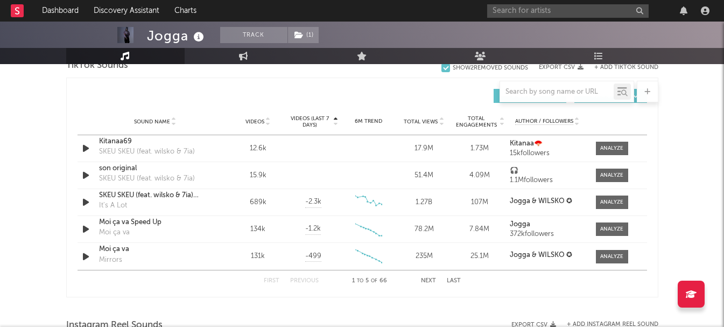
click at [330, 126] on span "Videos (last 7 days)" at bounding box center [310, 121] width 44 height 13
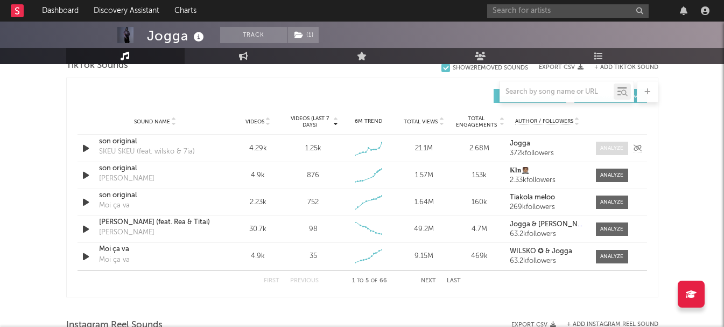
click at [622, 152] on div at bounding box center [611, 148] width 23 height 8
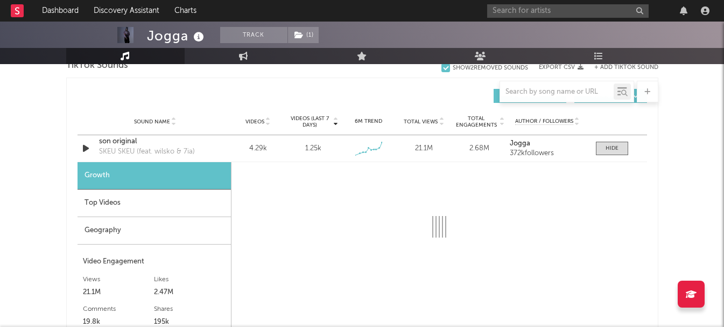
click at [142, 206] on div "Top Videos" at bounding box center [153, 202] width 153 height 27
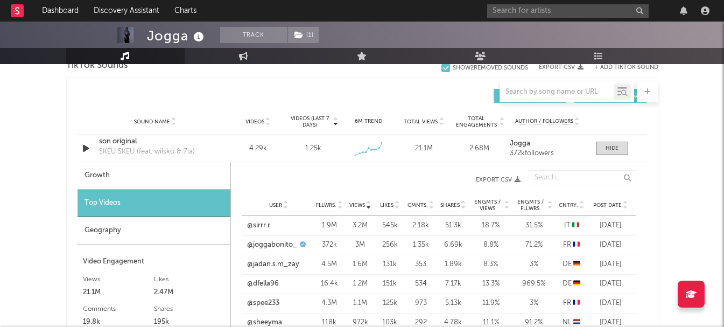
click at [595, 207] on span "Post Date" at bounding box center [607, 205] width 29 height 6
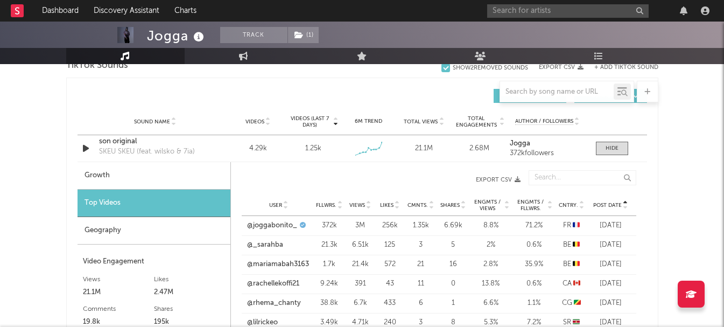
click at [595, 207] on span "Post Date" at bounding box center [607, 205] width 29 height 6
click at [271, 246] on link "@thianne.b79" at bounding box center [269, 244] width 45 height 11
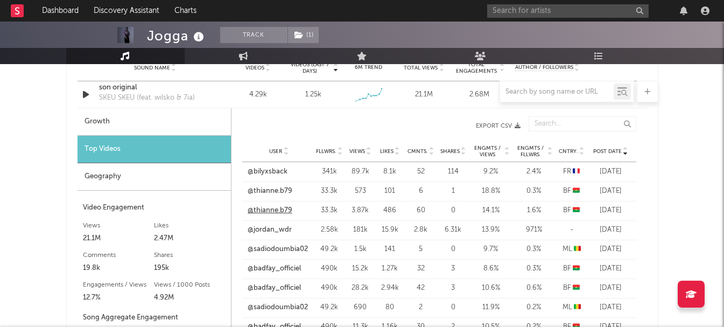
click at [270, 209] on link "@thianne.b79" at bounding box center [269, 210] width 45 height 11
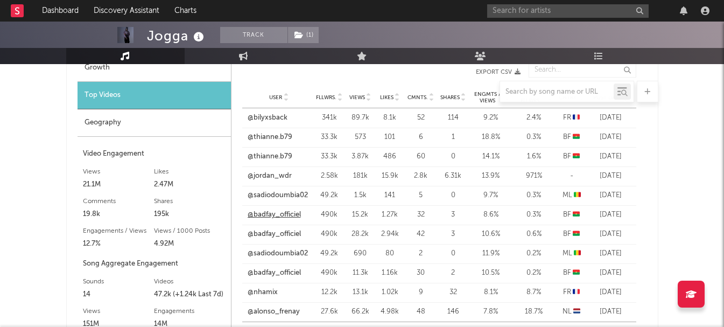
click at [290, 214] on link "@badfay_officiel" at bounding box center [273, 214] width 53 height 11
click at [287, 236] on link "@badfay_officiel" at bounding box center [273, 234] width 53 height 11
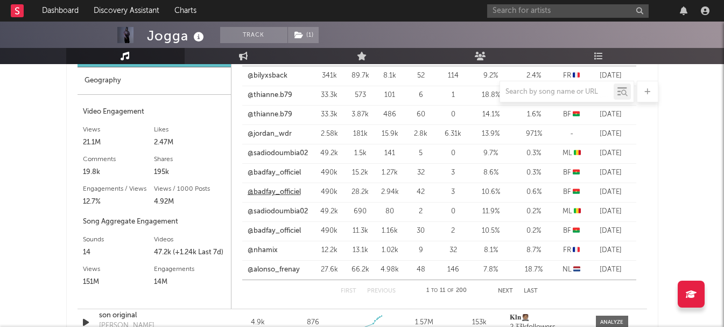
scroll to position [904, 0]
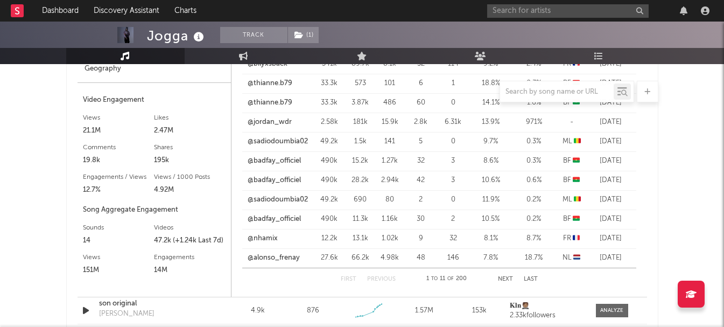
click at [505, 279] on button "Next" at bounding box center [505, 279] width 15 height 6
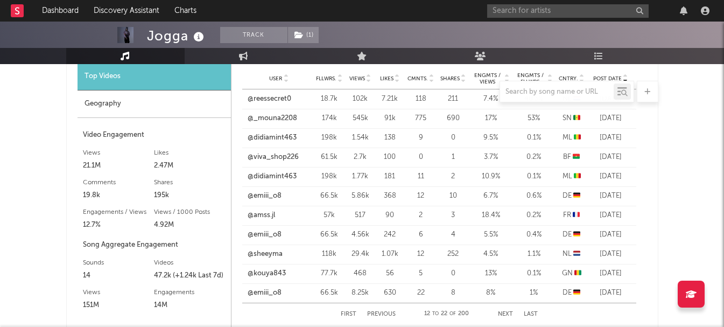
scroll to position [850, 0]
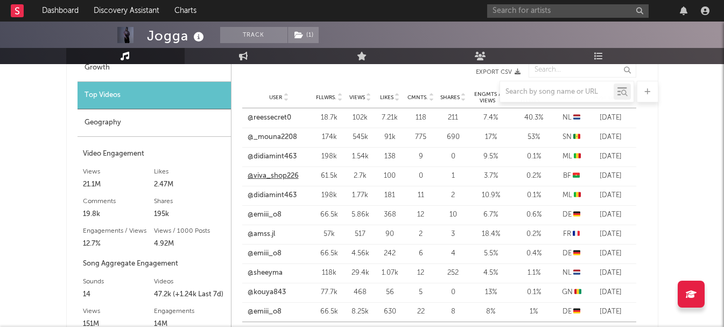
click at [274, 175] on link "@viva_shop226" at bounding box center [272, 176] width 51 height 11
click at [522, 10] on input "text" at bounding box center [567, 10] width 161 height 13
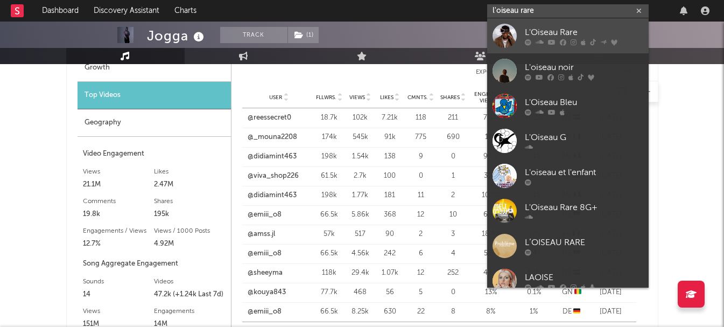
type input "l'oiseau rare"
click at [552, 34] on div "L'Oiseau Rare" at bounding box center [584, 32] width 118 height 13
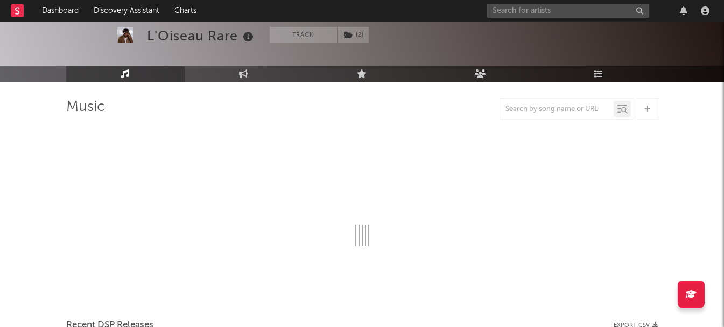
scroll to position [850, 0]
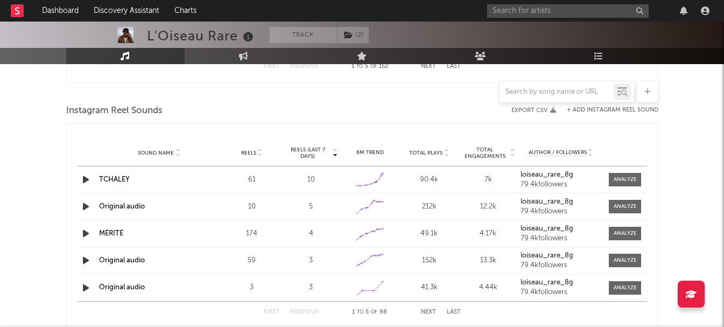
select select "6m"
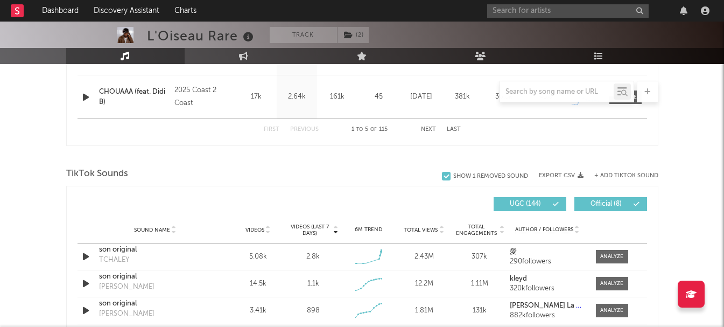
scroll to position [635, 0]
click at [541, 94] on input "text" at bounding box center [557, 92] width 114 height 9
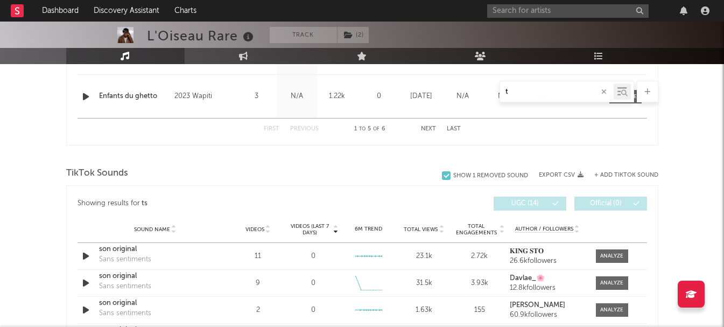
scroll to position [506, 0]
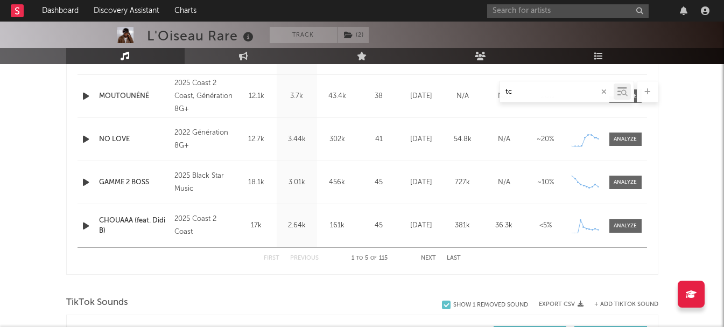
type input "tch"
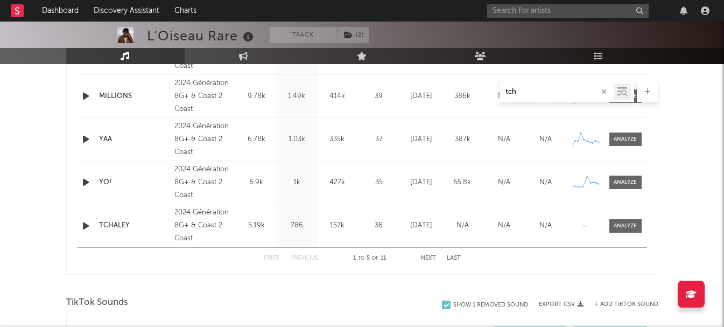
scroll to position [635, 0]
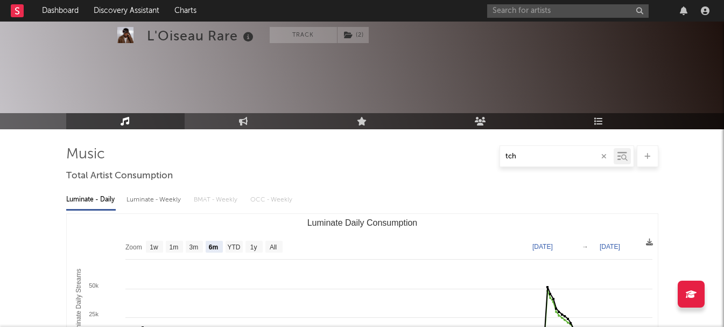
select select "6m"
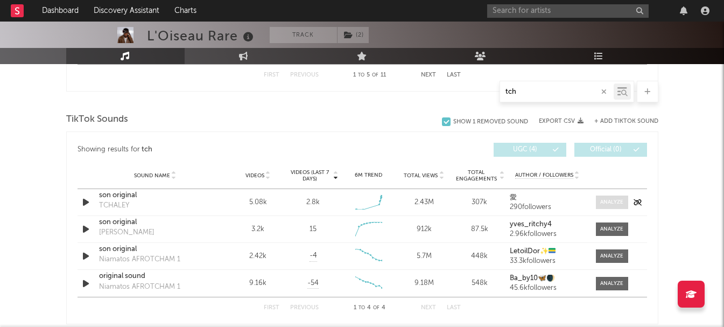
type input "tch"
click at [616, 201] on div at bounding box center [611, 202] width 23 height 8
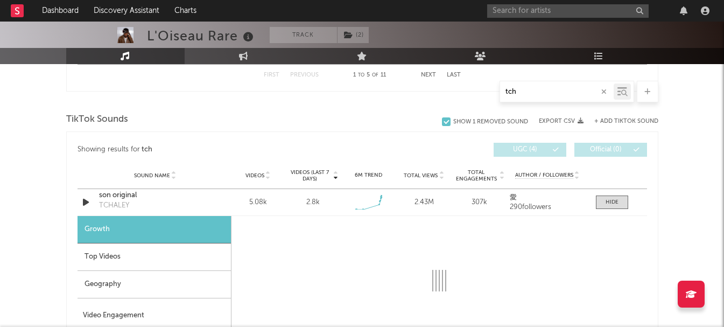
click at [139, 257] on div "Top Videos" at bounding box center [153, 256] width 153 height 27
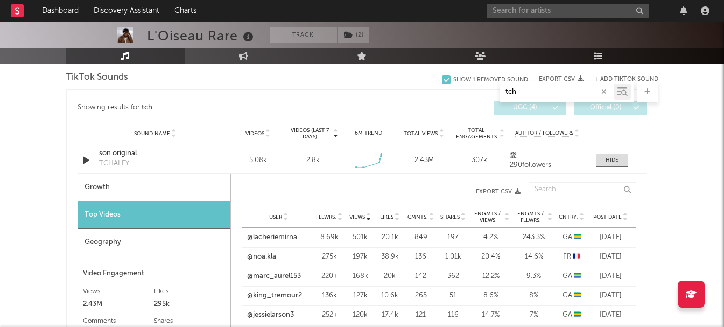
scroll to position [742, 0]
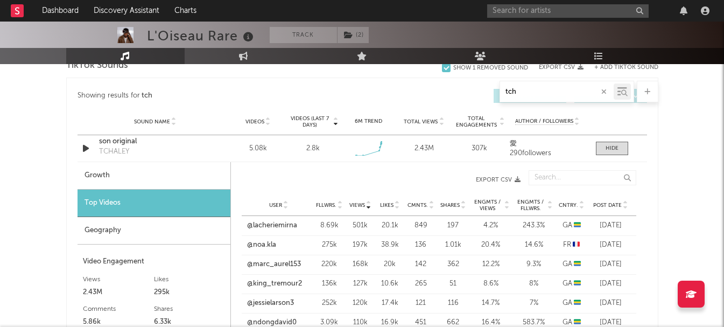
click at [594, 202] on span "Post Date" at bounding box center [607, 205] width 29 height 6
click at [610, 202] on span "Post Date" at bounding box center [607, 205] width 29 height 6
click at [259, 247] on link "@barbiepotele" at bounding box center [270, 244] width 47 height 11
click at [274, 286] on link "@swagga461" at bounding box center [268, 283] width 43 height 11
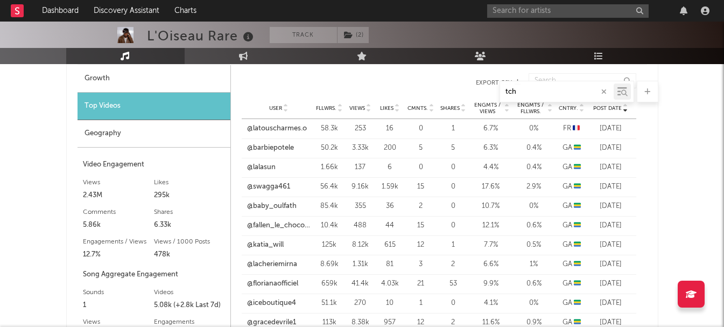
scroll to position [850, 0]
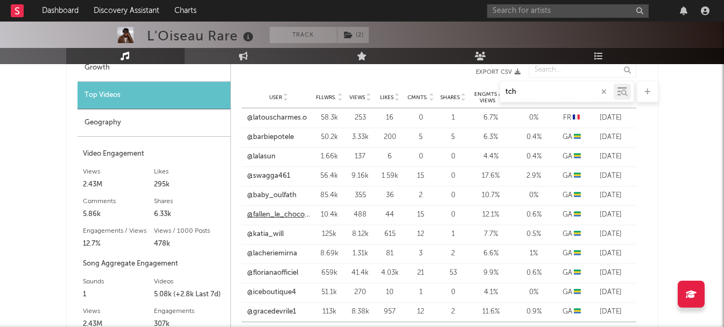
click at [265, 216] on link "@fallen_le_chocolat_punu" at bounding box center [278, 214] width 63 height 11
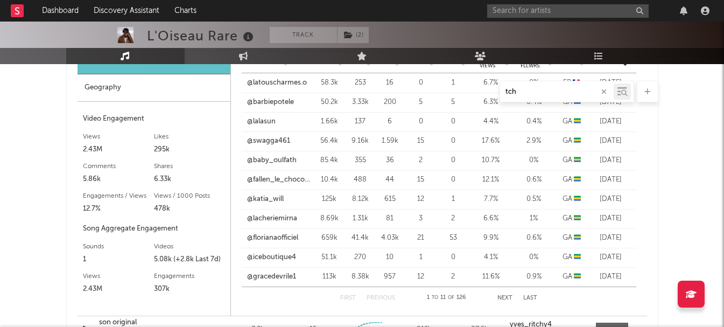
scroll to position [904, 0]
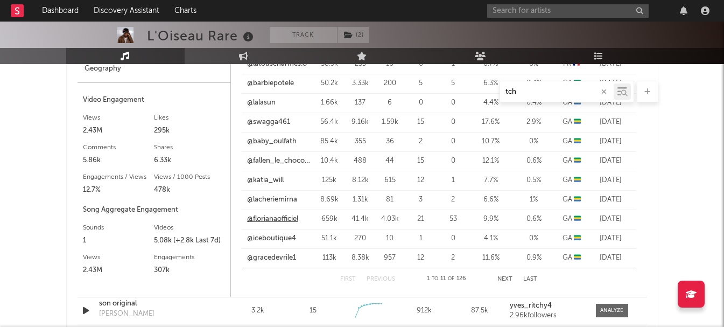
click at [278, 215] on link "@florianaofficiel" at bounding box center [272, 219] width 51 height 11
click at [261, 257] on link "@gracedevrile1" at bounding box center [271, 257] width 49 height 11
click at [568, 11] on input "text" at bounding box center [567, 10] width 161 height 13
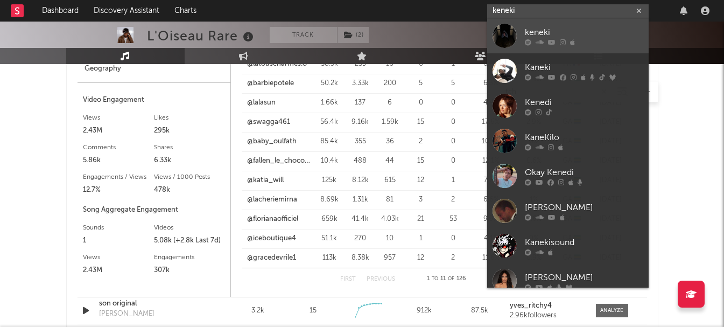
type input "keneki"
click at [566, 24] on link "keneki" at bounding box center [567, 35] width 161 height 35
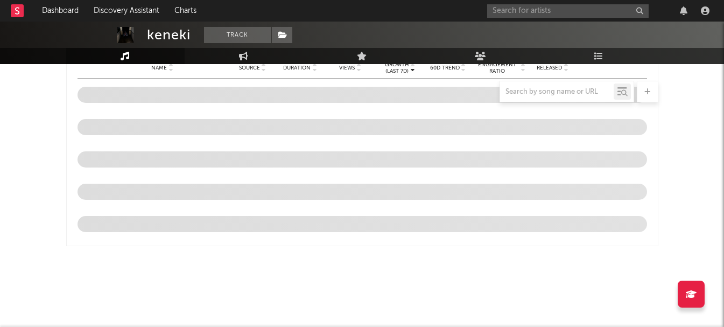
select select "1w"
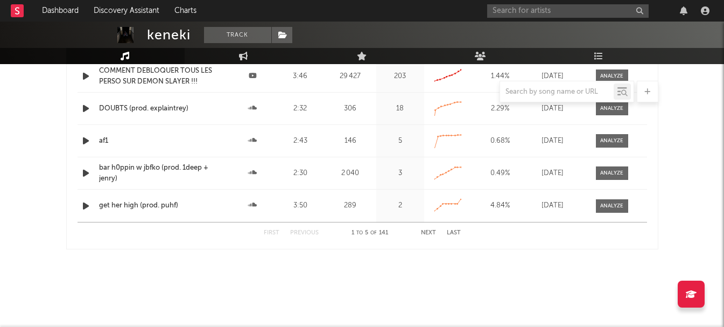
scroll to position [815, 0]
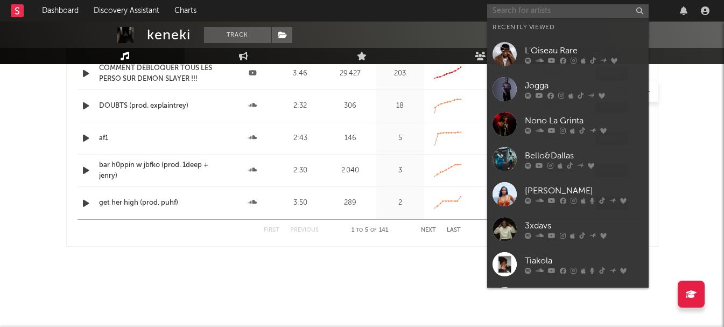
click at [567, 13] on input "text" at bounding box center [567, 10] width 161 height 13
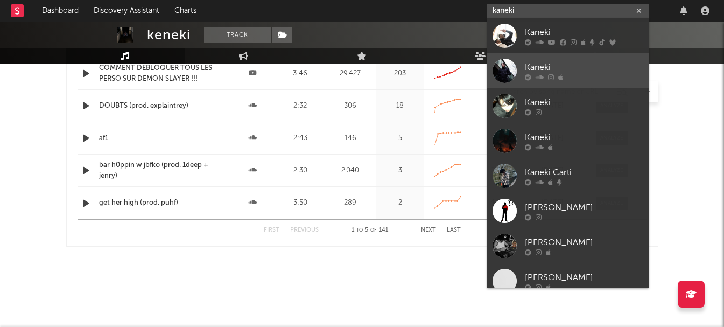
type input "kaneki"
click at [576, 68] on div "Kaneki" at bounding box center [584, 67] width 118 height 13
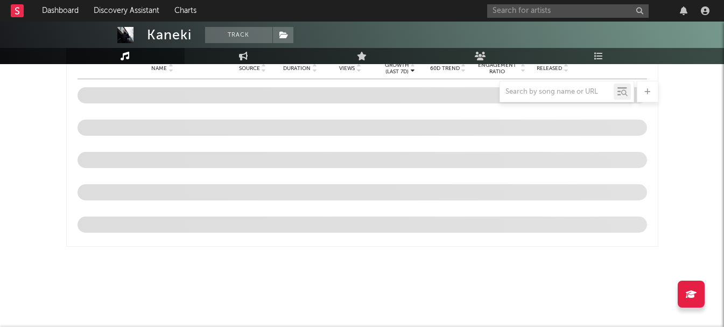
select select "1w"
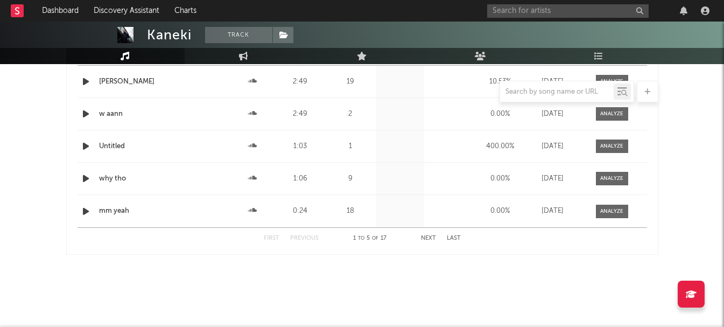
scroll to position [807, 0]
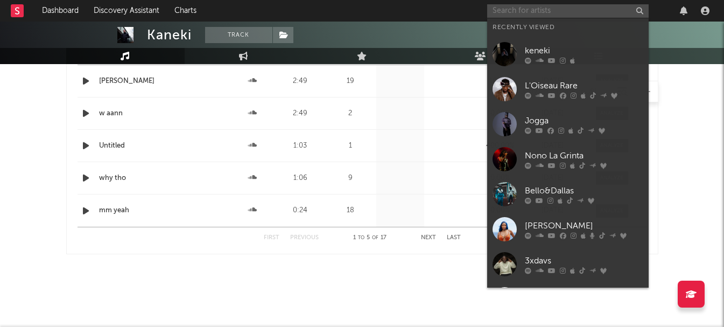
click at [568, 9] on input "text" at bounding box center [567, 10] width 161 height 13
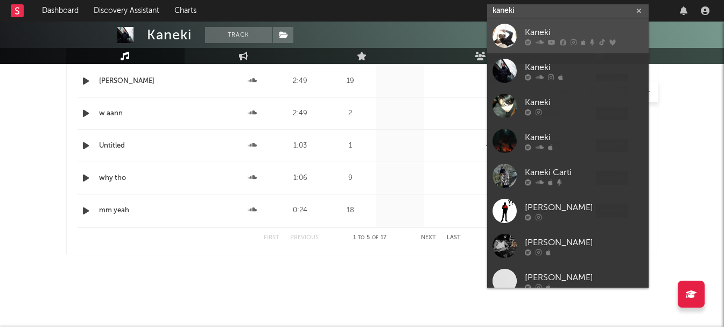
type input "kaneki"
click at [539, 32] on div "Kaneki" at bounding box center [584, 32] width 118 height 13
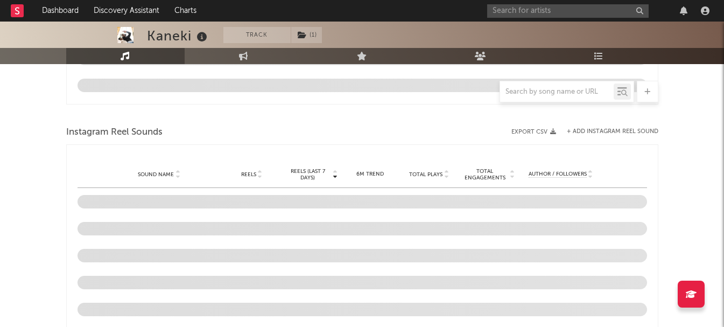
scroll to position [814, 0]
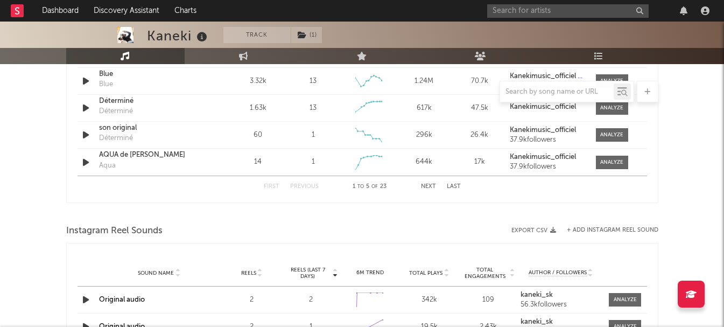
select select "6m"
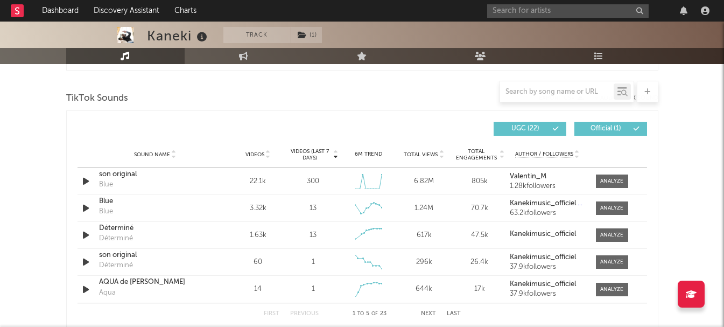
scroll to position [698, 0]
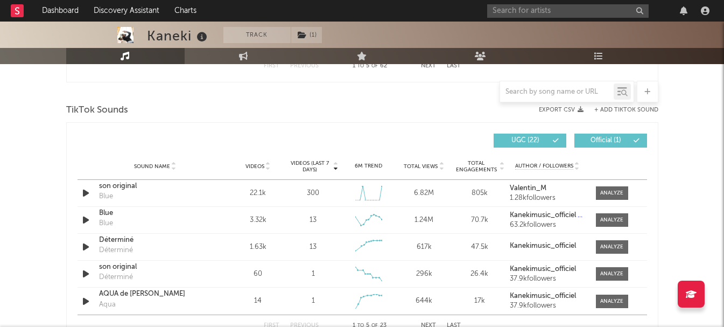
click at [306, 163] on span "Videos (last 7 days)" at bounding box center [310, 166] width 44 height 13
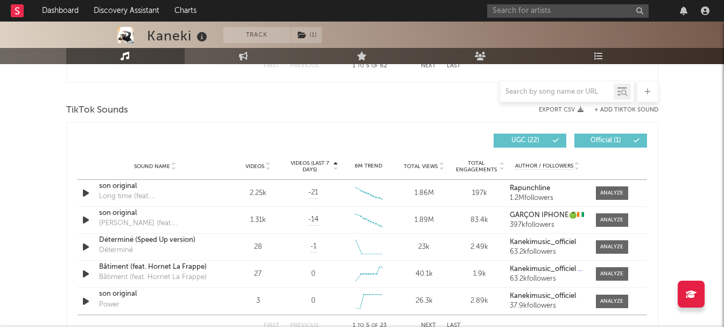
click at [306, 163] on span "Videos (last 7 days)" at bounding box center [310, 166] width 44 height 13
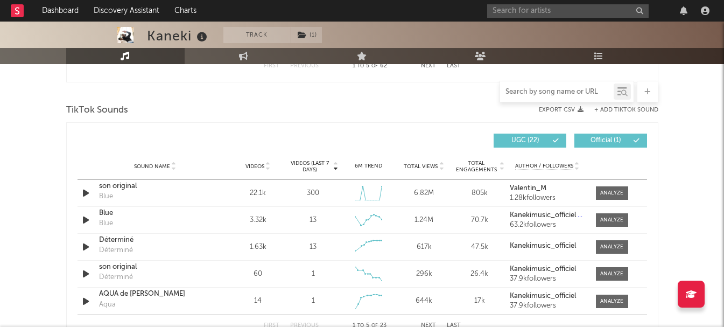
click at [567, 88] on input "text" at bounding box center [557, 92] width 114 height 9
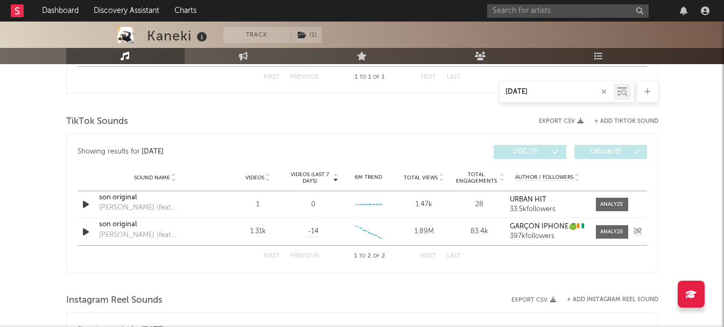
scroll to position [515, 0]
type input "jul"
click at [522, 15] on input "text" at bounding box center [567, 10] width 161 height 13
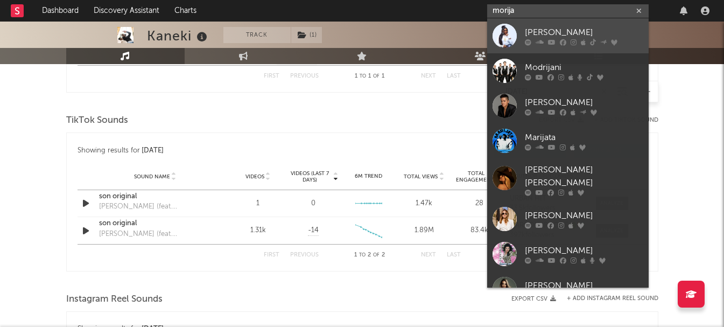
type input "morija"
click at [508, 28] on div at bounding box center [504, 36] width 24 height 24
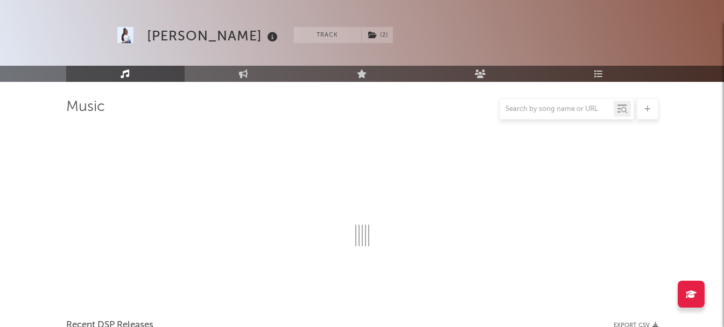
scroll to position [515, 0]
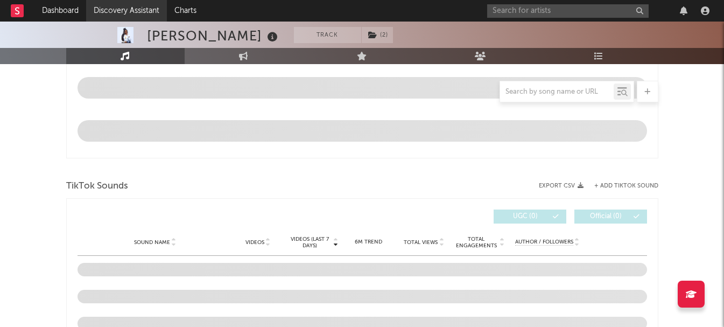
select select "6m"
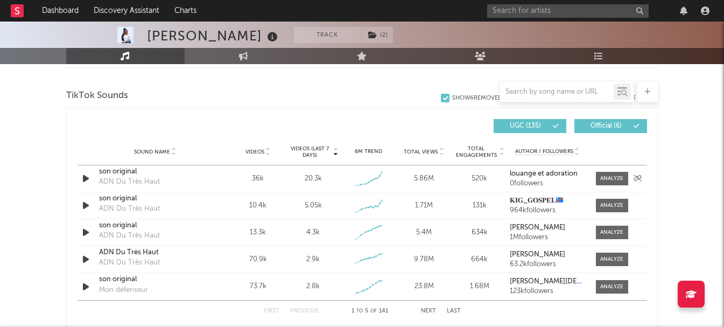
scroll to position [731, 0]
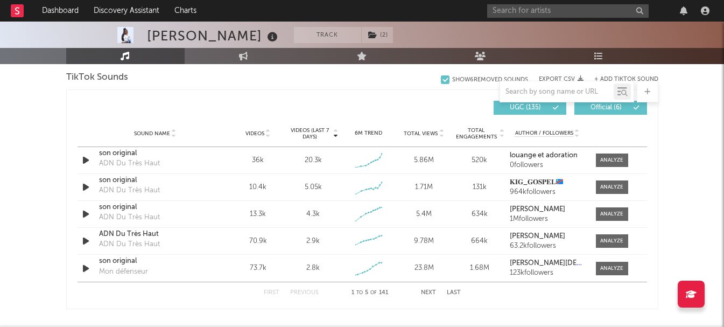
click at [316, 133] on span "Videos (last 7 days)" at bounding box center [310, 133] width 44 height 13
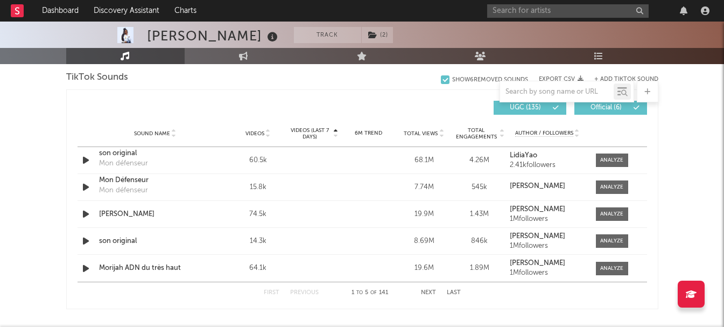
click at [316, 133] on span "Videos (last 7 days)" at bounding box center [310, 133] width 44 height 13
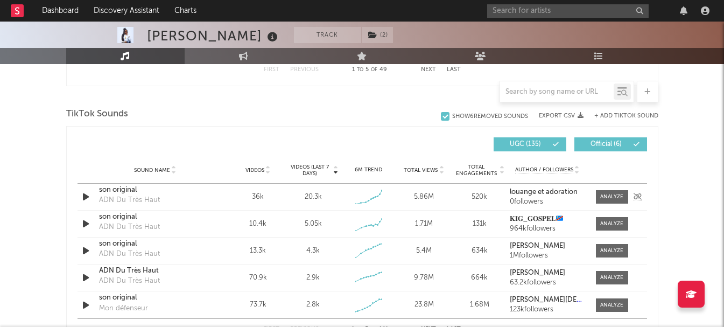
scroll to position [677, 0]
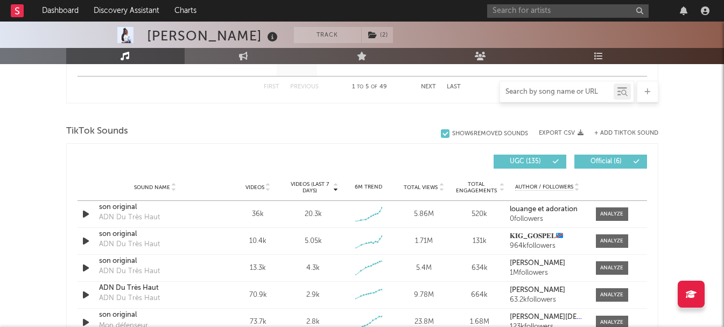
click at [549, 91] on input "text" at bounding box center [557, 92] width 114 height 9
type input "m"
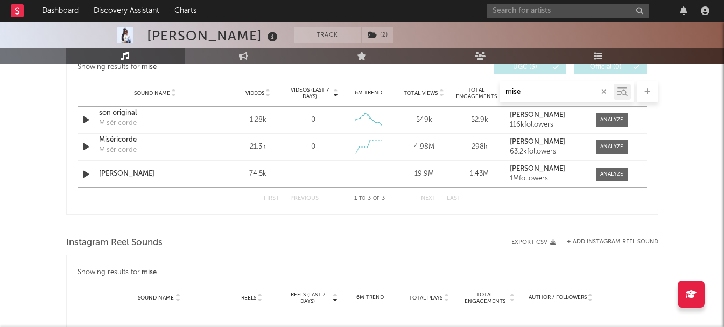
scroll to position [623, 0]
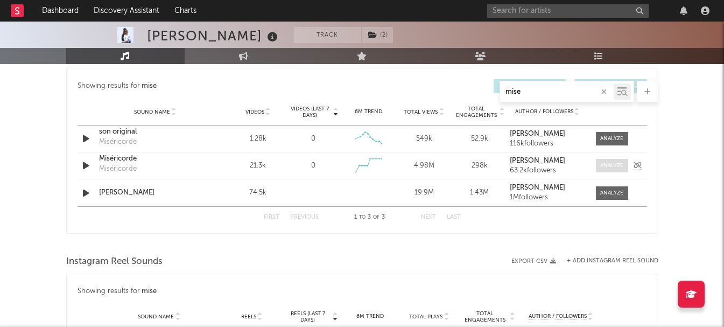
type input "mise"
click at [603, 167] on div at bounding box center [611, 165] width 23 height 8
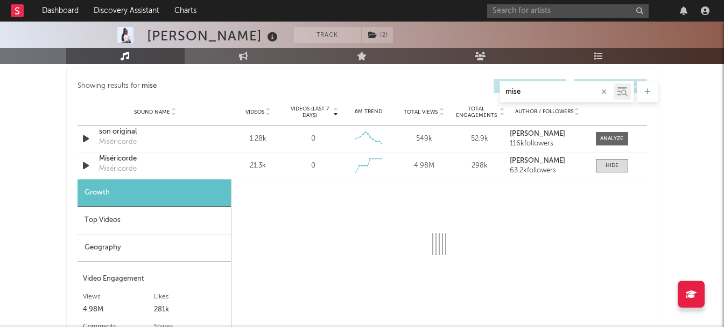
click at [158, 217] on div "Top Videos" at bounding box center [153, 220] width 153 height 27
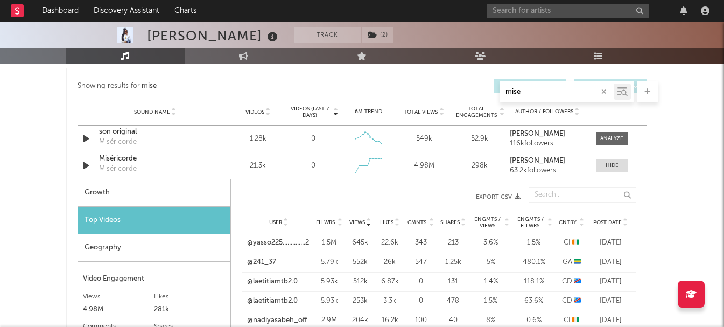
click at [590, 224] on div "Post Date" at bounding box center [610, 222] width 40 height 8
click at [594, 222] on span "Post Date" at bounding box center [607, 222] width 29 height 6
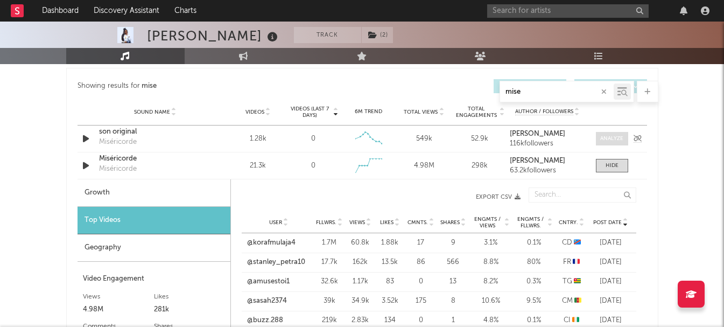
click at [604, 138] on div at bounding box center [611, 138] width 23 height 8
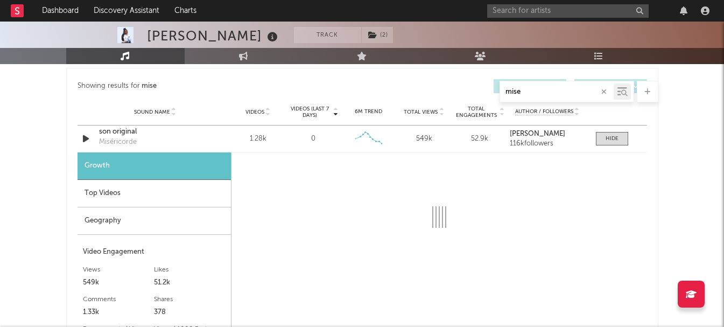
click at [133, 193] on div "Top Videos" at bounding box center [153, 193] width 153 height 27
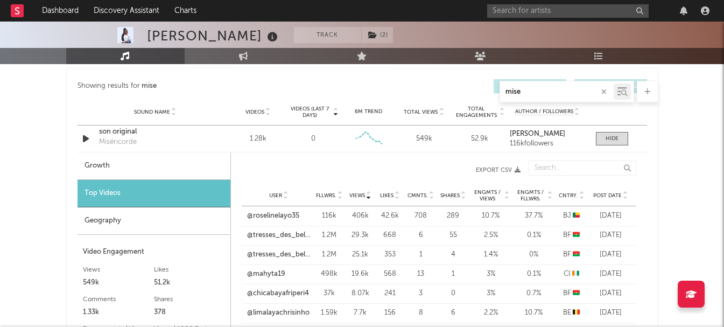
click at [602, 194] on span "Post Date" at bounding box center [607, 195] width 29 height 6
click at [606, 137] on div at bounding box center [611, 138] width 13 height 8
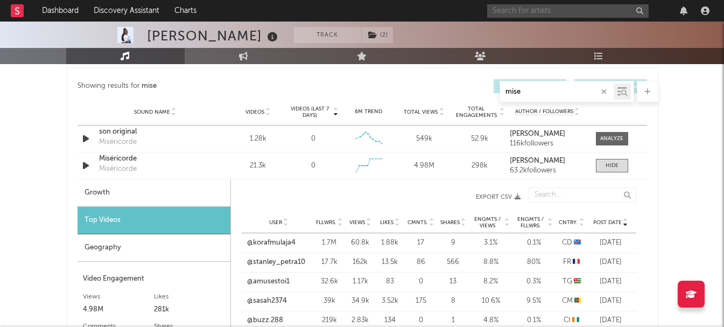
click at [572, 17] on input "text" at bounding box center [567, 10] width 161 height 13
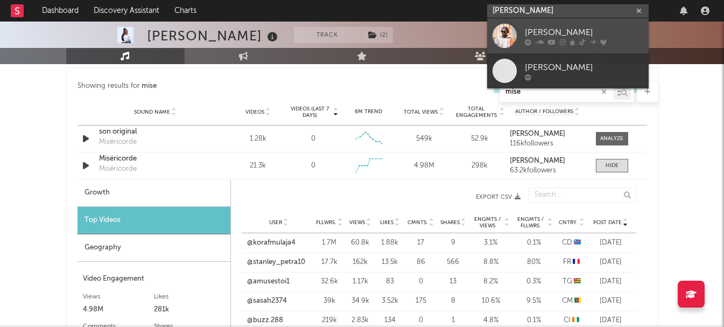
type input "wayne flen"
click at [580, 30] on div "WAYNE FLENORY" at bounding box center [584, 32] width 118 height 13
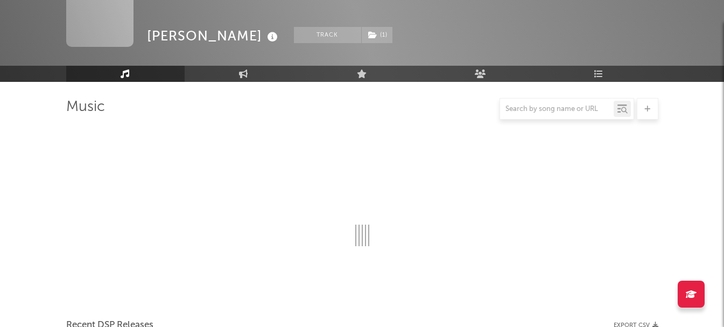
scroll to position [623, 0]
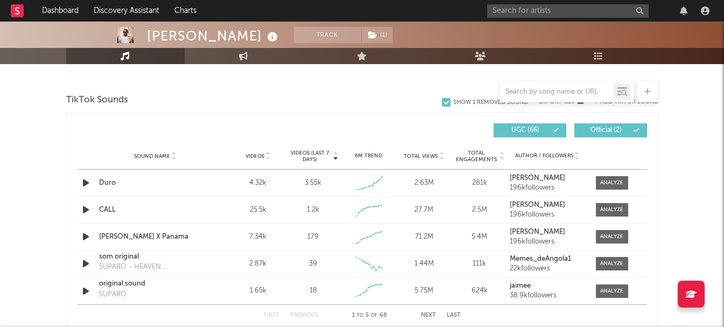
select select "6m"
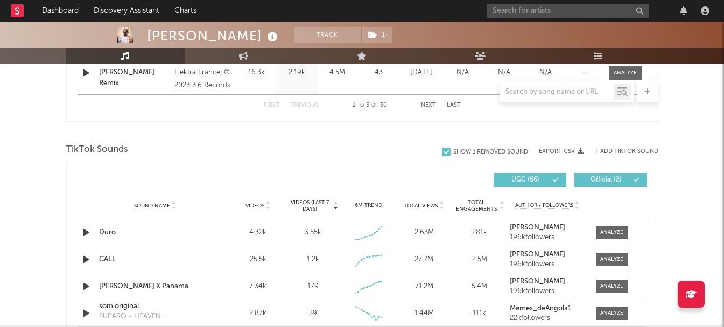
scroll to position [677, 0]
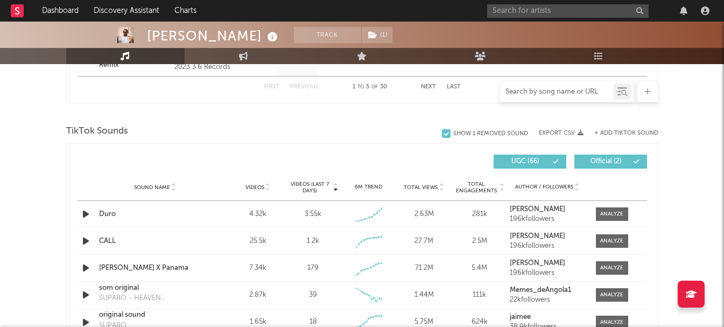
click at [561, 92] on input "text" at bounding box center [557, 92] width 114 height 9
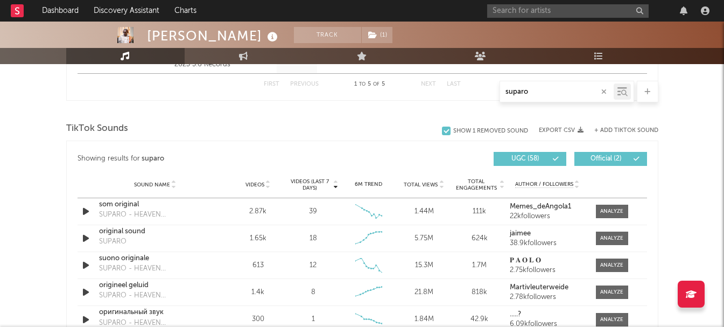
scroll to position [698, 0]
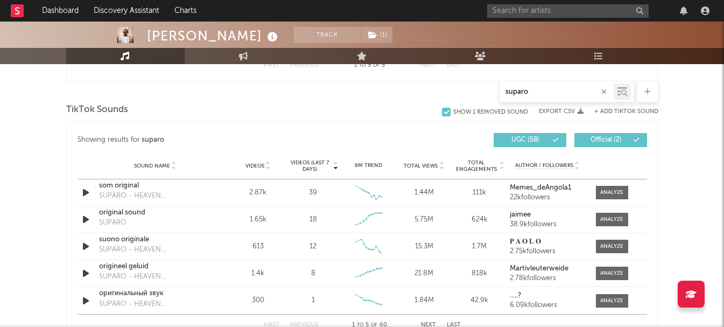
type input "suparo"
click at [312, 167] on span "Videos (last 7 days)" at bounding box center [310, 165] width 44 height 13
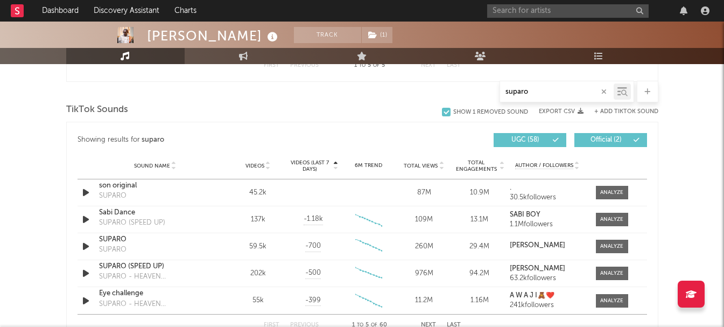
click at [312, 167] on span "Videos (last 7 days)" at bounding box center [310, 165] width 44 height 13
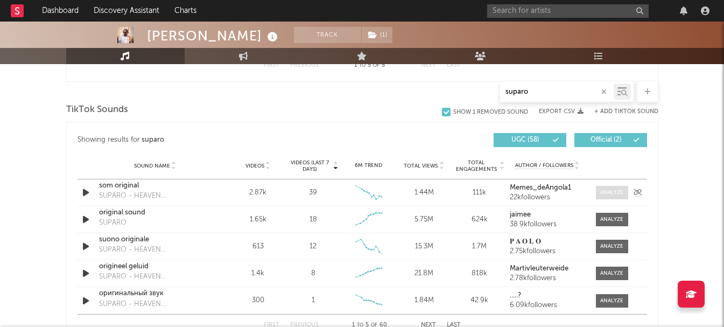
click at [607, 194] on div at bounding box center [611, 192] width 23 height 8
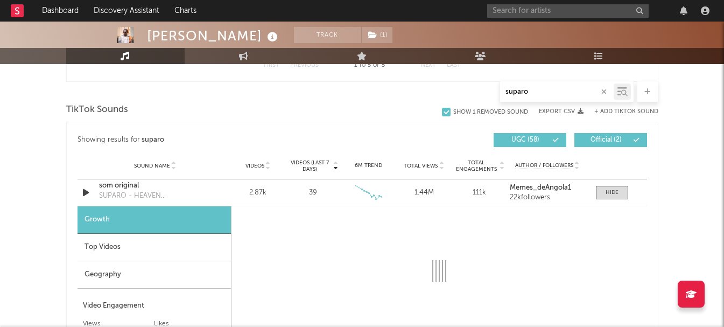
click at [142, 241] on div "Top Videos" at bounding box center [153, 246] width 153 height 27
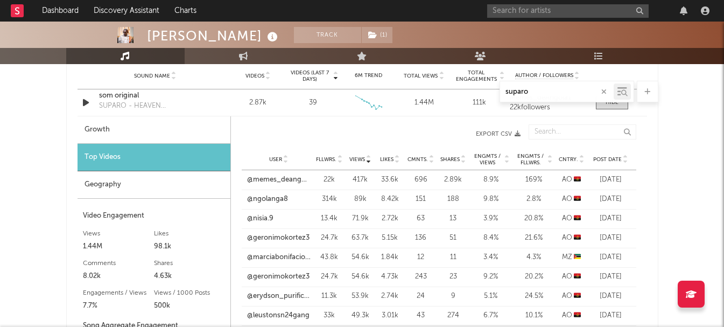
scroll to position [806, 0]
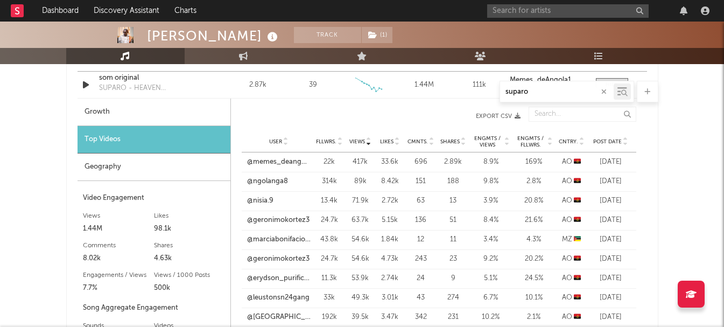
click at [596, 143] on span "Post Date" at bounding box center [607, 141] width 29 height 6
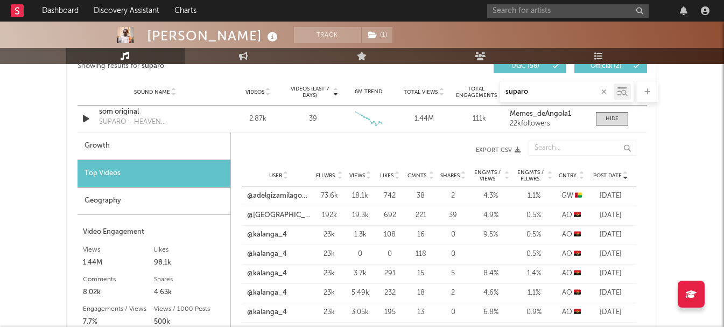
scroll to position [768, 0]
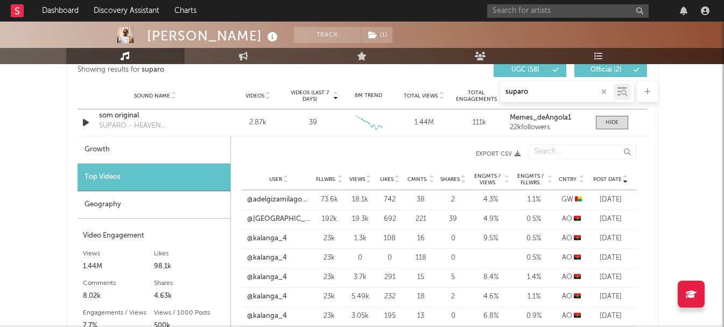
click at [602, 179] on span "Post Date" at bounding box center [607, 179] width 29 height 6
click at [612, 121] on div at bounding box center [611, 122] width 13 height 8
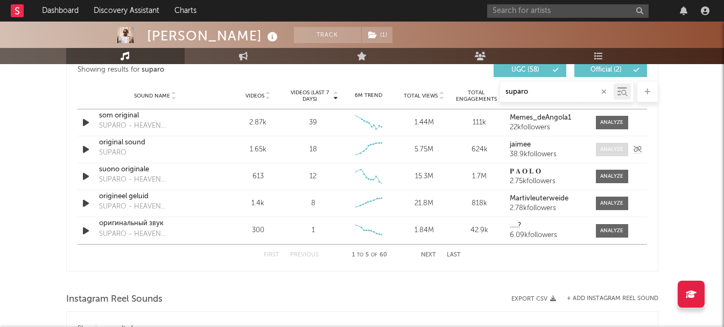
click at [605, 147] on div at bounding box center [611, 149] width 23 height 8
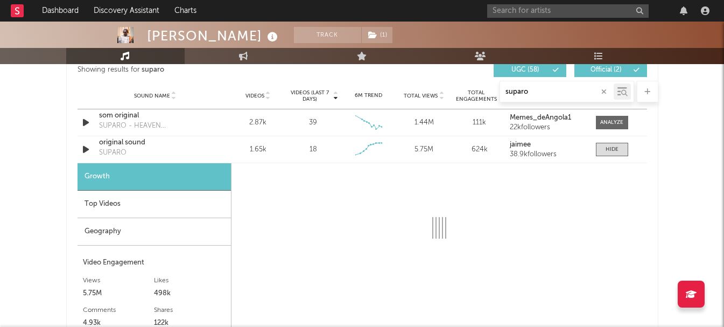
click at [166, 209] on div "Top Videos" at bounding box center [153, 203] width 153 height 27
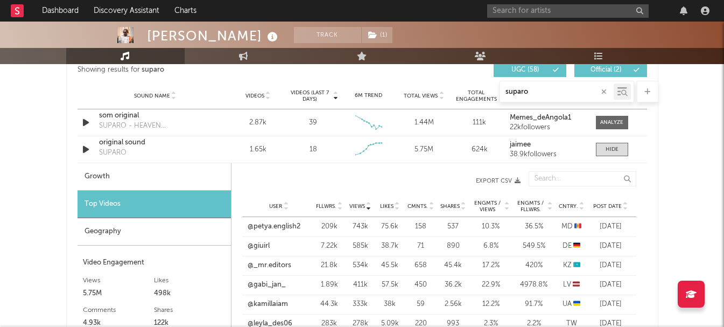
click at [607, 203] on span "Post Date" at bounding box center [607, 206] width 29 height 6
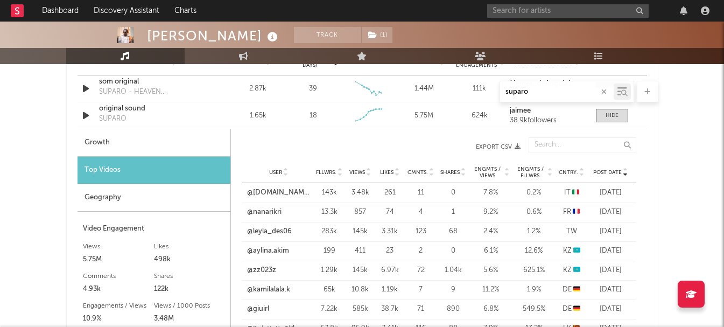
scroll to position [796, 0]
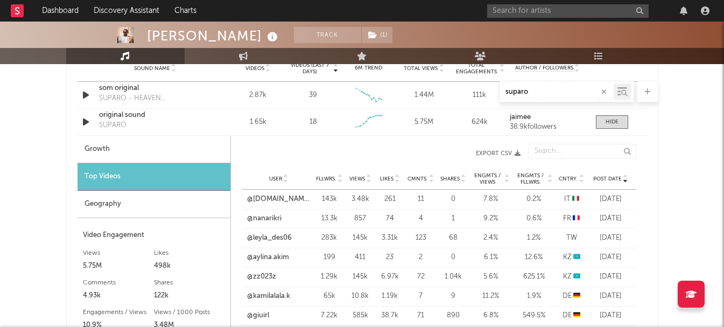
click at [609, 179] on span "Post Date" at bounding box center [607, 178] width 29 height 6
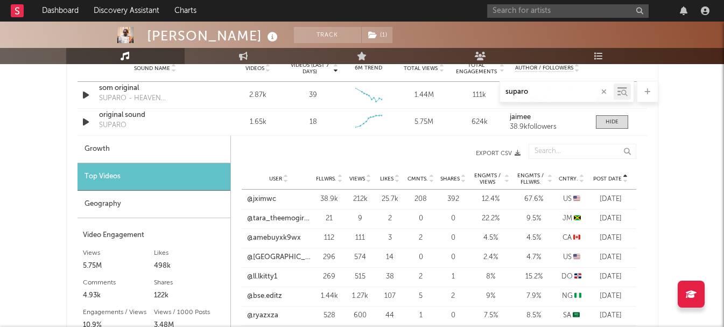
click at [609, 179] on span "Post Date" at bounding box center [607, 178] width 29 height 6
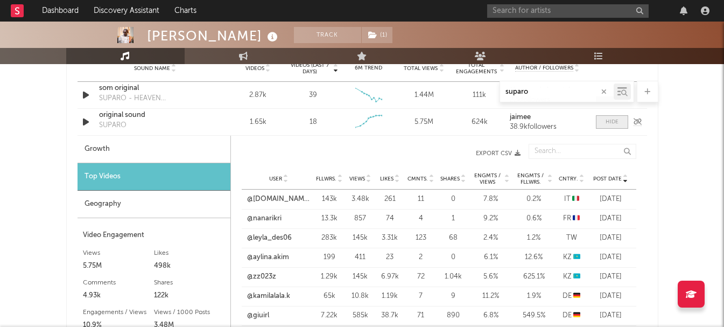
click at [613, 125] on div at bounding box center [611, 122] width 13 height 8
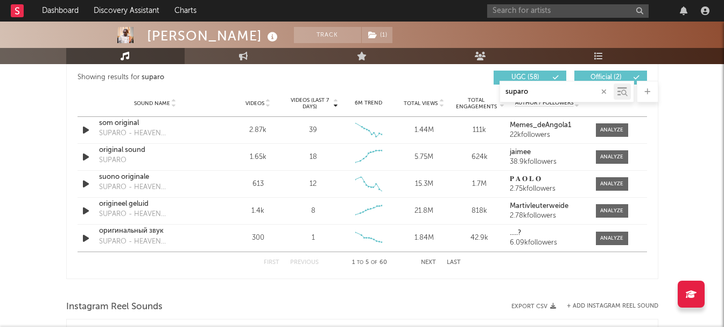
scroll to position [742, 0]
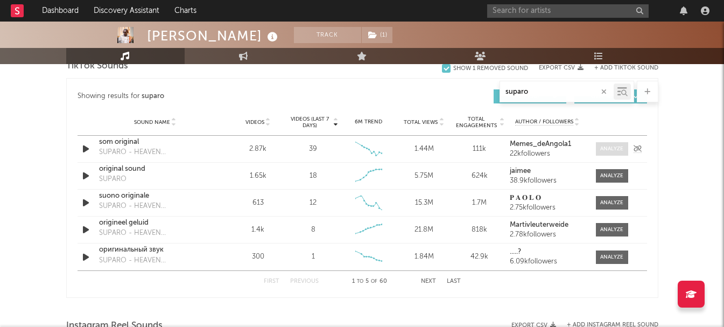
click at [606, 147] on div at bounding box center [611, 149] width 23 height 8
select select "6m"
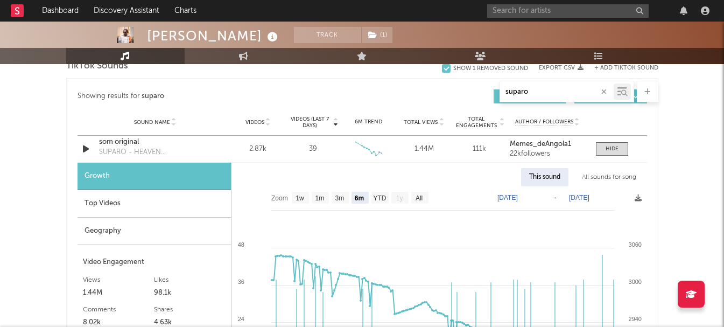
click at [142, 204] on div "Top Videos" at bounding box center [153, 203] width 153 height 27
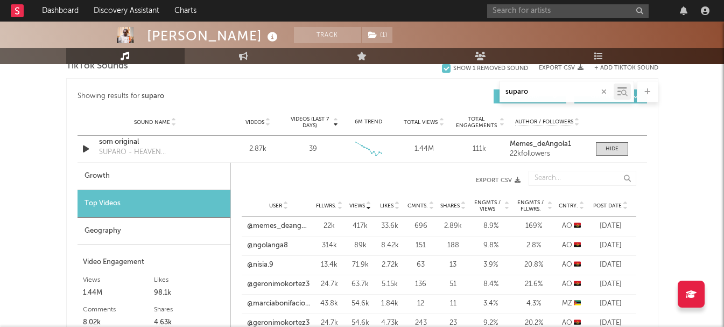
click at [600, 203] on span "Post Date" at bounding box center [607, 205] width 29 height 6
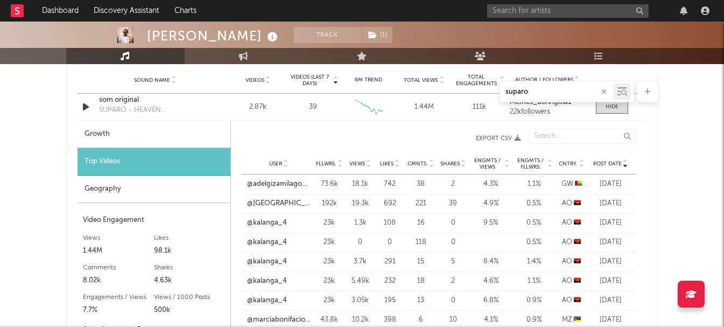
scroll to position [796, 0]
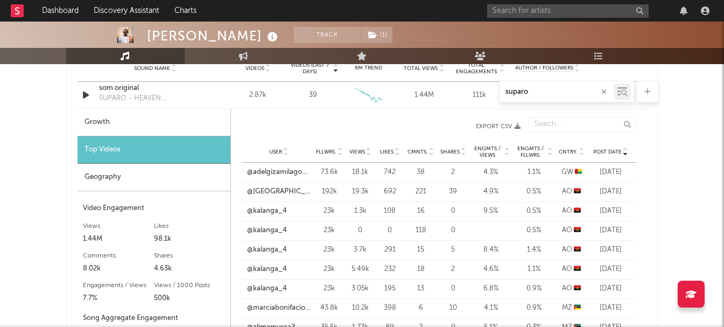
click at [606, 147] on div "Post Date" at bounding box center [610, 151] width 40 height 8
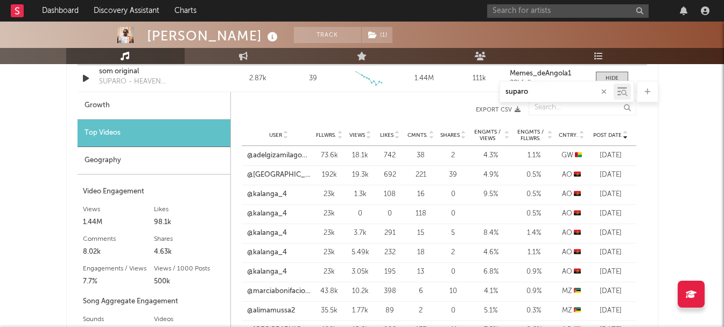
scroll to position [816, 0]
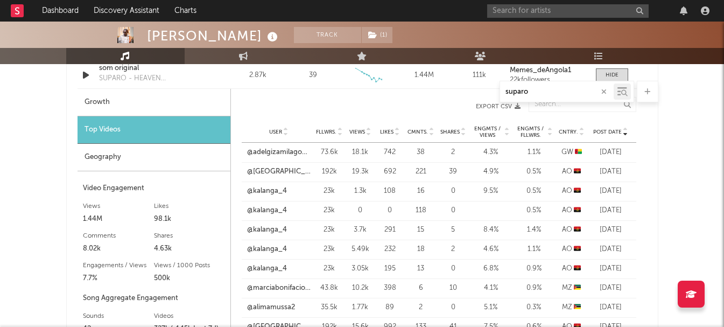
click at [607, 132] on span "Post Date" at bounding box center [607, 132] width 29 height 6
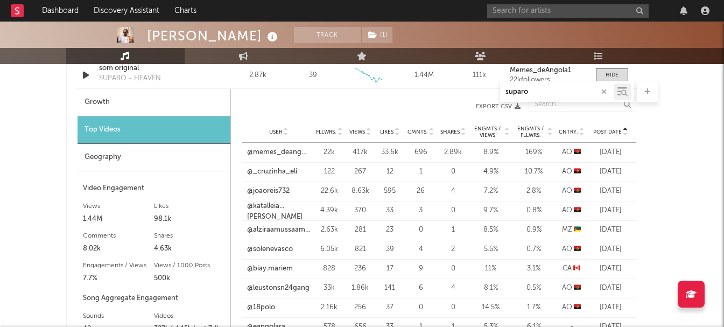
scroll to position [762, 0]
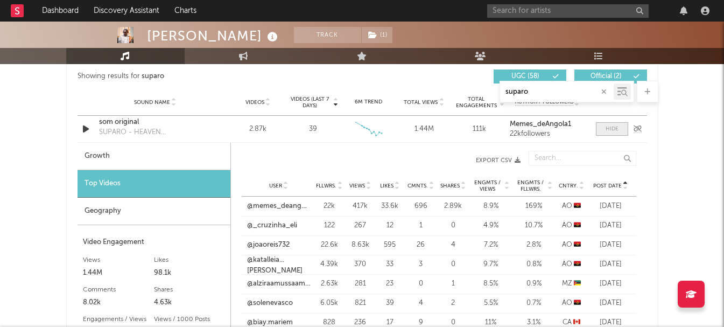
click at [603, 126] on span at bounding box center [612, 128] width 32 height 13
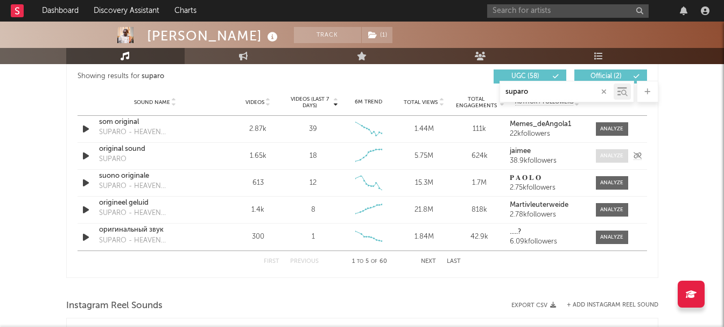
click at [610, 155] on div at bounding box center [611, 156] width 23 height 8
select select "6m"
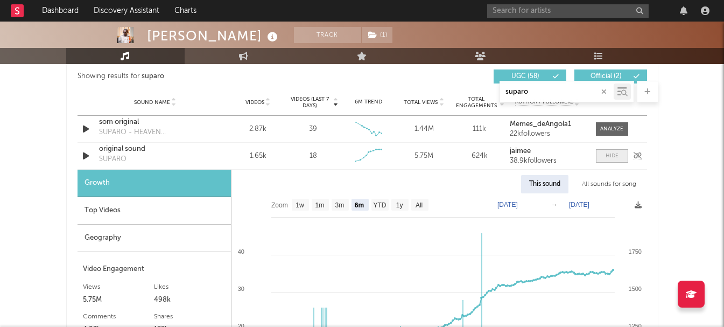
click at [601, 156] on span at bounding box center [612, 155] width 32 height 13
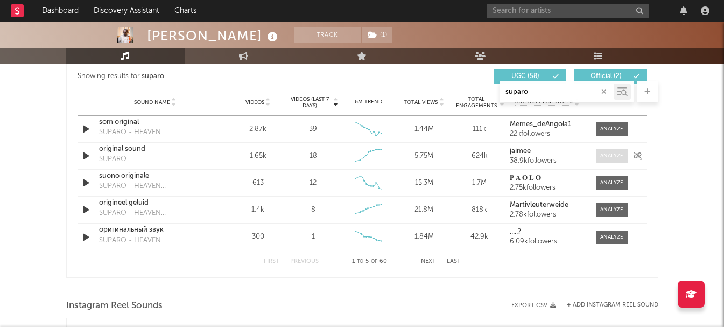
click at [621, 152] on div at bounding box center [611, 156] width 23 height 8
select select "6m"
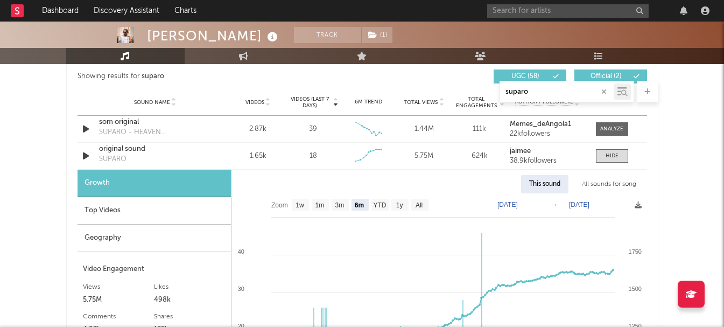
click at [145, 206] on div "Top Videos" at bounding box center [153, 210] width 153 height 27
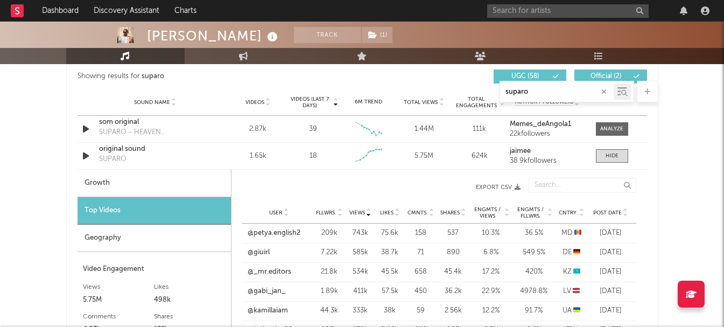
click at [600, 213] on span "Post Date" at bounding box center [607, 212] width 29 height 6
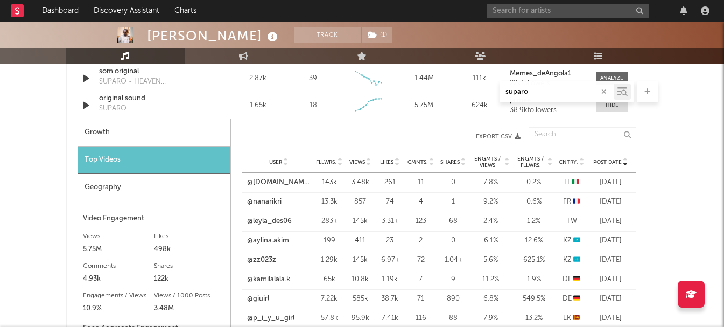
scroll to position [809, 0]
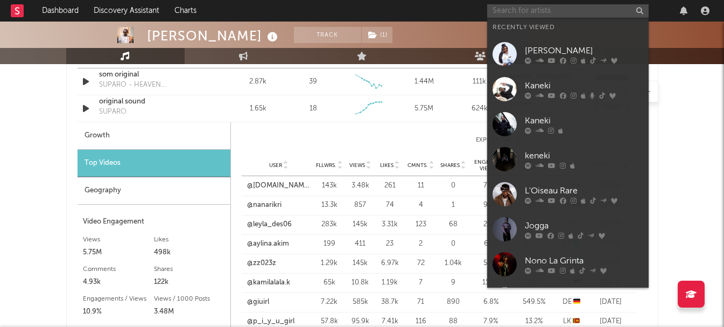
click at [542, 7] on input "text" at bounding box center [567, 10] width 161 height 13
paste input "Oussama"
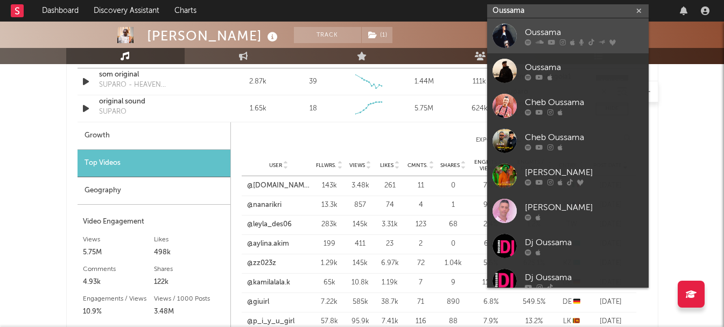
type input "Oussama"
click at [560, 28] on div "Oussama" at bounding box center [584, 32] width 118 height 13
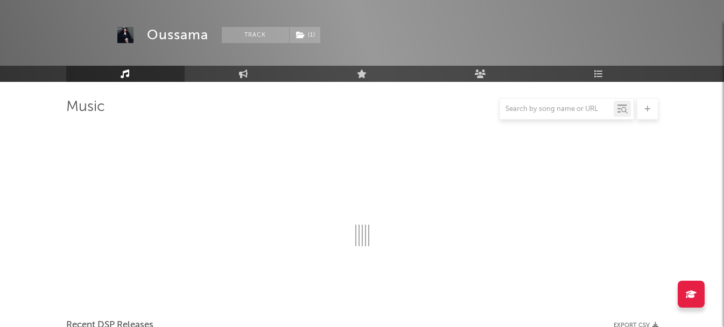
scroll to position [809, 0]
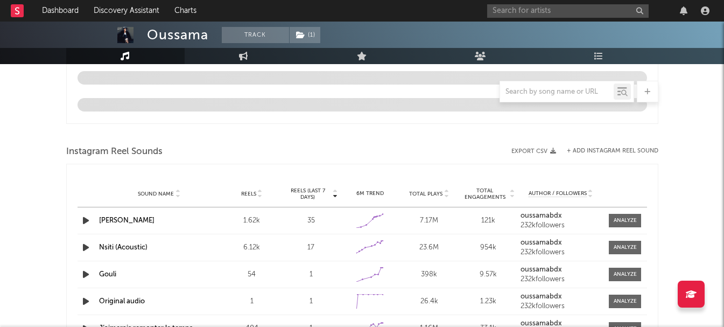
select select "6m"
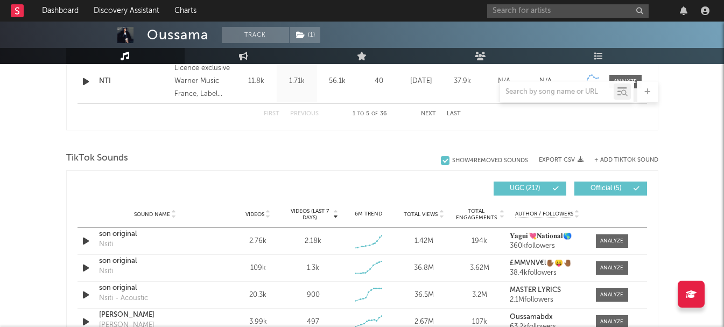
scroll to position [648, 0]
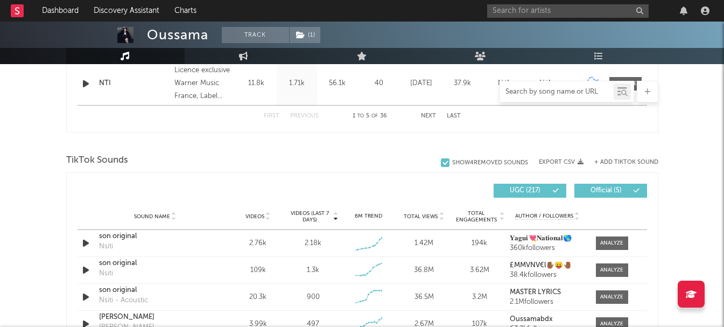
click at [551, 93] on input "text" at bounding box center [557, 92] width 114 height 9
paste input "Oussama"
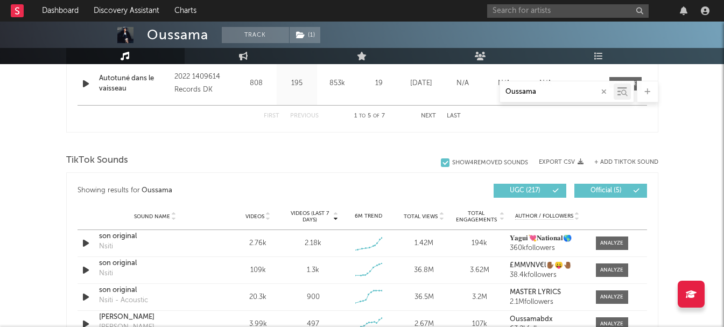
scroll to position [562, 0]
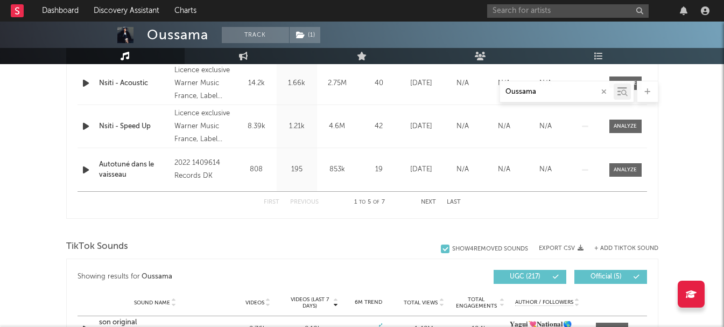
click at [528, 94] on input "Oussama" at bounding box center [557, 92] width 114 height 9
paste input "Galbi galiy"
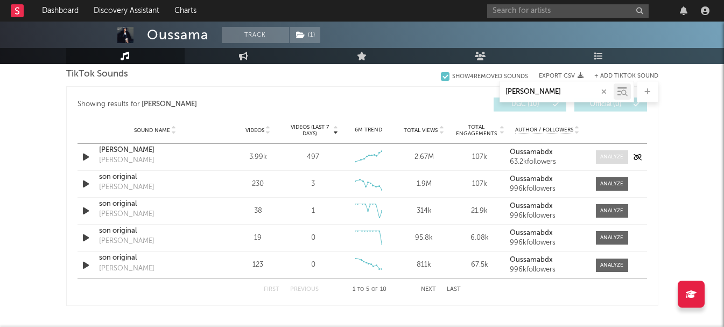
type input "Galbi galiya"
click at [603, 157] on div at bounding box center [611, 157] width 23 height 8
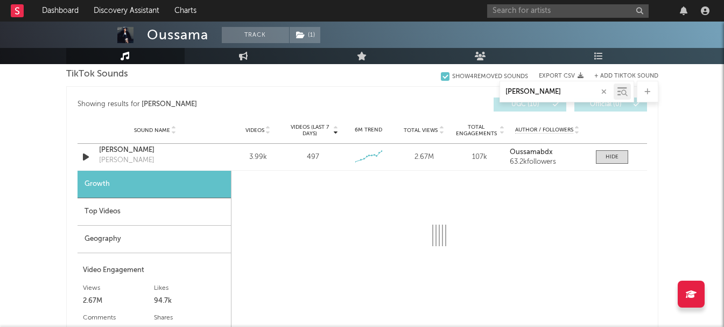
click at [149, 212] on div "Top Videos" at bounding box center [153, 211] width 153 height 27
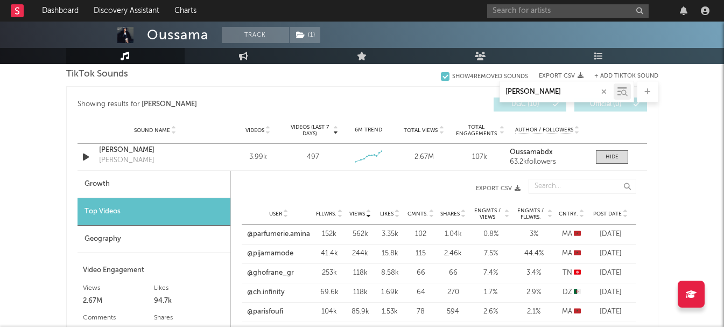
click at [615, 213] on span "Post Date" at bounding box center [607, 213] width 29 height 6
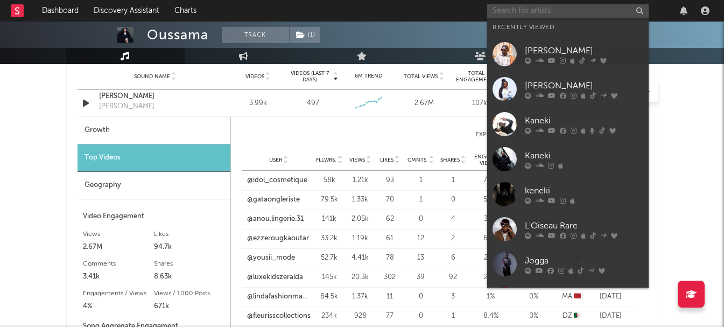
click at [549, 6] on input "text" at bounding box center [567, 10] width 161 height 13
click at [39, 181] on div "Oussama Track ( 1 ) France | French Pop Edit Track ( 1 ) Benchmark Summary 72 6…" at bounding box center [362, 233] width 724 height 1655
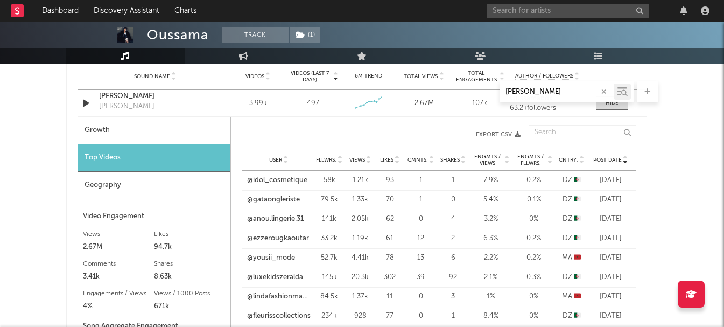
click at [288, 181] on link "@idol_cosmetique" at bounding box center [277, 180] width 60 height 11
click at [291, 216] on link "@anou.lingerie.31" at bounding box center [275, 219] width 56 height 11
click at [279, 254] on link "@yousii_mode" at bounding box center [271, 257] width 48 height 11
click at [283, 294] on link "@lindafashionmaarif" at bounding box center [278, 296] width 63 height 11
